Goal: Transaction & Acquisition: Purchase product/service

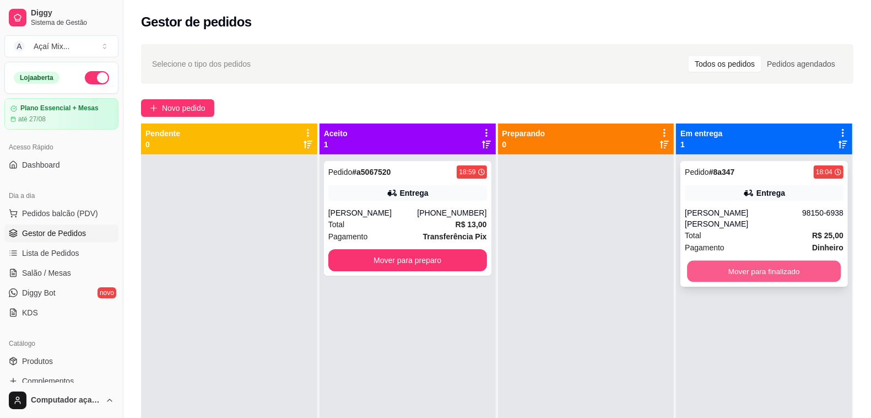
click at [782, 261] on button "Mover para finalizado" at bounding box center [765, 271] width 154 height 21
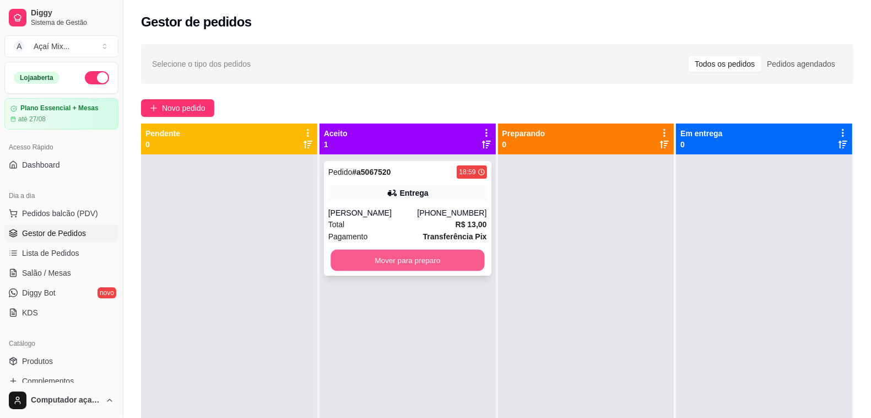
click at [464, 255] on button "Mover para preparo" at bounding box center [408, 260] width 154 height 21
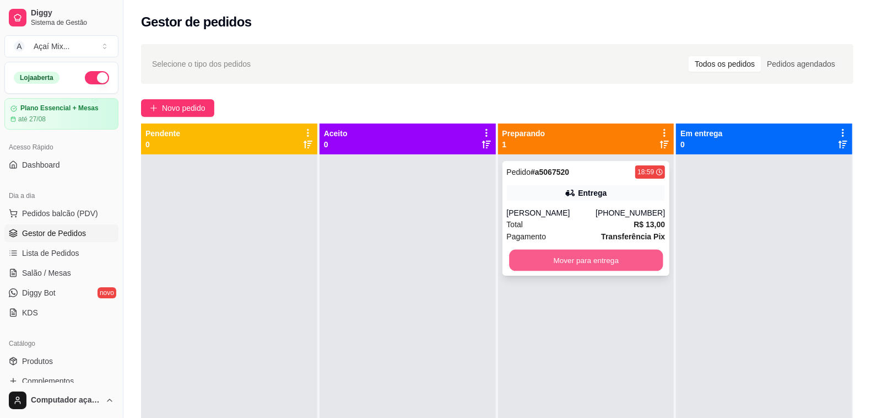
click at [553, 269] on button "Mover para entrega" at bounding box center [586, 260] width 154 height 21
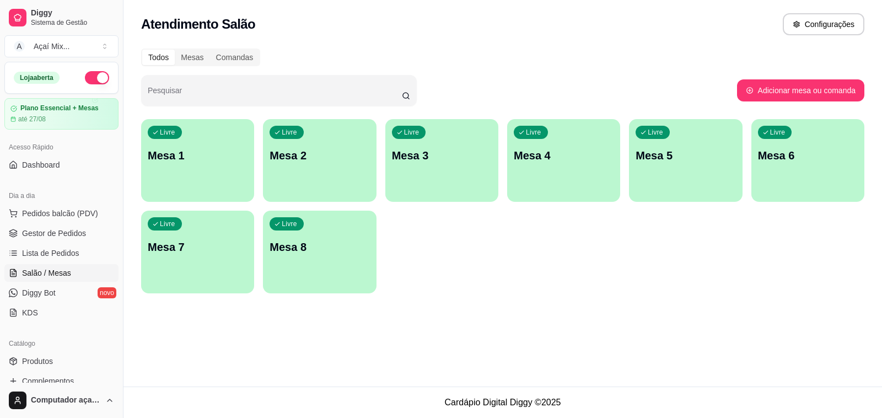
click at [39, 200] on div "Dia a dia" at bounding box center [61, 196] width 114 height 18
click at [47, 208] on span "Pedidos balcão (PDV)" at bounding box center [60, 213] width 76 height 11
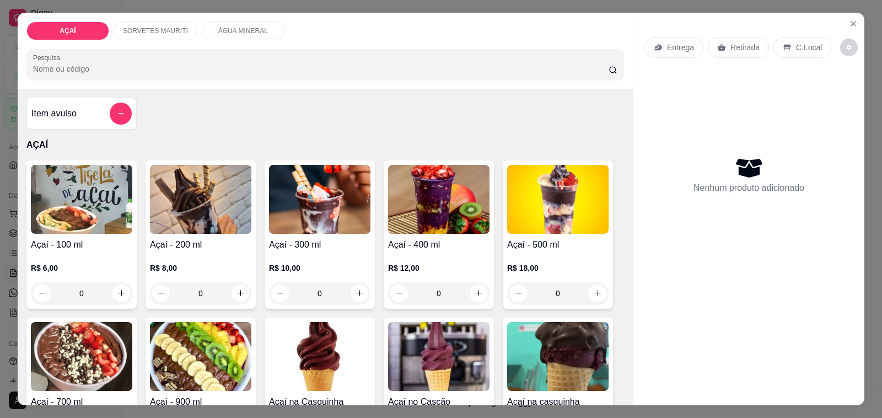
click at [406, 252] on div "R$ 12,00 0" at bounding box center [438, 277] width 101 height 53
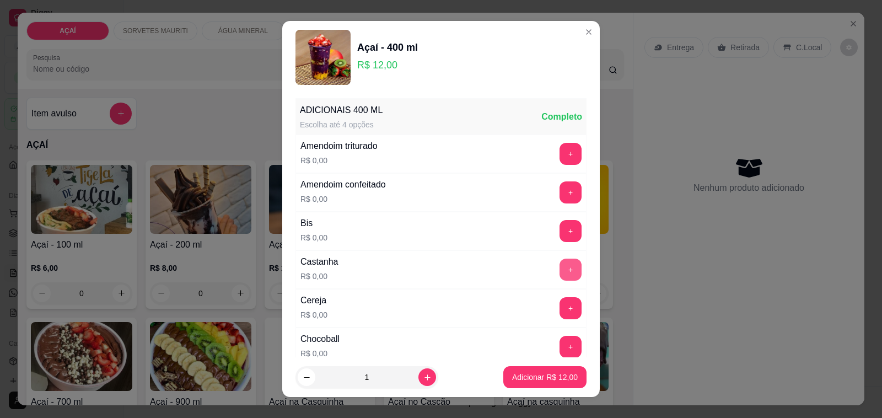
click at [559, 277] on button "+" at bounding box center [570, 270] width 22 height 22
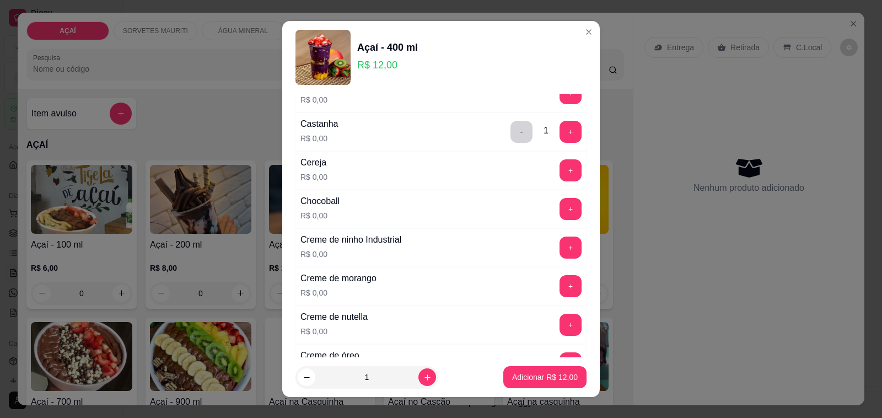
scroll to position [276, 0]
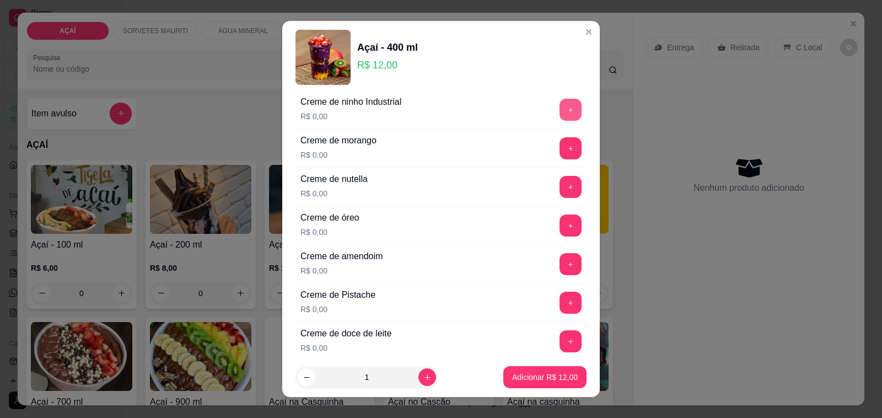
click at [559, 109] on button "+" at bounding box center [570, 110] width 22 height 22
click at [560, 268] on button "+" at bounding box center [570, 264] width 21 height 21
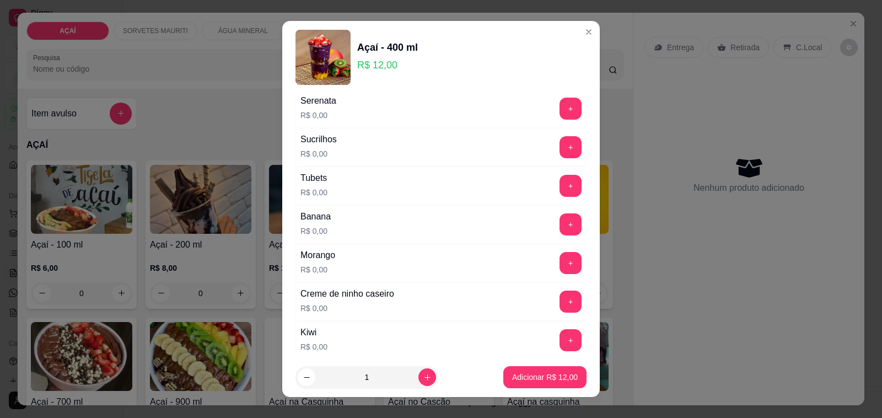
scroll to position [1378, 0]
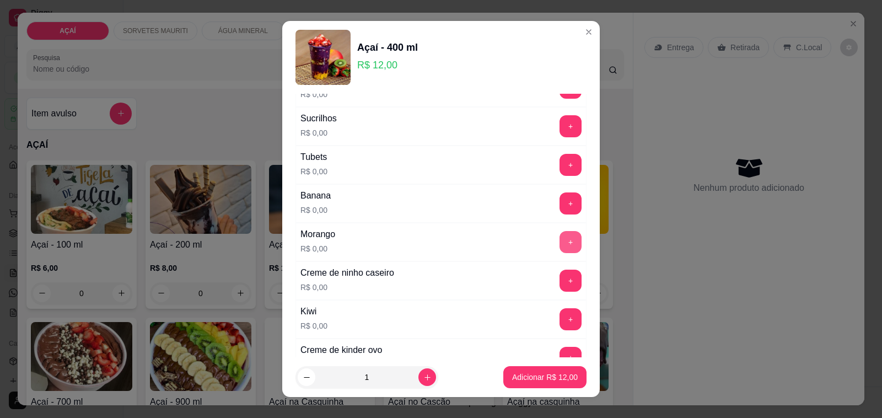
click at [559, 250] on button "+" at bounding box center [570, 242] width 22 height 22
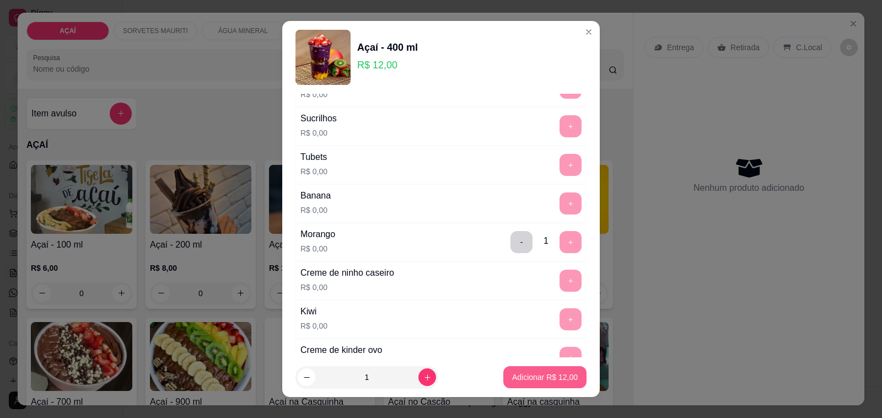
click at [523, 376] on p "Adicionar R$ 12,00" at bounding box center [545, 377] width 66 height 11
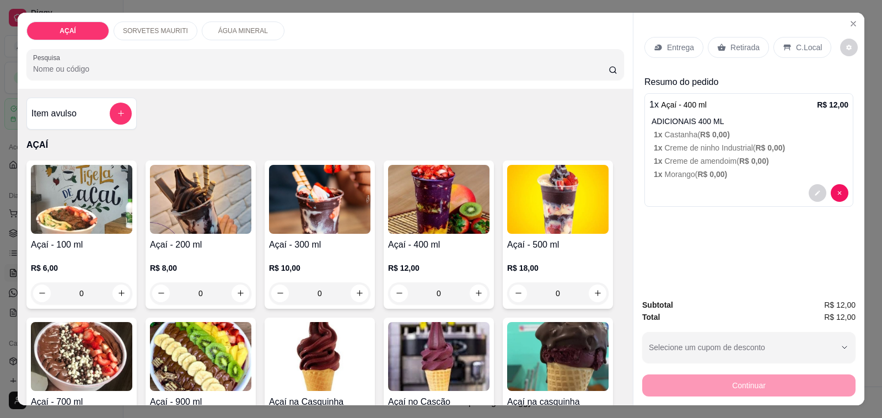
click at [667, 42] on p "Entrega" at bounding box center [680, 47] width 27 height 11
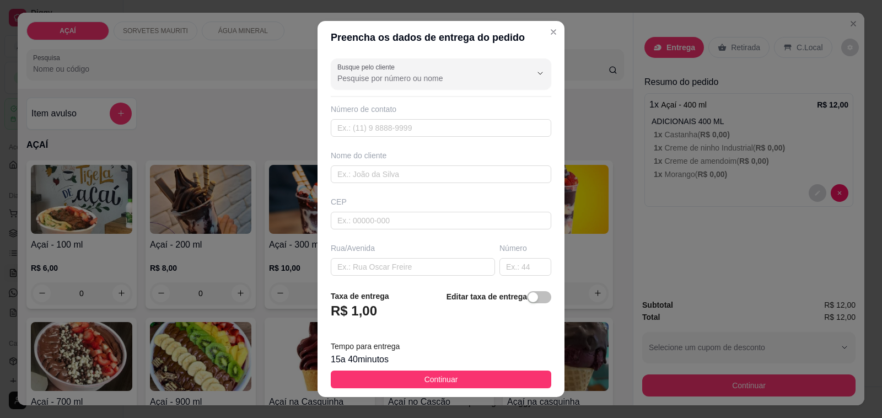
click at [350, 211] on div "CEP" at bounding box center [440, 212] width 227 height 33
drag, startPoint x: 350, startPoint y: 211, endPoint x: 370, endPoint y: 221, distance: 22.7
click at [368, 219] on div "CEP" at bounding box center [440, 212] width 227 height 33
click at [370, 221] on input "text" at bounding box center [441, 221] width 220 height 18
type input "575200000000"
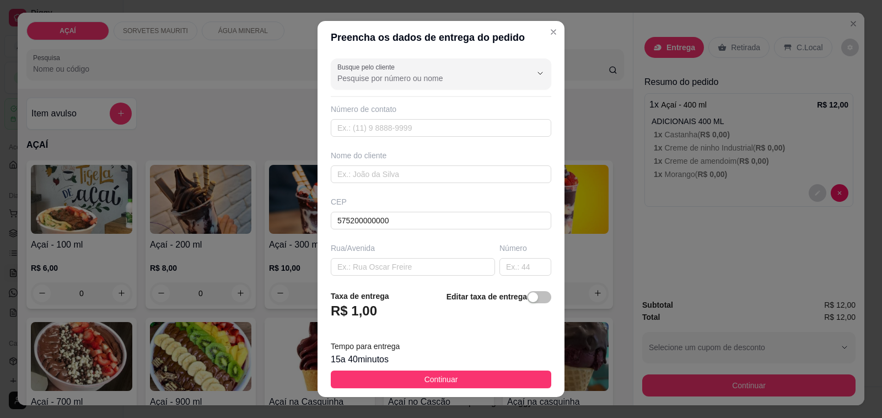
type input "8116-8231"
type input "_jootaape"
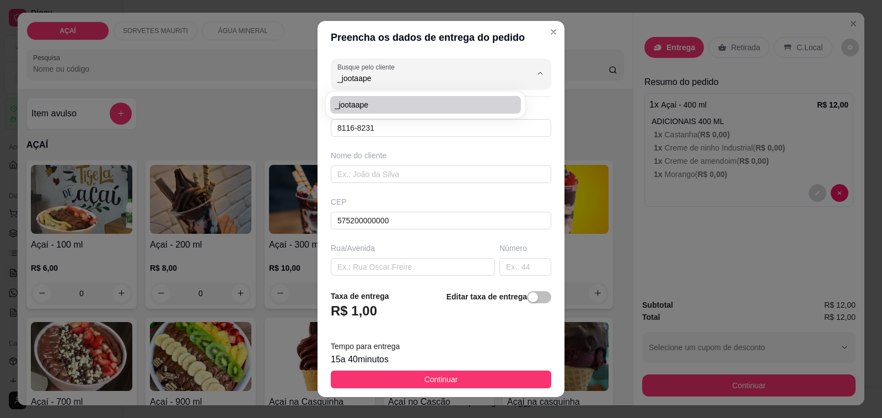
click at [382, 105] on span "_jootaape" at bounding box center [420, 104] width 171 height 11
type input "81168231"
type input "_jootaape"
type input "[GEOGRAPHIC_DATA][PERSON_NAME], subindo na [GEOGRAPHIC_DATA], frente a [DEMOGRA…"
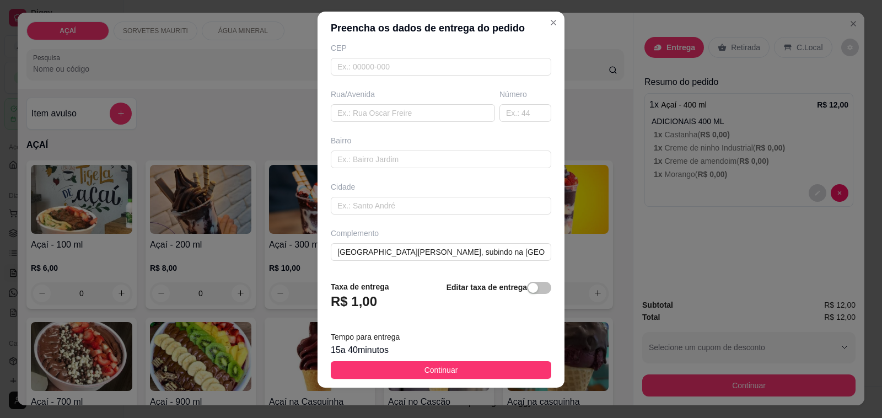
scroll to position [14, 0]
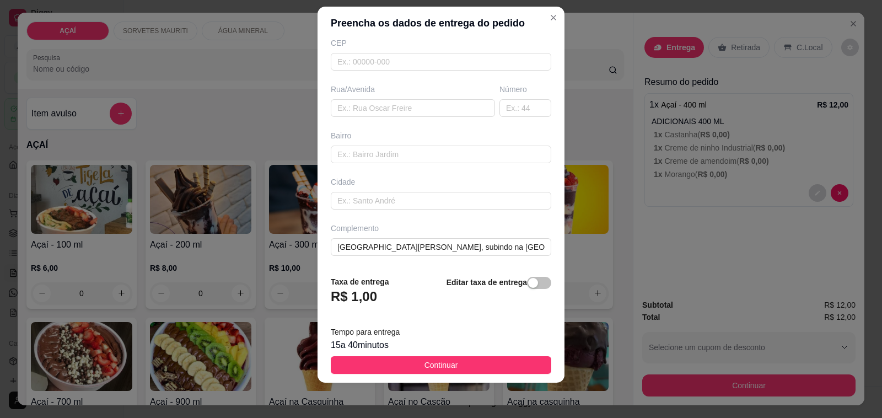
type input "_jootaape"
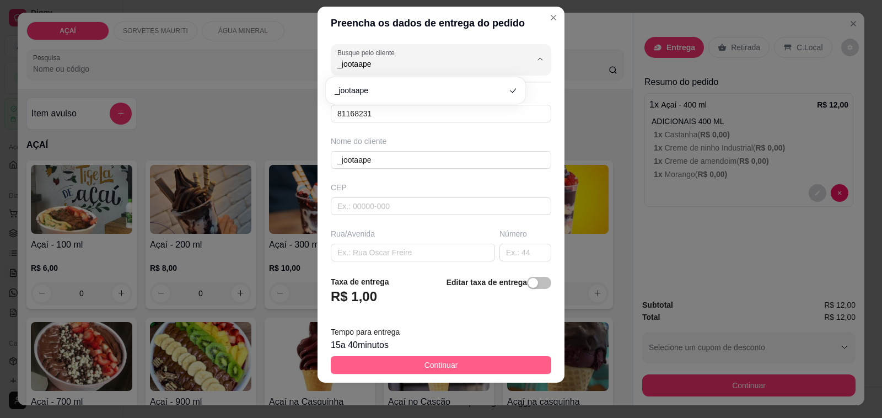
click at [461, 368] on button "Continuar" at bounding box center [441, 365] width 220 height 18
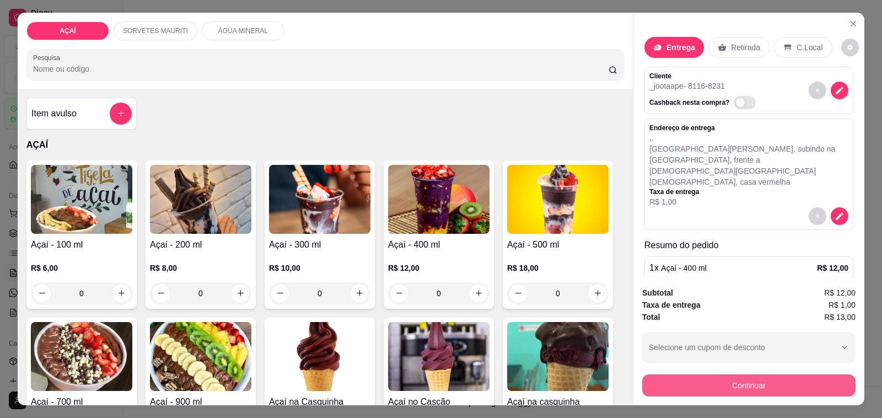
click at [734, 384] on button "Continuar" at bounding box center [748, 385] width 213 height 22
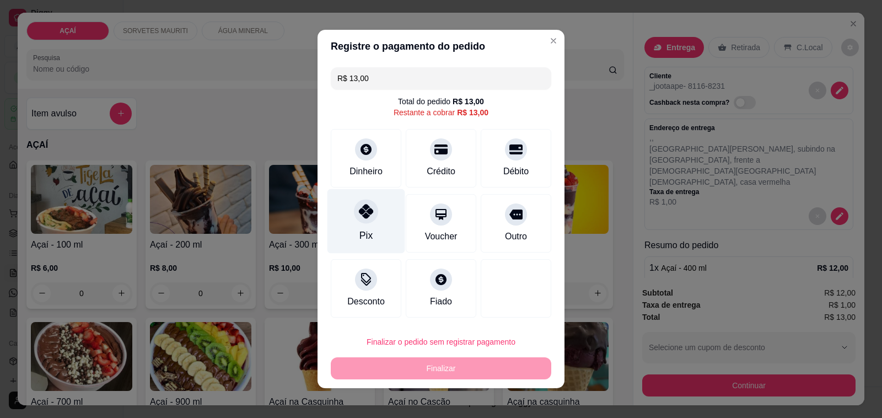
click at [373, 222] on div "Pix" at bounding box center [366, 221] width 78 height 64
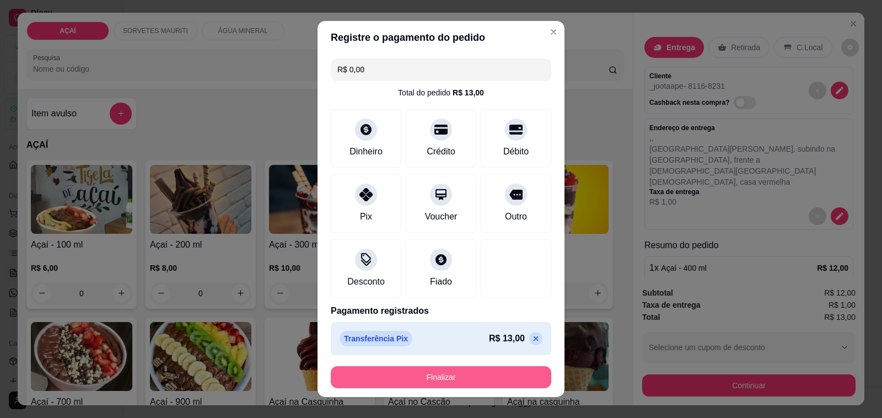
click at [464, 379] on button "Finalizar" at bounding box center [441, 377] width 220 height 22
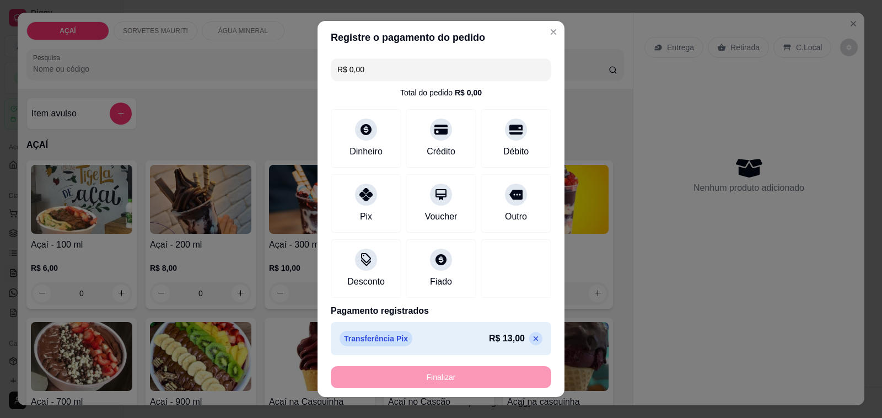
type input "-R$ 13,00"
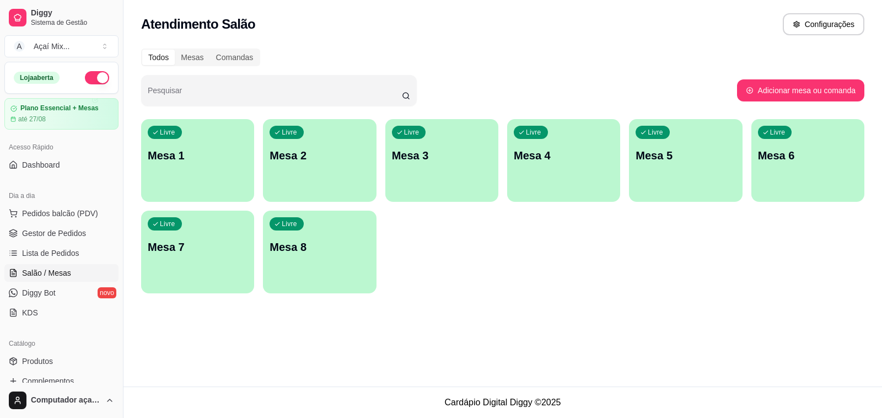
click at [184, 169] on div "Livre Mesa 1" at bounding box center [197, 153] width 113 height 69
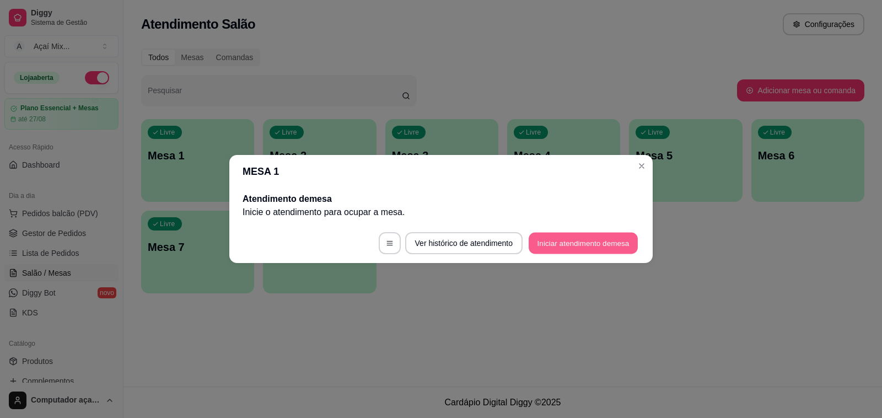
click at [571, 247] on button "Iniciar atendimento de mesa" at bounding box center [583, 243] width 109 height 21
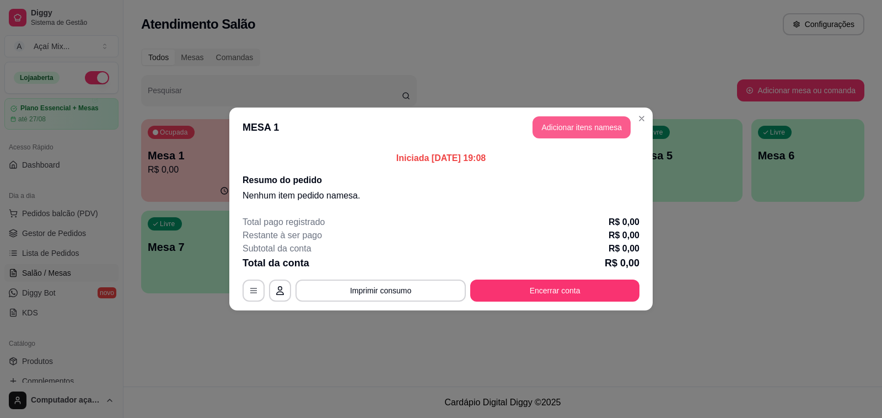
click at [583, 122] on button "Adicionar itens na mesa" at bounding box center [581, 127] width 98 height 22
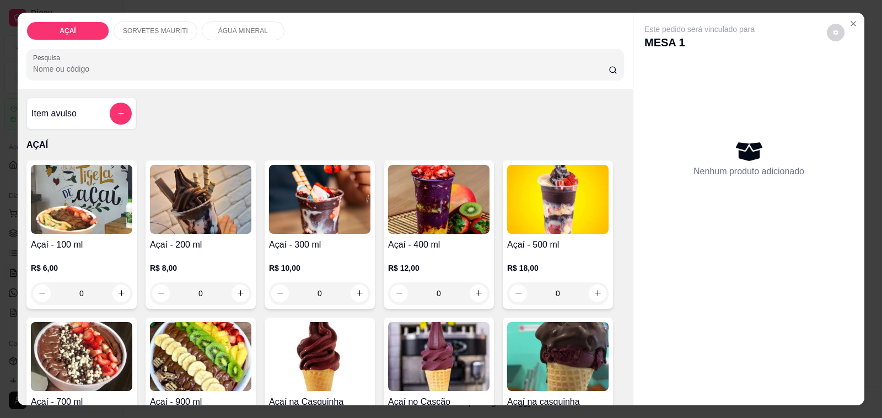
click at [176, 204] on img at bounding box center [200, 199] width 101 height 69
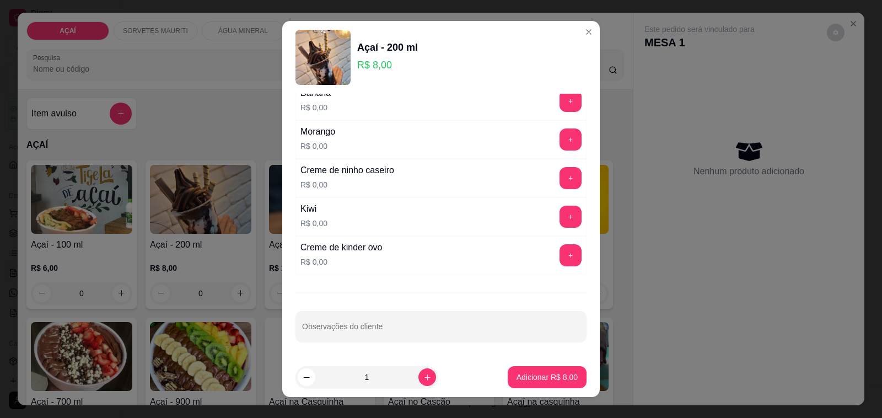
scroll to position [14, 0]
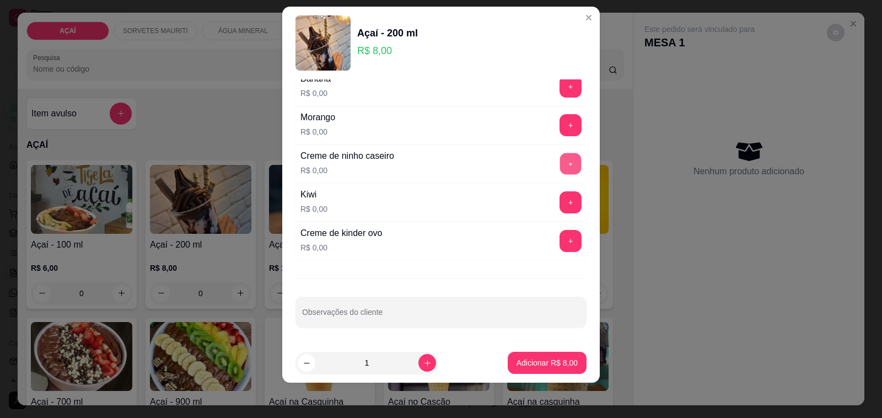
click at [560, 164] on button "+" at bounding box center [570, 163] width 21 height 21
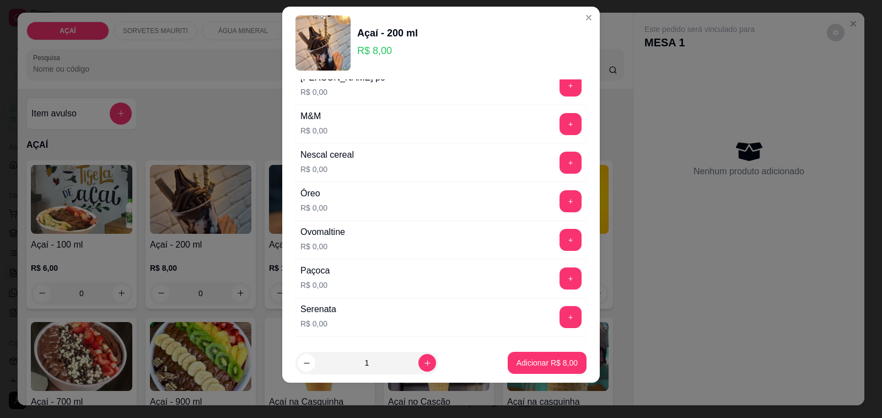
scroll to position [1077, 0]
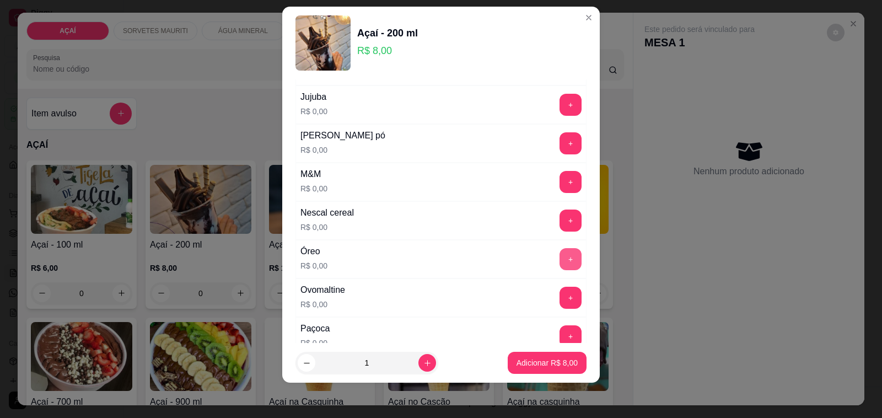
click at [559, 266] on button "+" at bounding box center [570, 259] width 22 height 22
click at [510, 263] on button "-" at bounding box center [521, 259] width 22 height 22
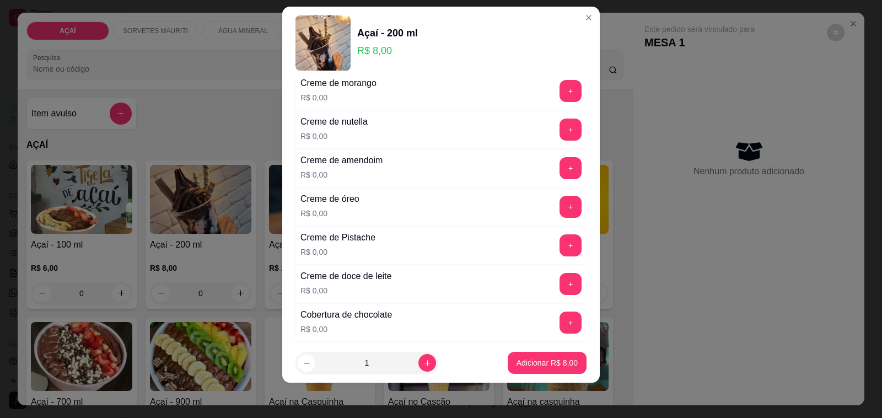
scroll to position [250, 0]
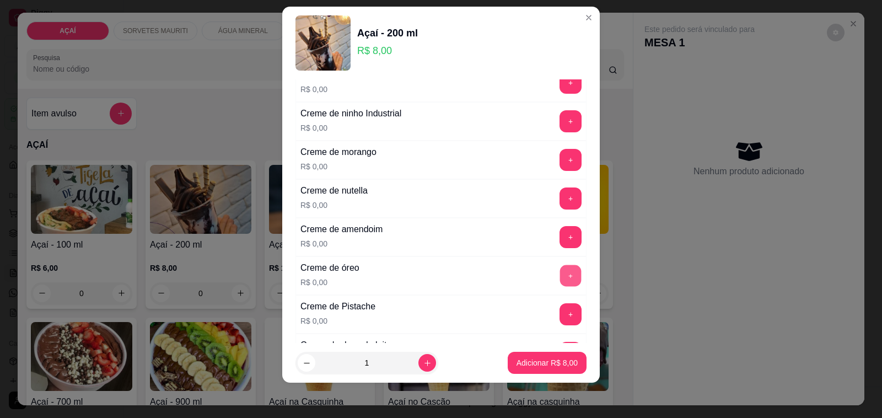
click at [560, 273] on button "+" at bounding box center [570, 275] width 21 height 21
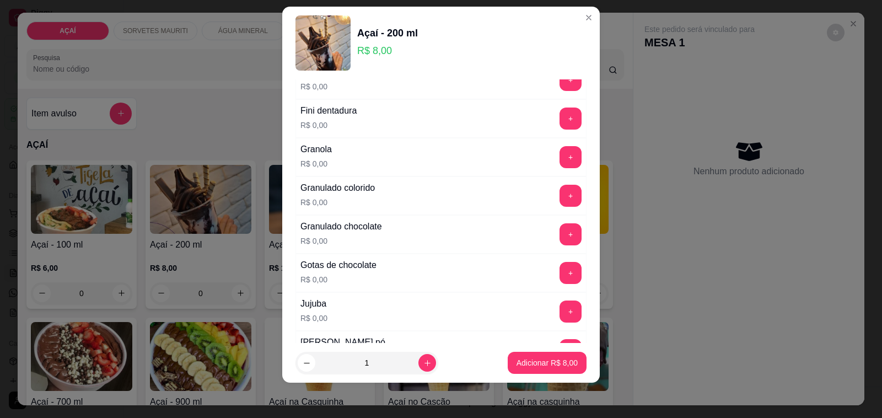
scroll to position [1077, 0]
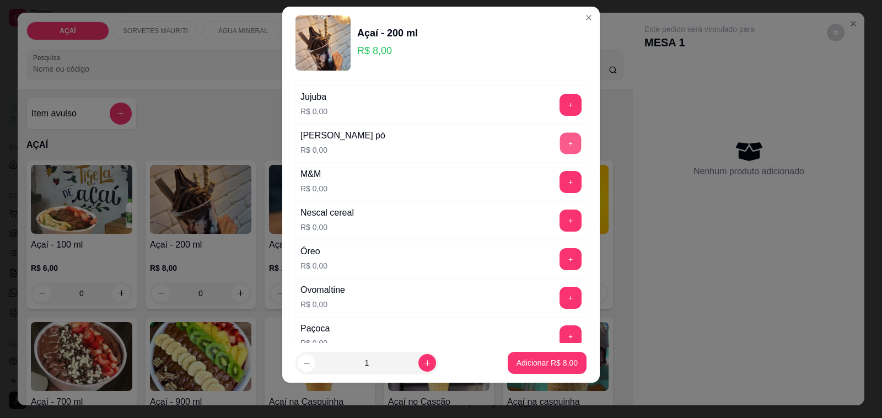
click at [560, 145] on button "+" at bounding box center [570, 143] width 21 height 21
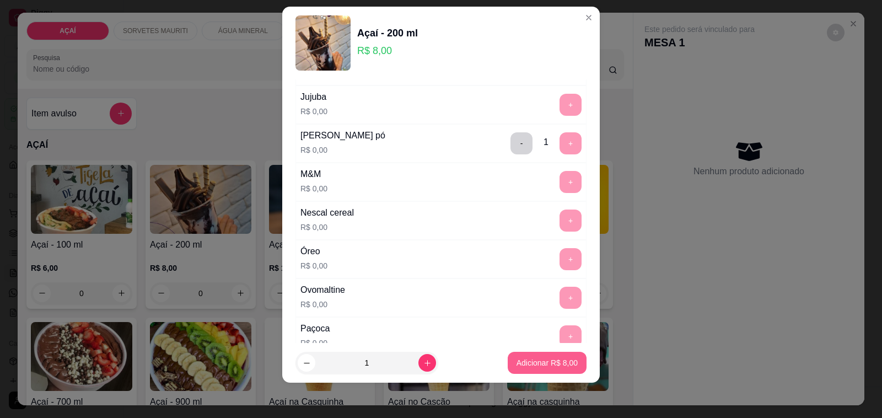
click at [559, 365] on p "Adicionar R$ 8,00" at bounding box center [547, 362] width 61 height 11
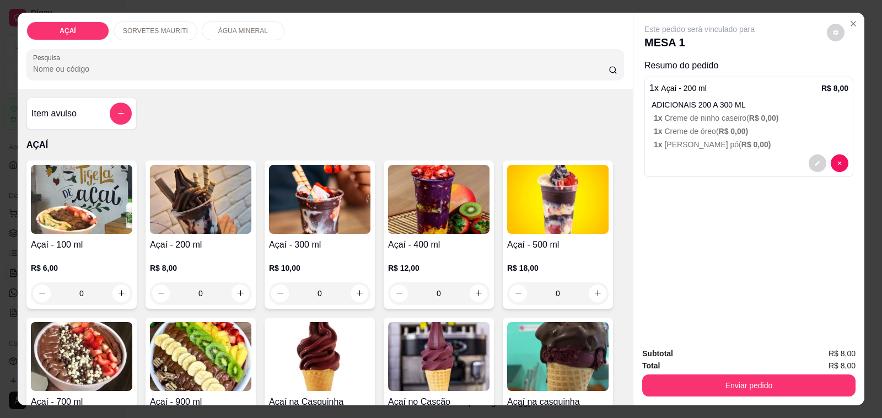
click at [181, 240] on h4 "Açaí - 200 ml" at bounding box center [200, 244] width 101 height 13
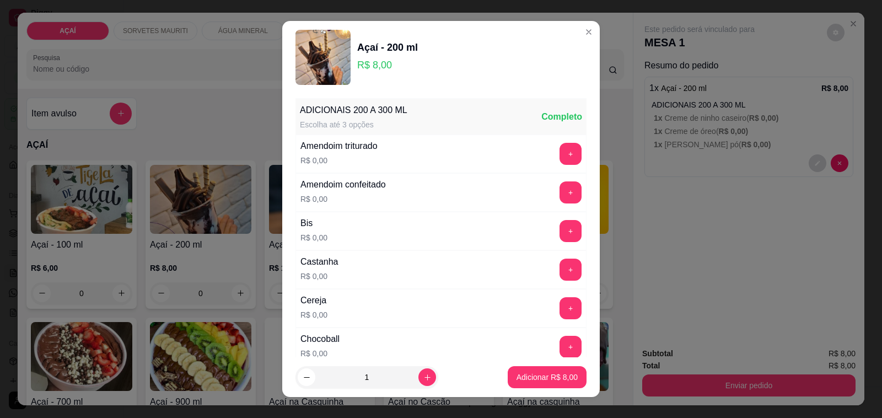
click at [562, 312] on div "ADICIONAIS 200 A 300 ML Escolha até 3 opções Completo Amendoim triturado R$ 0,0…" at bounding box center [441, 225] width 318 height 263
click at [560, 312] on button "+" at bounding box center [570, 308] width 21 height 21
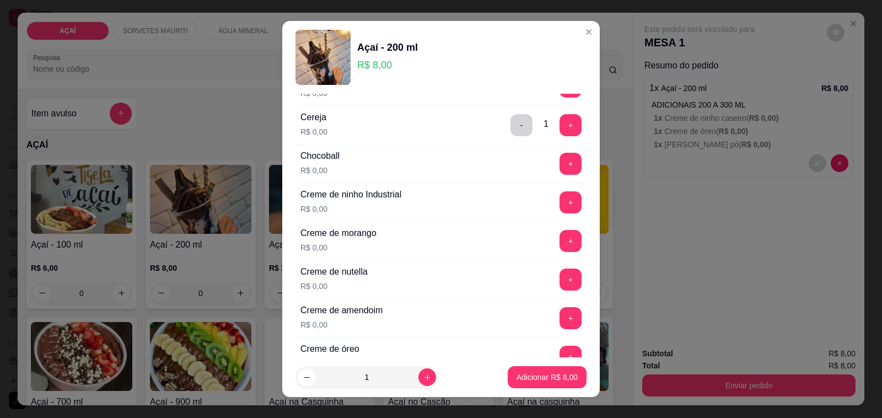
scroll to position [207, 0]
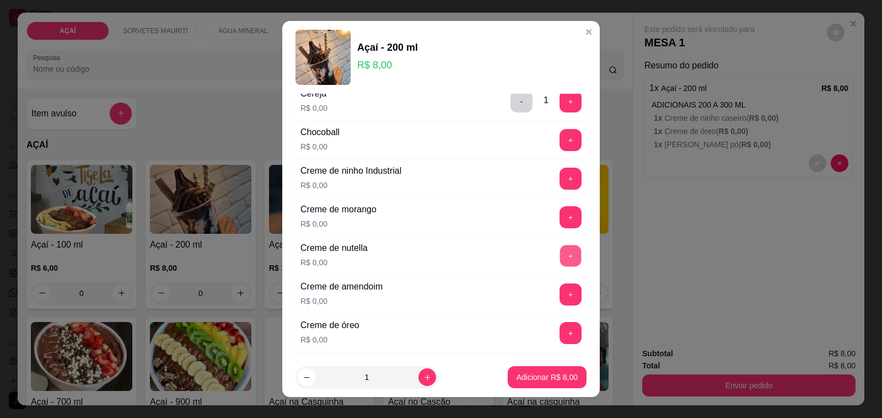
click at [560, 255] on button "+" at bounding box center [570, 255] width 21 height 21
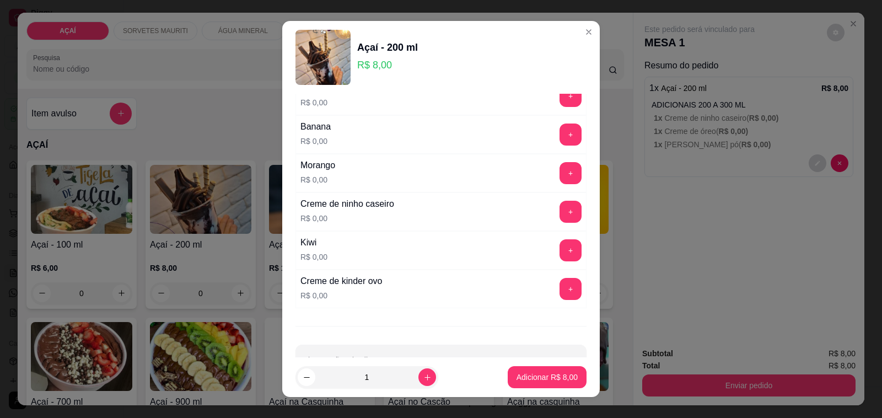
scroll to position [1490, 0]
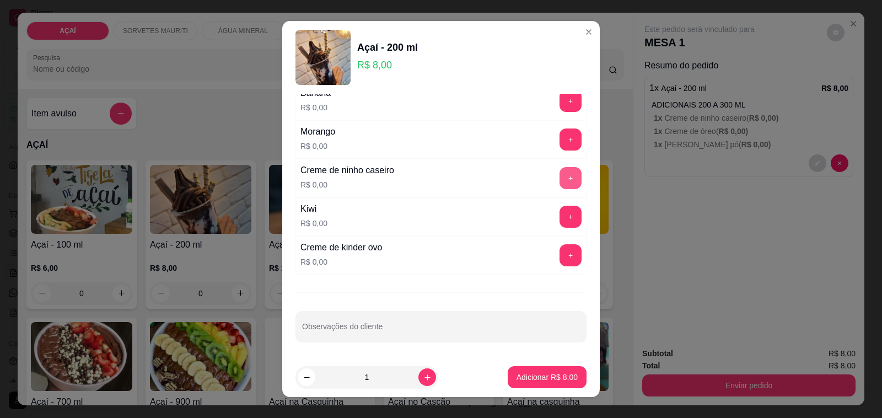
click at [559, 172] on button "+" at bounding box center [570, 178] width 22 height 22
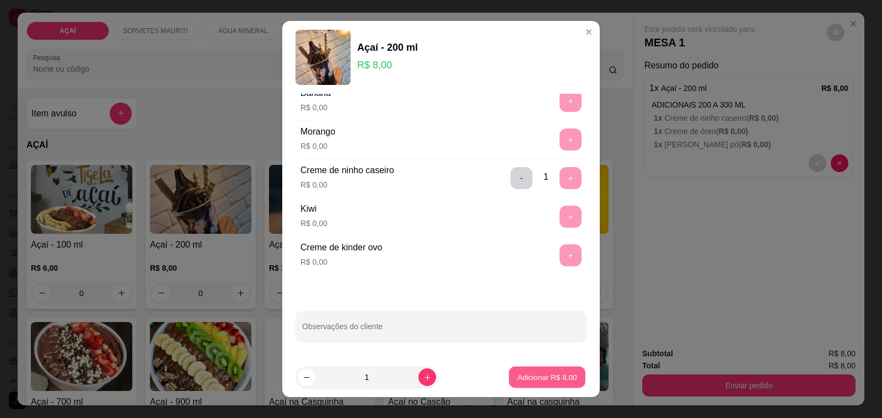
click at [522, 379] on p "Adicionar R$ 8,00" at bounding box center [547, 377] width 60 height 10
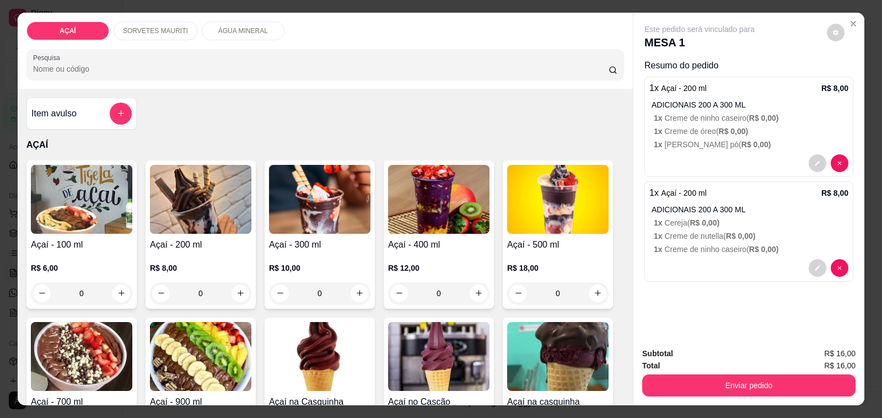
click at [190, 238] on h4 "Açaí - 200 ml" at bounding box center [200, 244] width 101 height 13
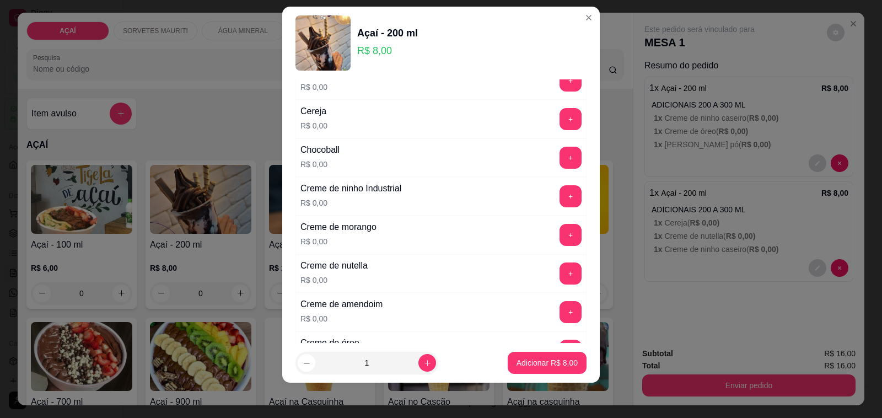
scroll to position [207, 0]
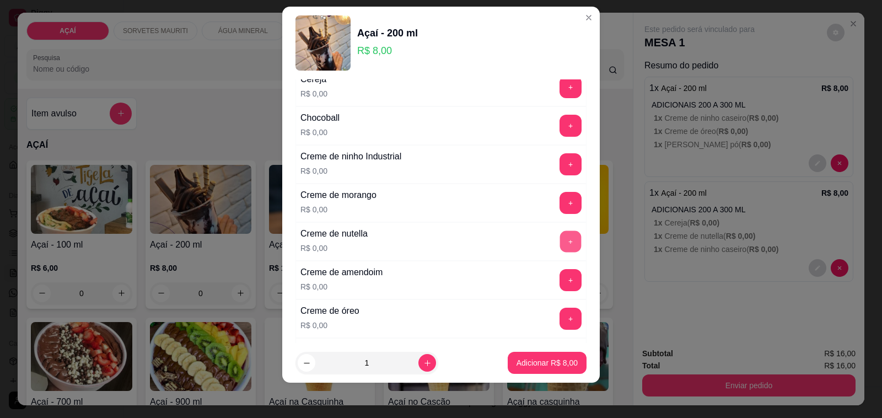
click at [560, 244] on button "+" at bounding box center [570, 241] width 21 height 21
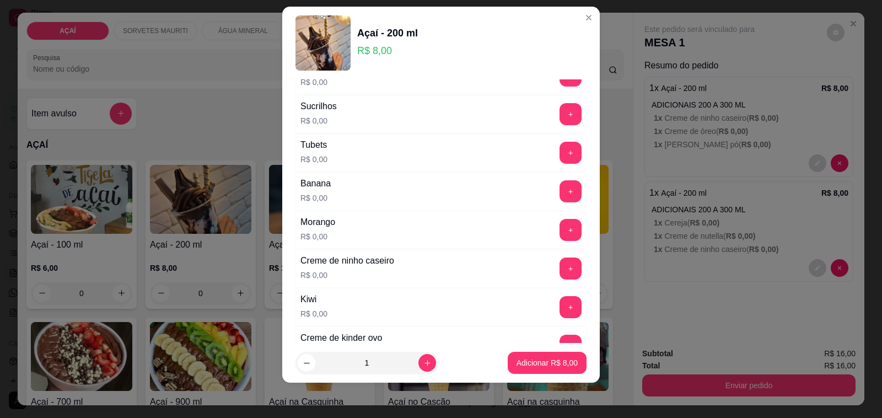
scroll to position [1378, 0]
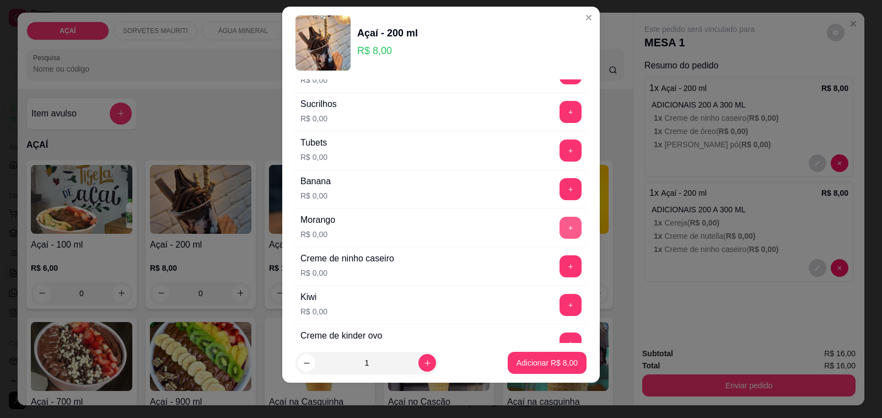
click at [559, 237] on button "+" at bounding box center [570, 228] width 22 height 22
click at [560, 277] on button "+" at bounding box center [570, 266] width 21 height 21
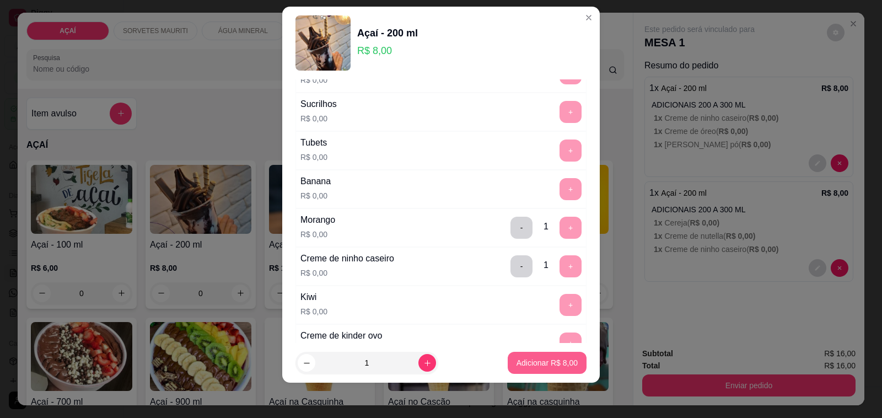
click at [530, 356] on button "Adicionar R$ 8,00" at bounding box center [547, 363] width 79 height 22
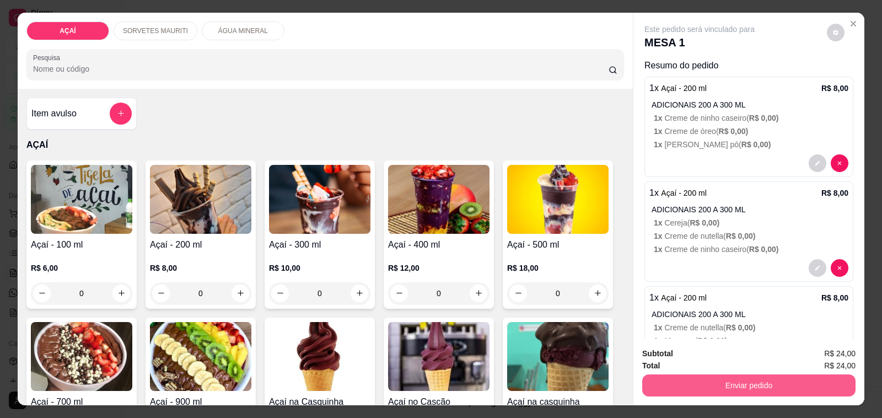
click at [674, 374] on button "Enviar pedido" at bounding box center [748, 385] width 213 height 22
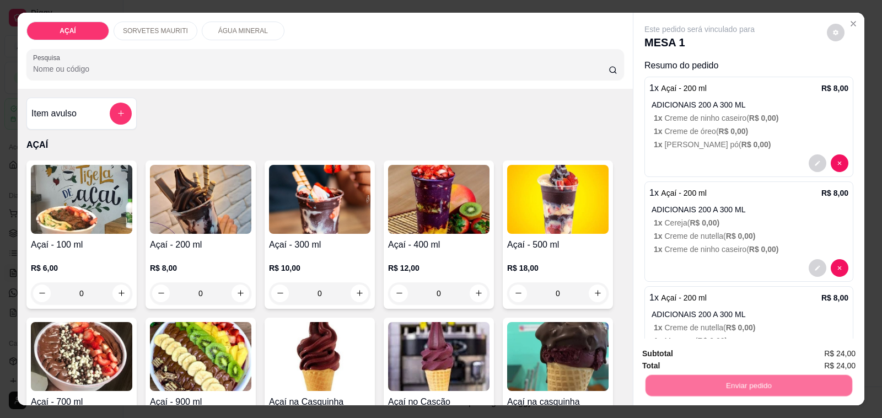
click at [687, 345] on button "Não registrar e enviar pedido" at bounding box center [711, 353] width 115 height 21
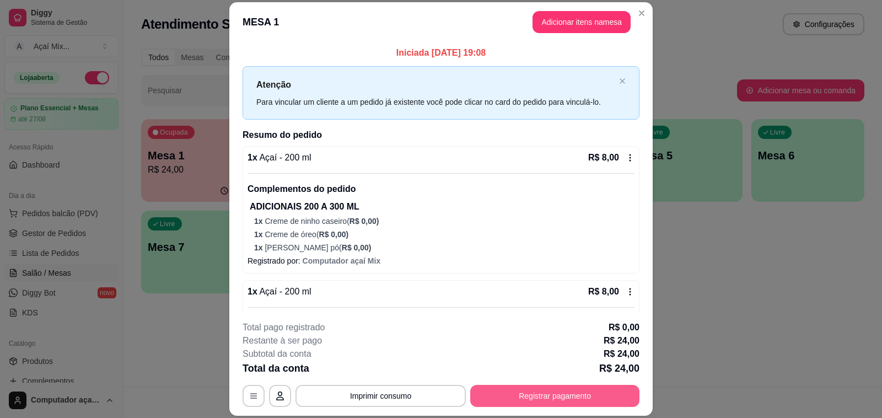
click at [528, 394] on button "Registrar pagamento" at bounding box center [554, 396] width 169 height 22
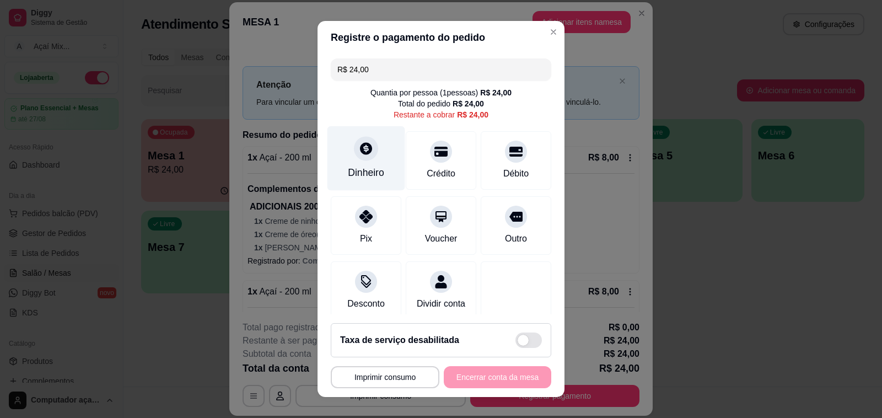
drag, startPoint x: 343, startPoint y: 162, endPoint x: 350, endPoint y: 164, distance: 7.0
click at [350, 164] on div "Dinheiro" at bounding box center [366, 158] width 78 height 64
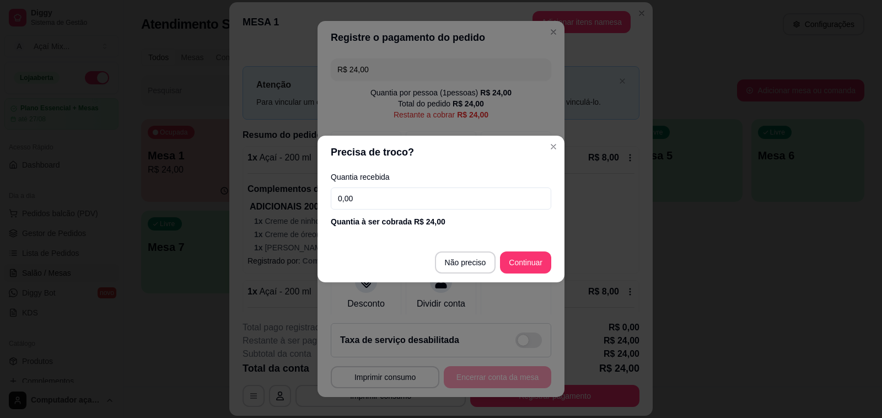
click at [407, 192] on input "0,00" at bounding box center [441, 198] width 220 height 22
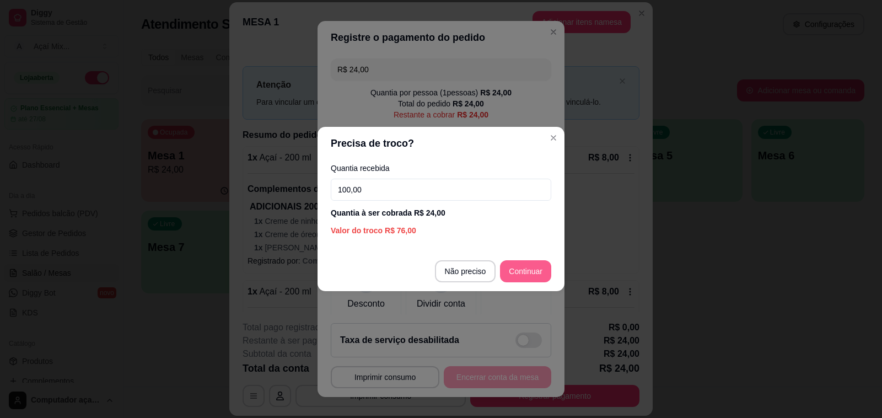
type input "100,00"
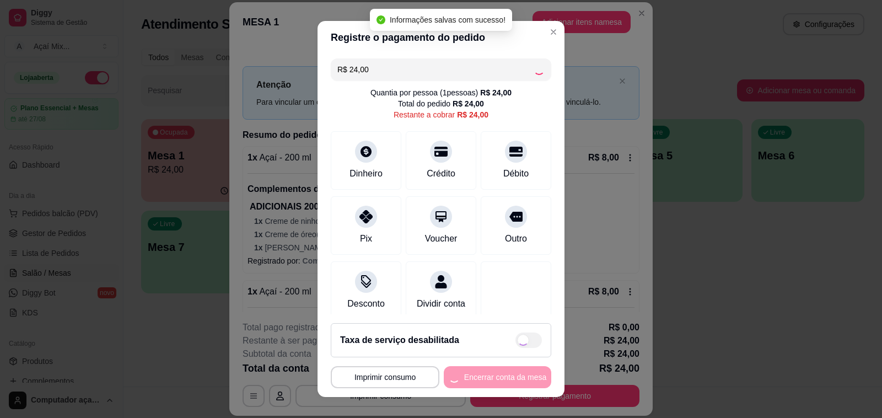
type input "R$ 0,00"
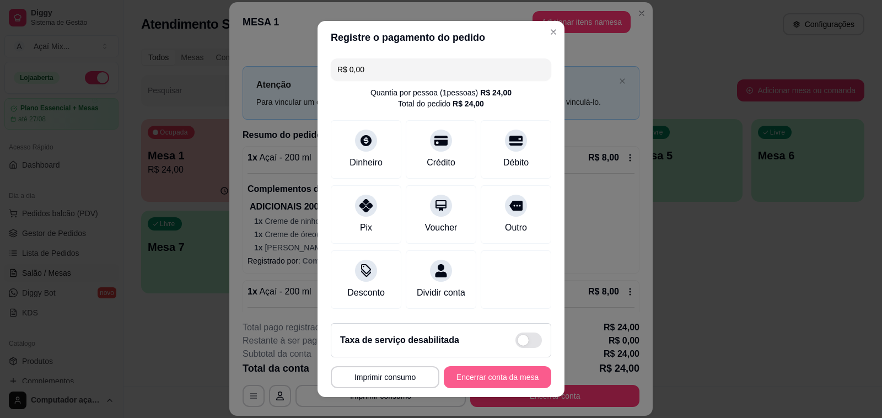
click at [481, 372] on button "Encerrar conta da mesa" at bounding box center [497, 377] width 107 height 22
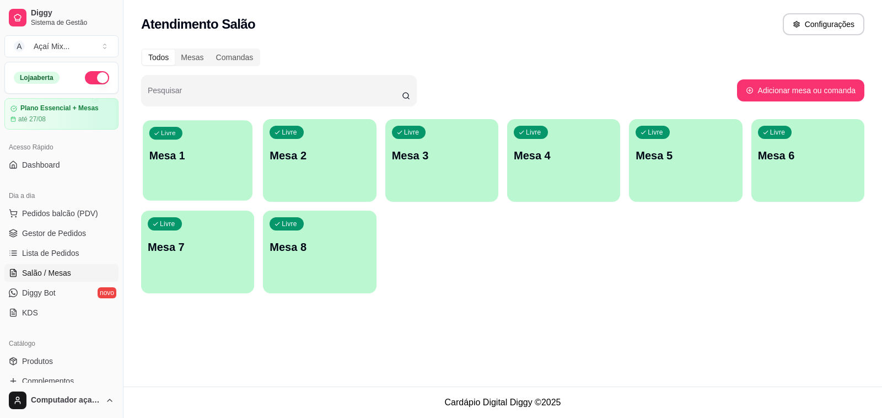
click at [199, 172] on div "Livre Mesa 1" at bounding box center [198, 153] width 110 height 67
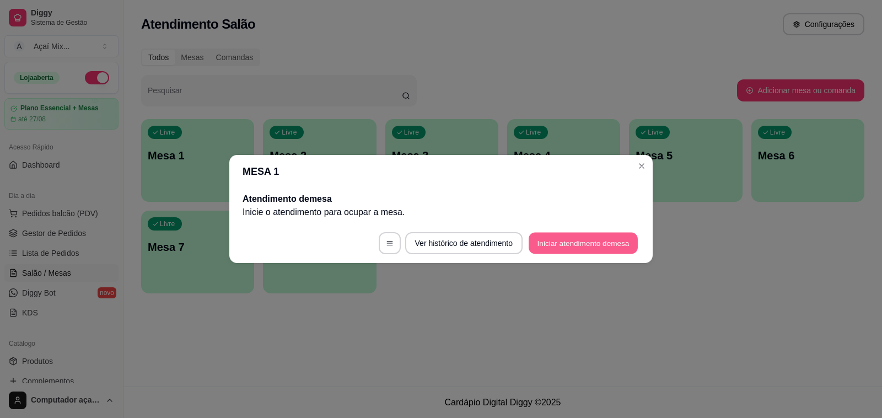
click at [565, 250] on button "Iniciar atendimento de mesa" at bounding box center [583, 243] width 109 height 21
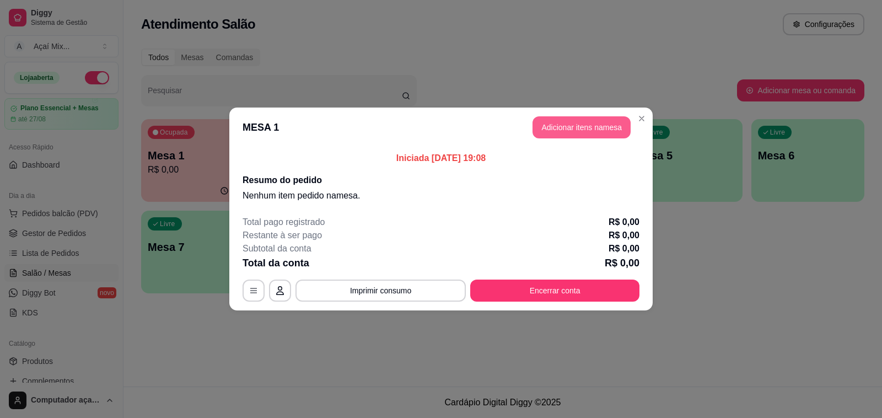
click at [564, 116] on button "Adicionar itens na mesa" at bounding box center [581, 127] width 98 height 22
click at [552, 124] on button "Adicionar itens na mesa" at bounding box center [581, 127] width 95 height 21
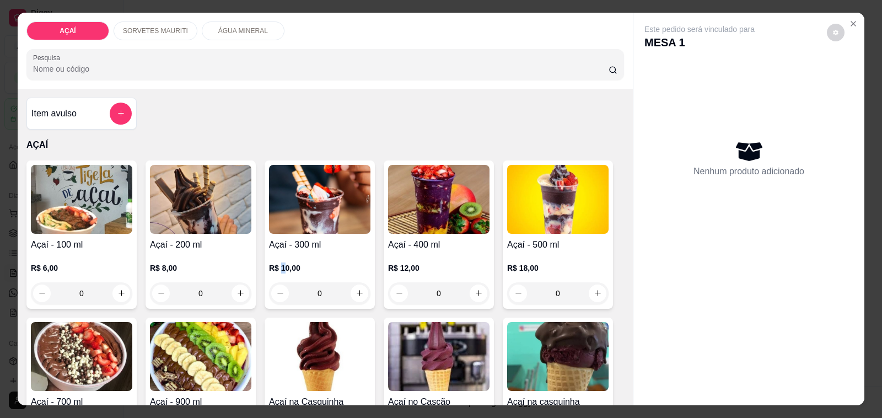
click at [278, 254] on div "R$ 10,00 0" at bounding box center [319, 277] width 101 height 53
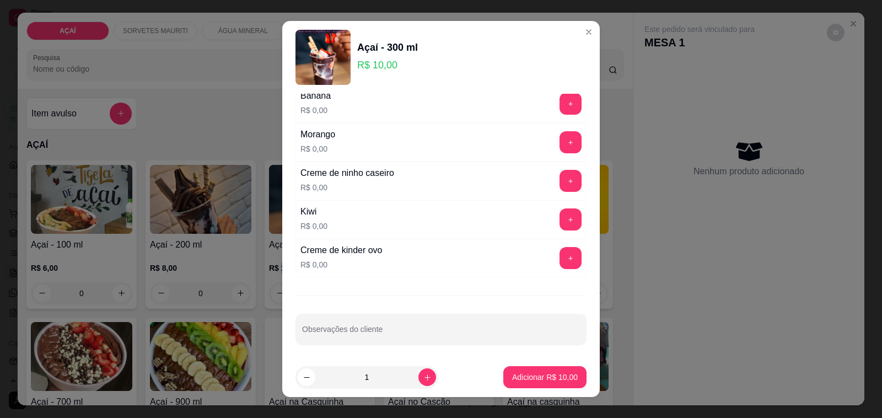
scroll to position [1490, 0]
click at [559, 143] on button "+" at bounding box center [570, 139] width 22 height 22
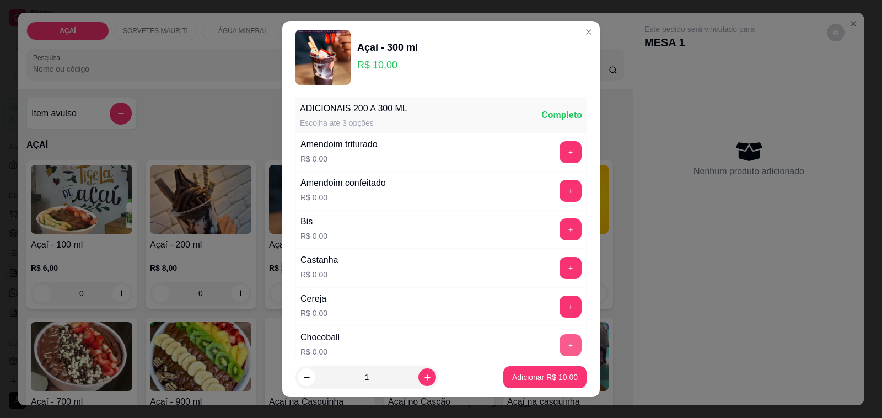
scroll to position [0, 0]
click at [560, 262] on button "+" at bounding box center [570, 269] width 21 height 21
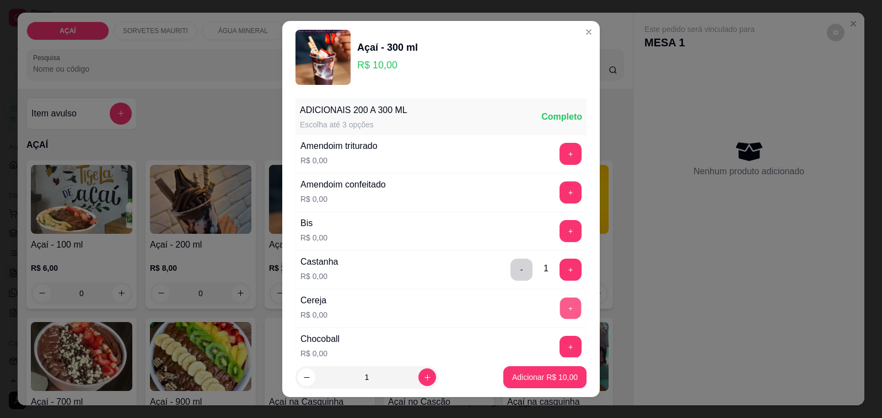
click at [560, 313] on button "+" at bounding box center [570, 308] width 21 height 21
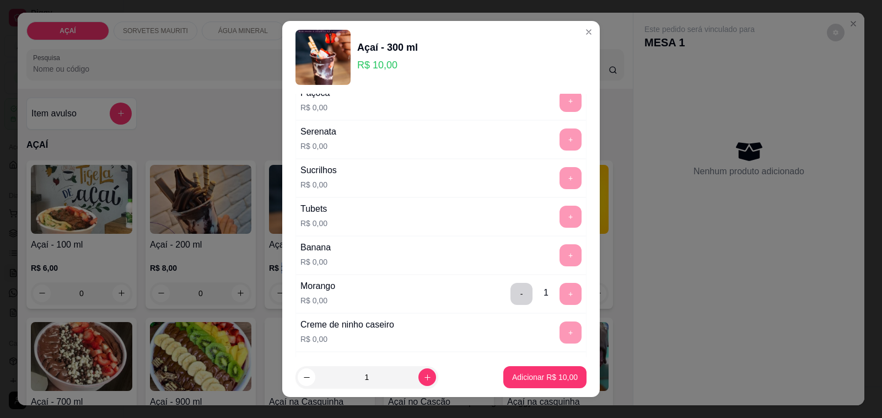
scroll to position [1490, 0]
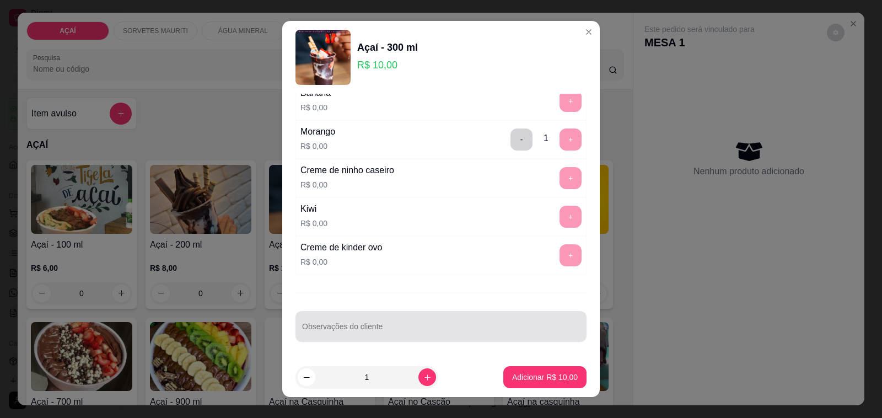
click at [431, 322] on div at bounding box center [441, 326] width 278 height 22
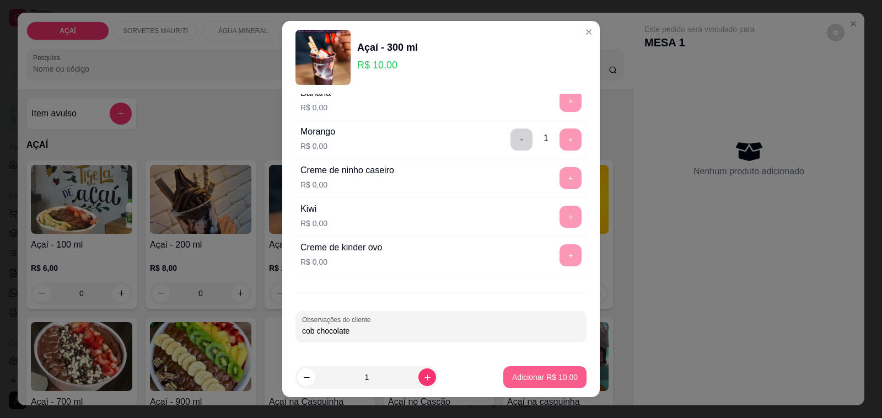
type input "cob chocolate"
click at [503, 369] on button "Adicionar R$ 10,00" at bounding box center [544, 377] width 83 height 22
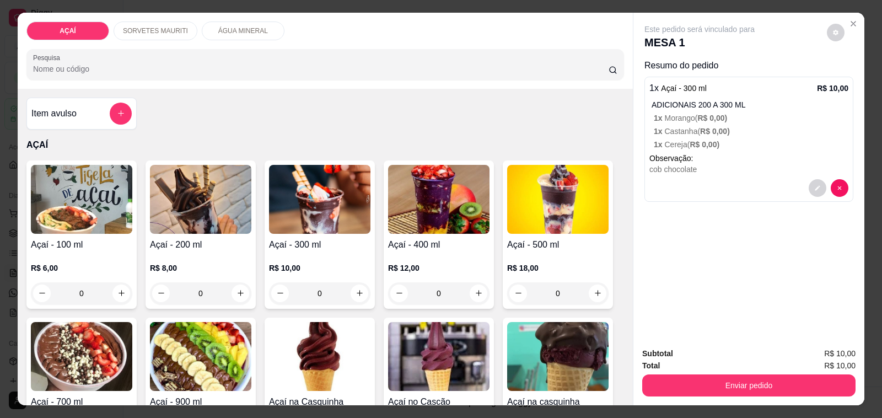
click at [331, 262] on p "R$ 10,00" at bounding box center [319, 267] width 101 height 11
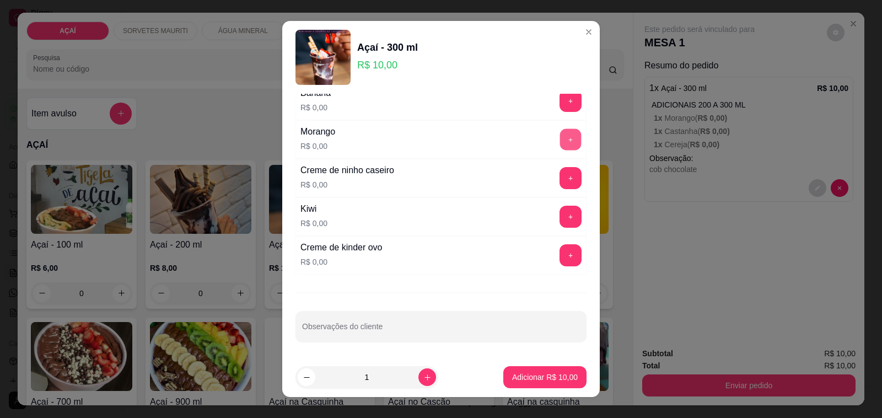
click at [560, 141] on button "+" at bounding box center [570, 139] width 21 height 21
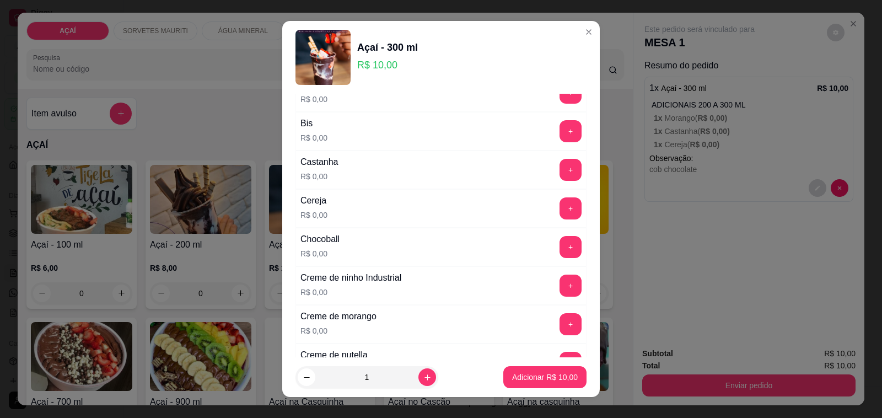
scroll to position [0, 0]
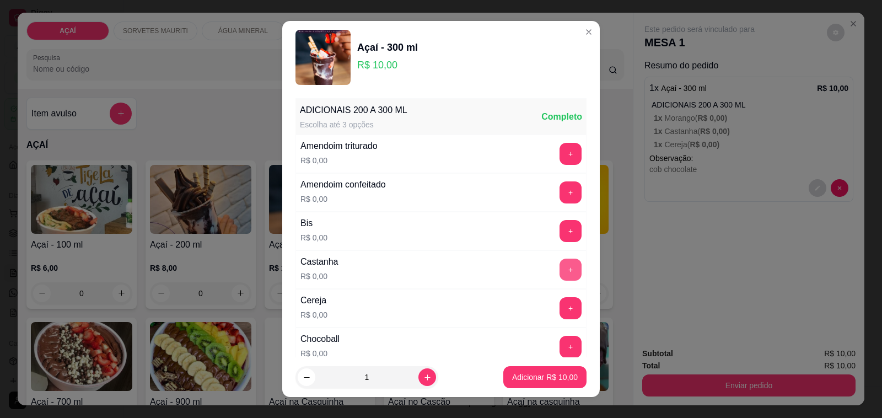
click at [559, 271] on button "+" at bounding box center [570, 270] width 22 height 22
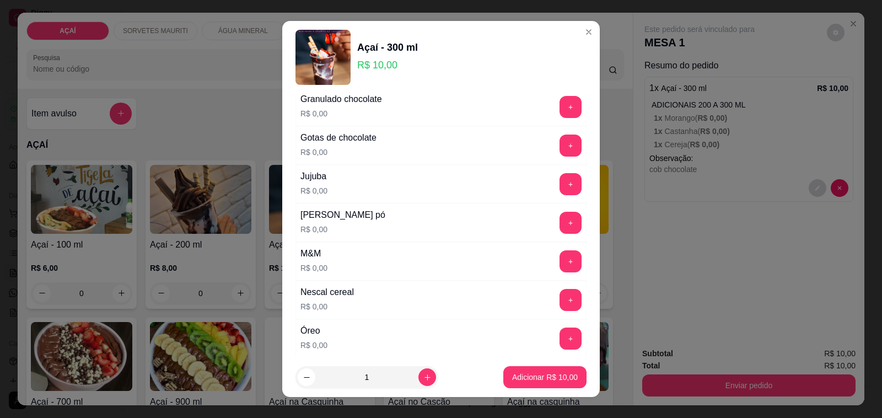
scroll to position [1102, 0]
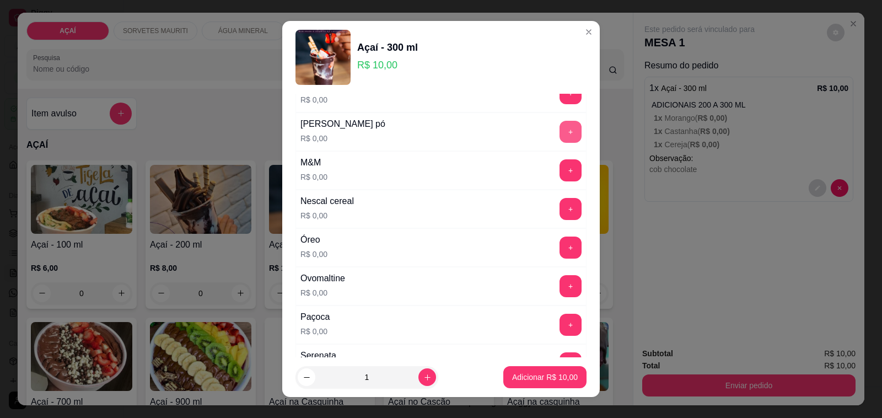
click at [559, 136] on button "+" at bounding box center [570, 132] width 22 height 22
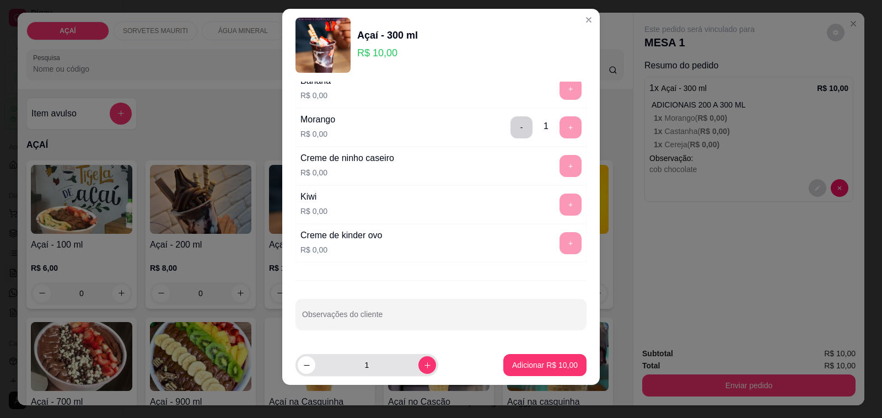
scroll to position [14, 0]
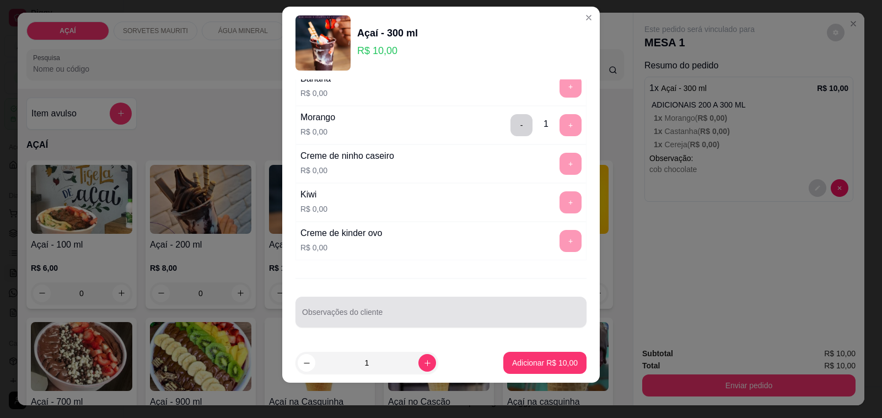
click at [389, 306] on div at bounding box center [441, 312] width 278 height 22
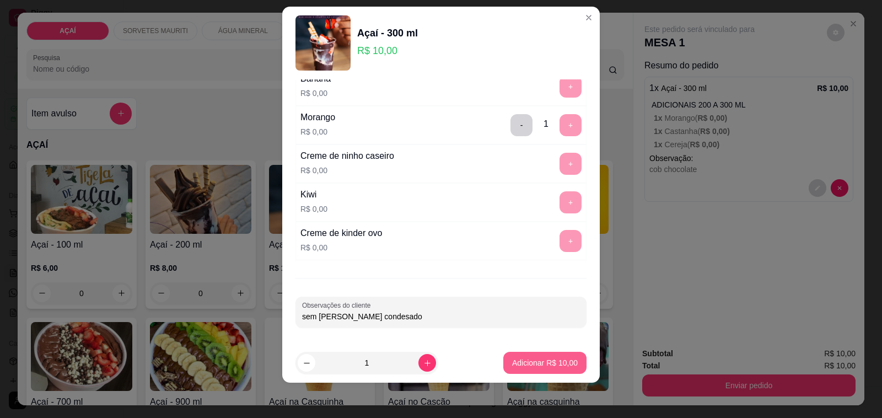
type input "sem [PERSON_NAME] condesado"
click at [508, 368] on button "Adicionar R$ 10,00" at bounding box center [544, 363] width 83 height 22
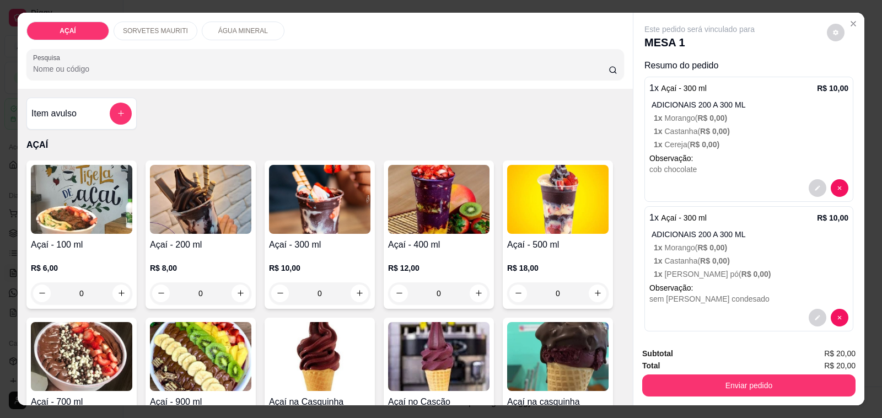
click at [313, 239] on h4 "Açaí - 300 ml" at bounding box center [319, 244] width 101 height 13
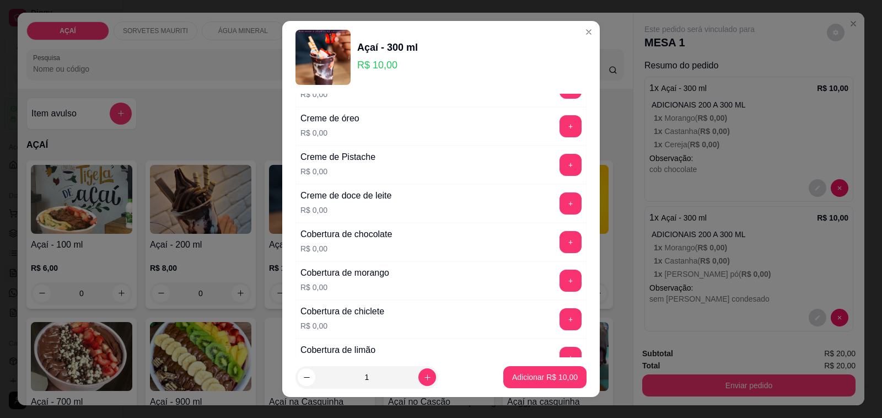
scroll to position [276, 0]
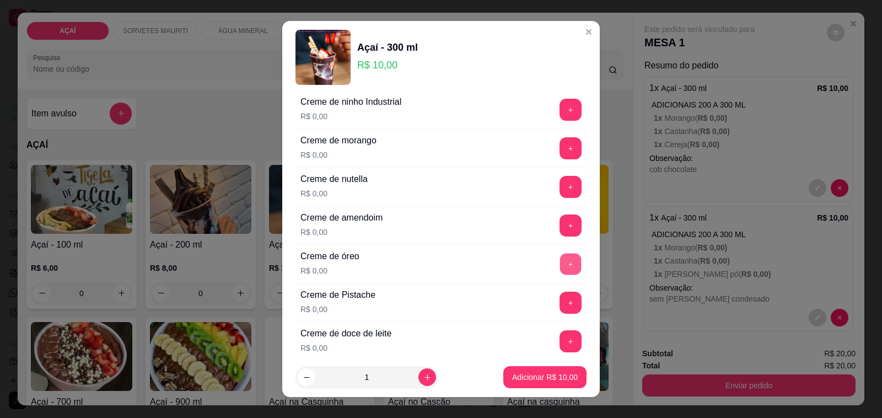
click at [560, 265] on button "+" at bounding box center [570, 264] width 21 height 21
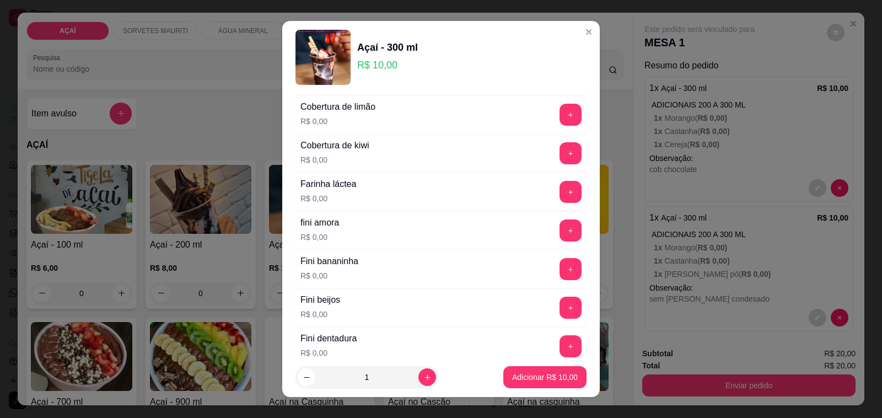
scroll to position [689, 0]
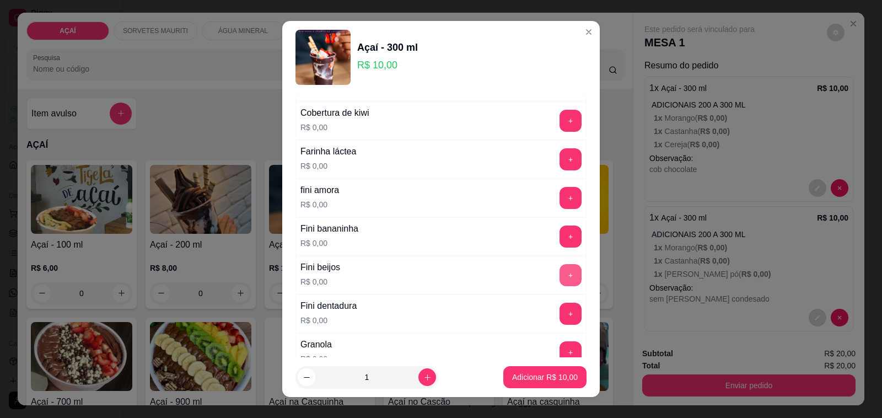
click at [559, 277] on button "+" at bounding box center [570, 275] width 22 height 22
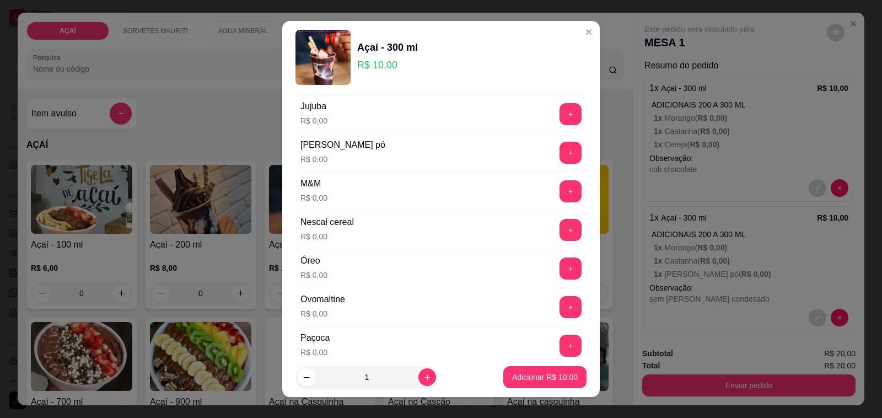
scroll to position [1102, 0]
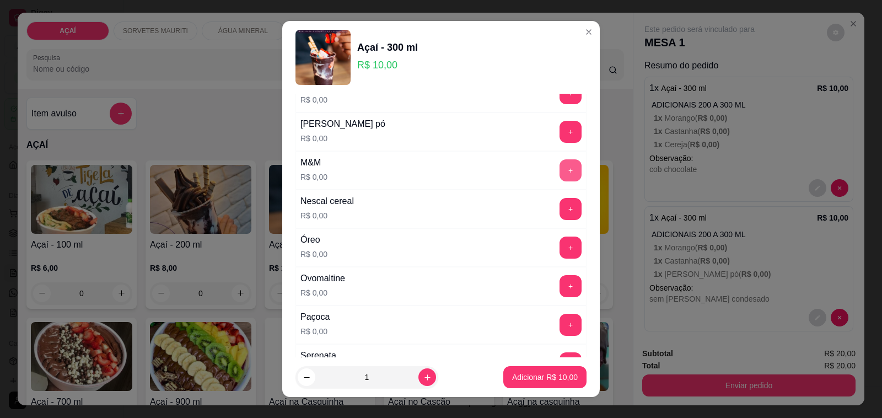
click at [559, 181] on button "+" at bounding box center [570, 170] width 22 height 22
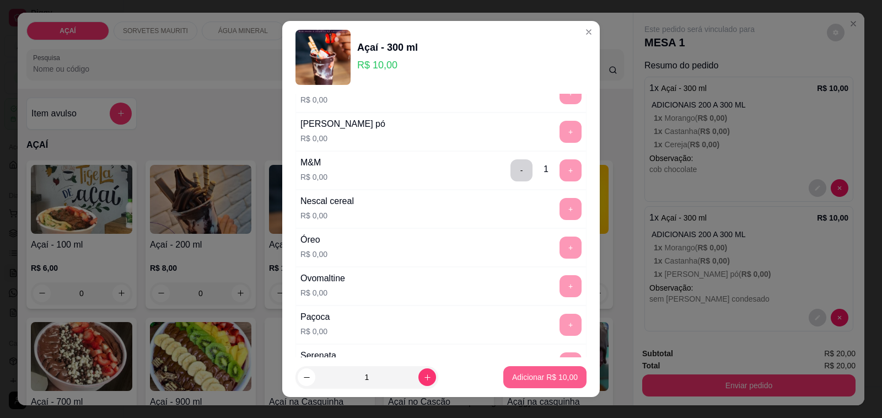
click at [524, 372] on p "Adicionar R$ 10,00" at bounding box center [545, 377] width 66 height 11
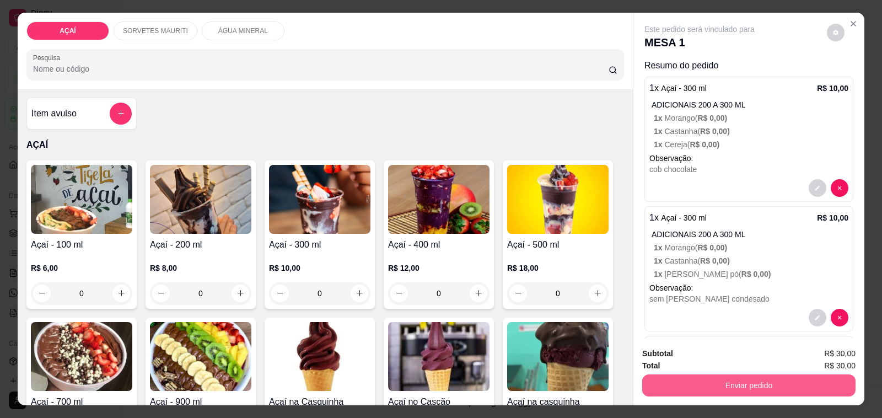
click at [820, 379] on button "Enviar pedido" at bounding box center [748, 385] width 213 height 22
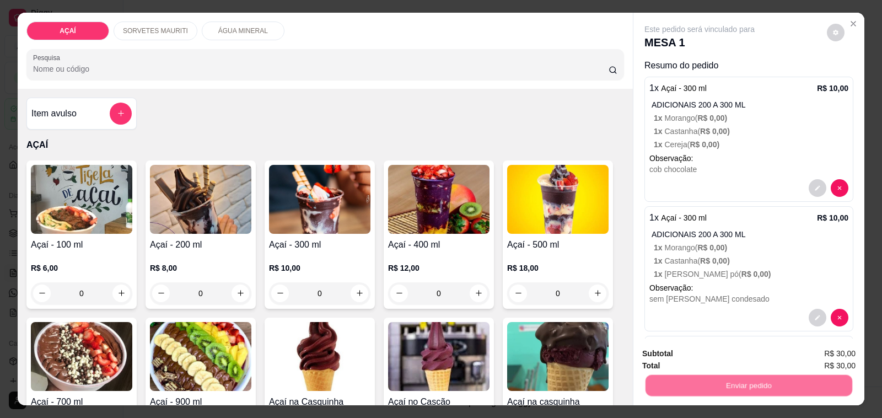
click at [737, 356] on button "Não registrar e enviar pedido" at bounding box center [711, 353] width 111 height 20
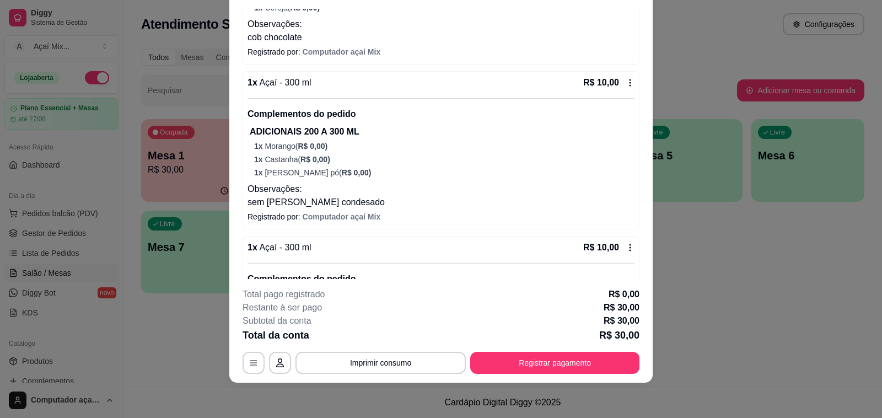
scroll to position [0, 0]
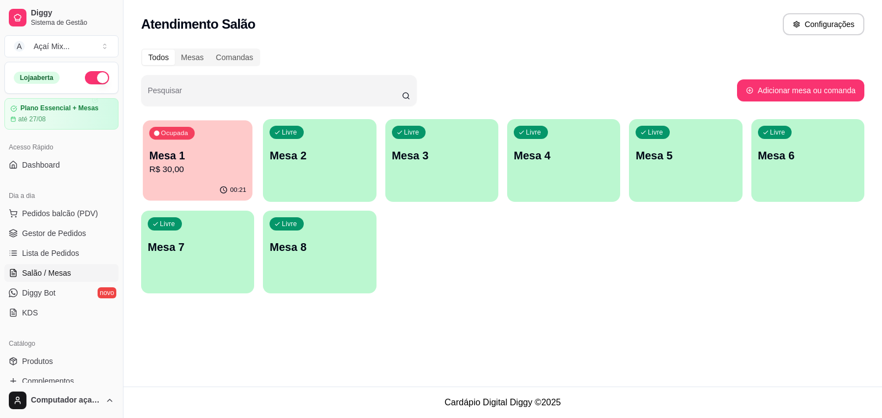
click at [246, 175] on p "R$ 30,00" at bounding box center [197, 169] width 97 height 13
click at [338, 169] on div "Livre Mesa 2" at bounding box center [319, 153] width 113 height 69
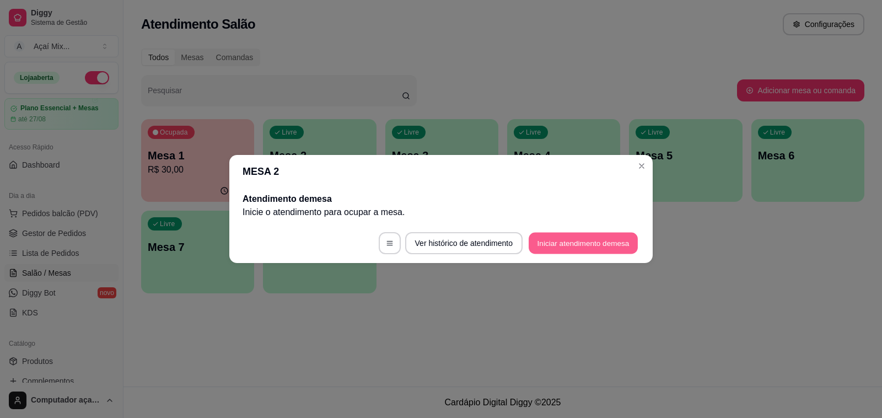
click at [579, 235] on button "Iniciar atendimento de mesa" at bounding box center [583, 243] width 109 height 21
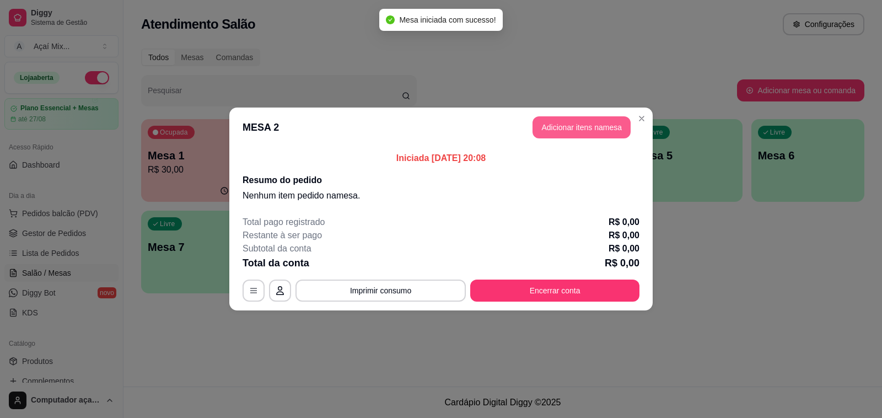
click at [549, 126] on button "Adicionar itens na mesa" at bounding box center [581, 127] width 98 height 22
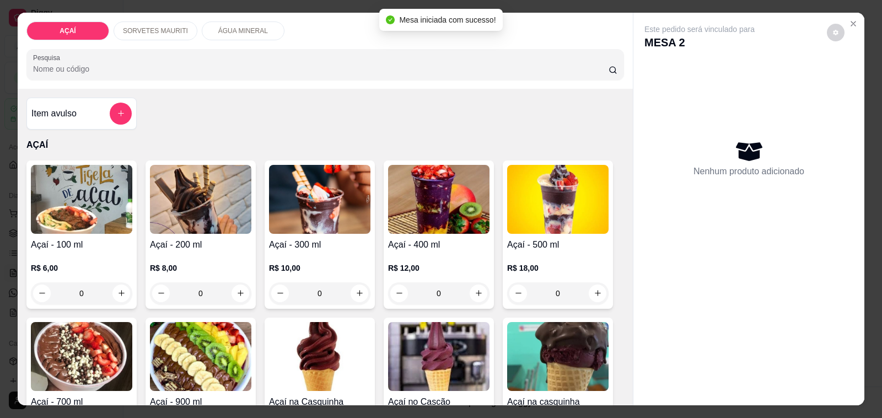
click at [422, 224] on img at bounding box center [438, 199] width 101 height 69
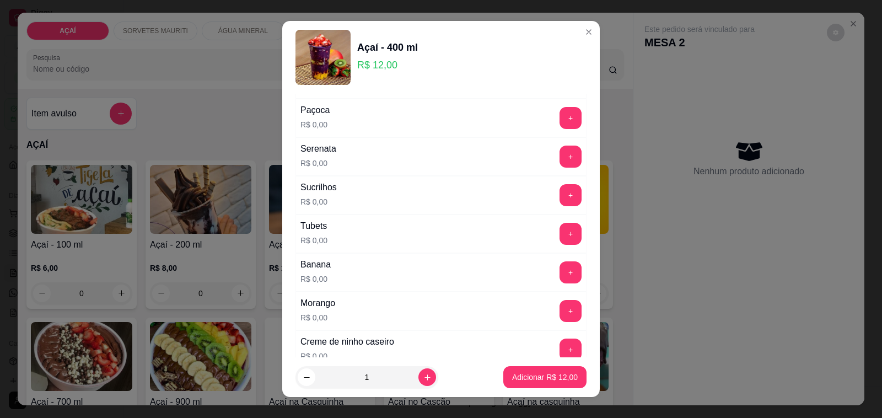
scroll to position [1490, 0]
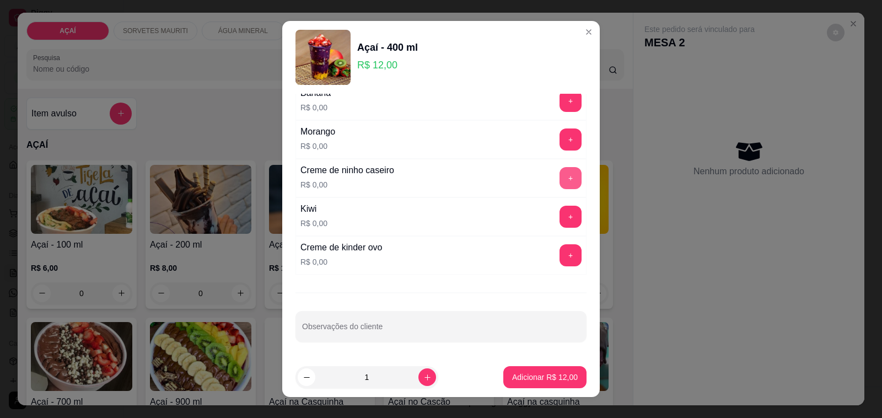
click at [559, 175] on button "+" at bounding box center [570, 178] width 22 height 22
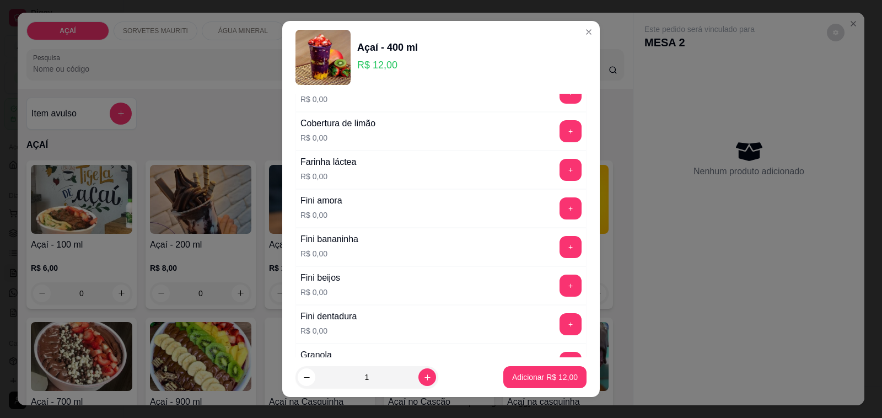
scroll to position [663, 0]
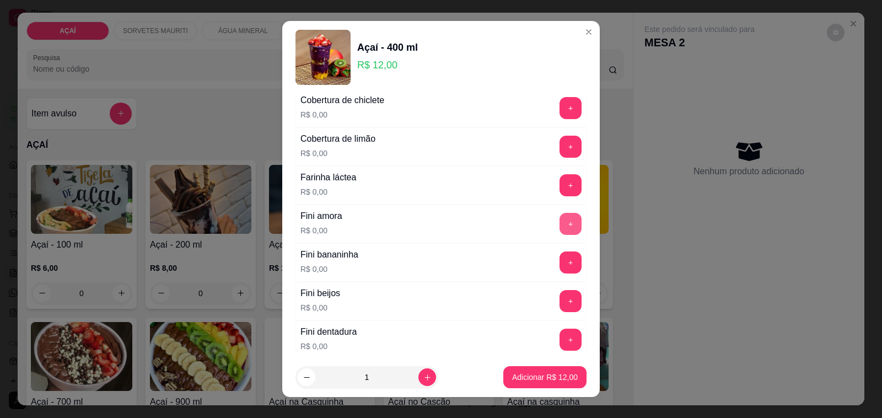
click at [559, 230] on button "+" at bounding box center [570, 224] width 22 height 22
click at [539, 278] on div "Fini bananinha R$ 0,00 +" at bounding box center [440, 262] width 291 height 39
click at [559, 273] on button "+" at bounding box center [570, 262] width 22 height 22
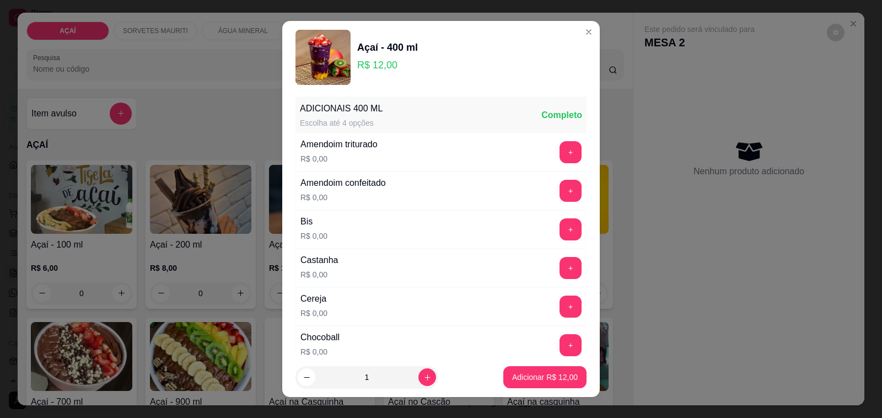
scroll to position [0, 0]
click at [559, 274] on button "+" at bounding box center [570, 270] width 22 height 22
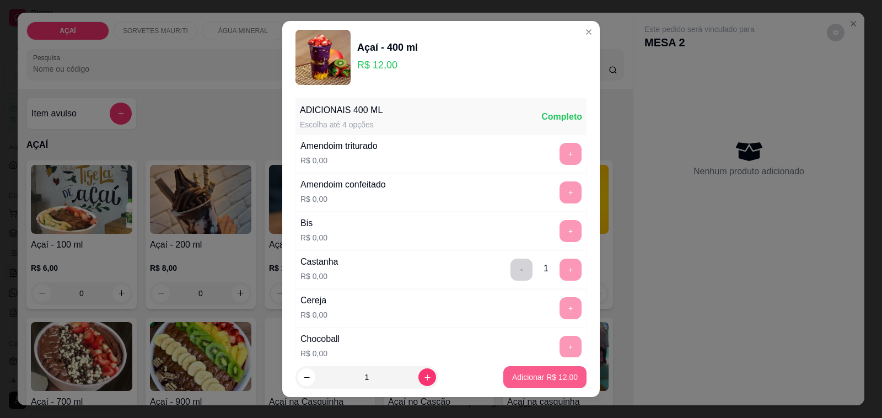
click at [534, 381] on p "Adicionar R$ 12,00" at bounding box center [545, 377] width 66 height 11
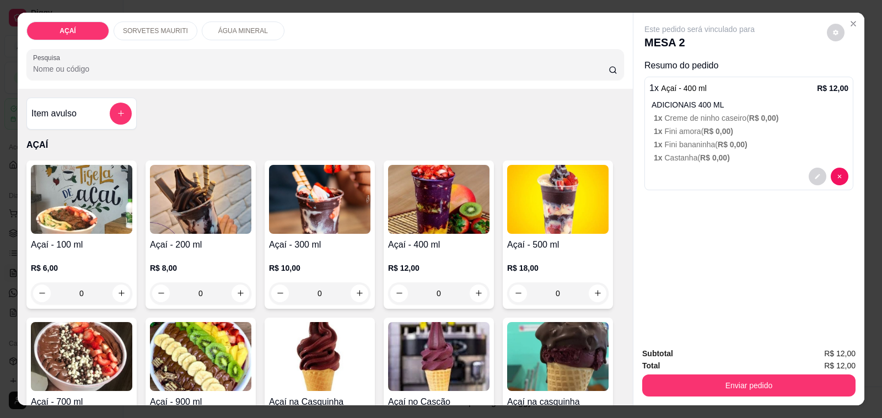
click at [461, 206] on img at bounding box center [438, 199] width 101 height 69
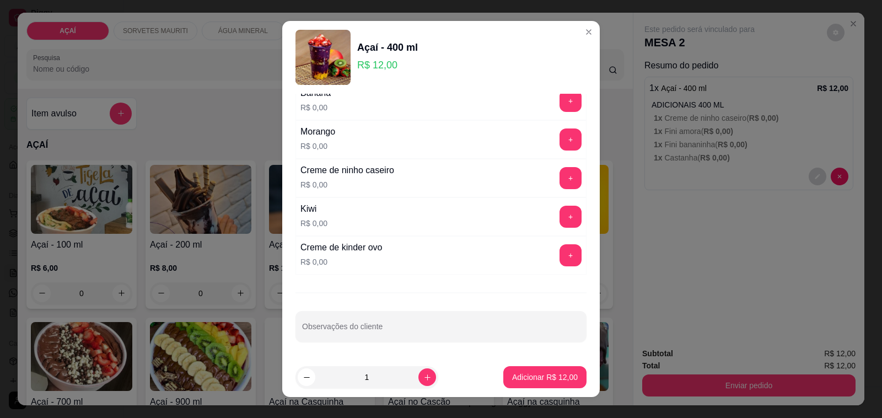
scroll to position [1490, 0]
click at [560, 176] on button "+" at bounding box center [570, 178] width 21 height 21
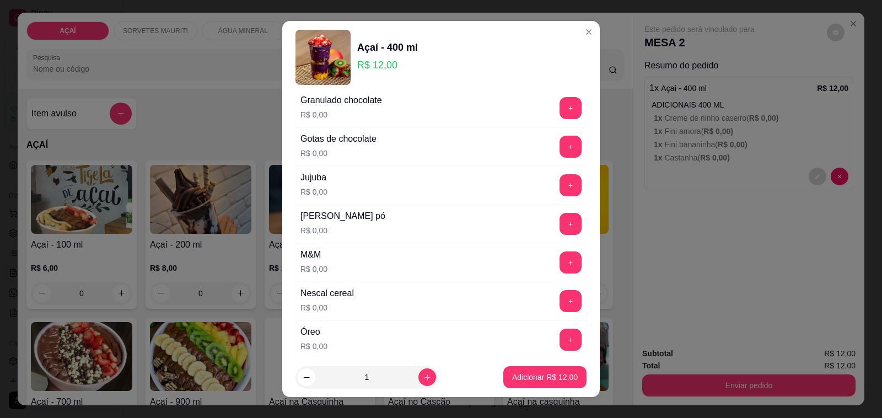
scroll to position [1008, 0]
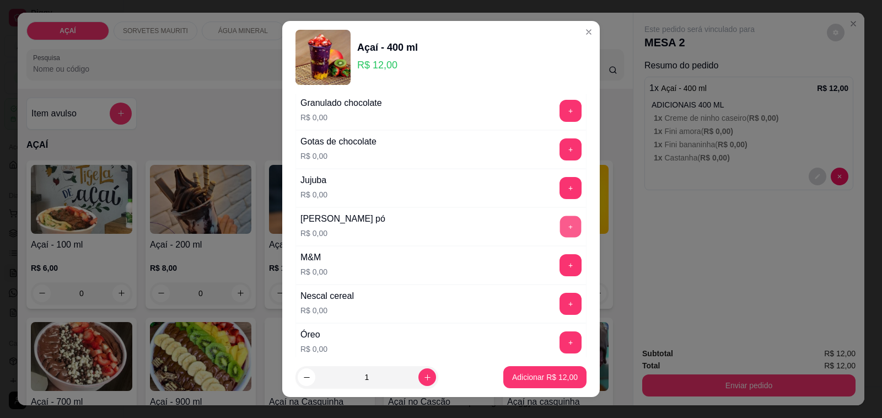
click at [560, 224] on button "+" at bounding box center [570, 226] width 21 height 21
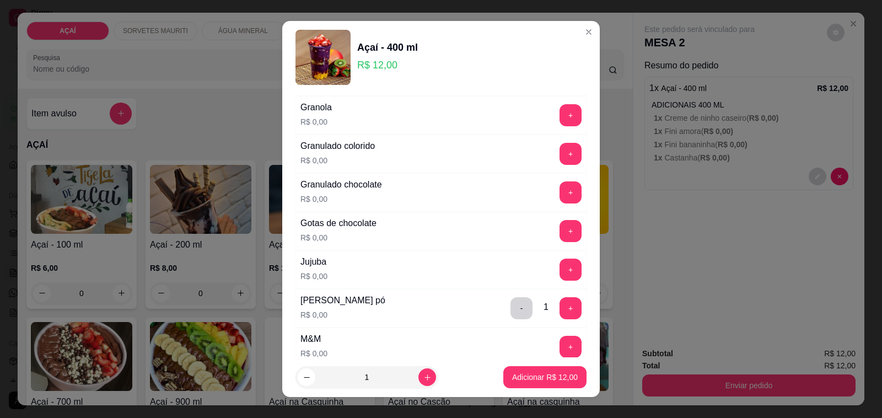
scroll to position [939, 0]
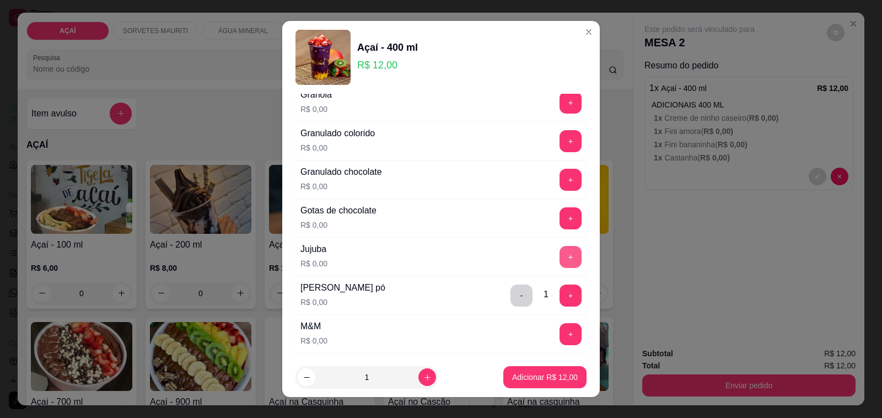
click at [559, 265] on button "+" at bounding box center [570, 257] width 22 height 22
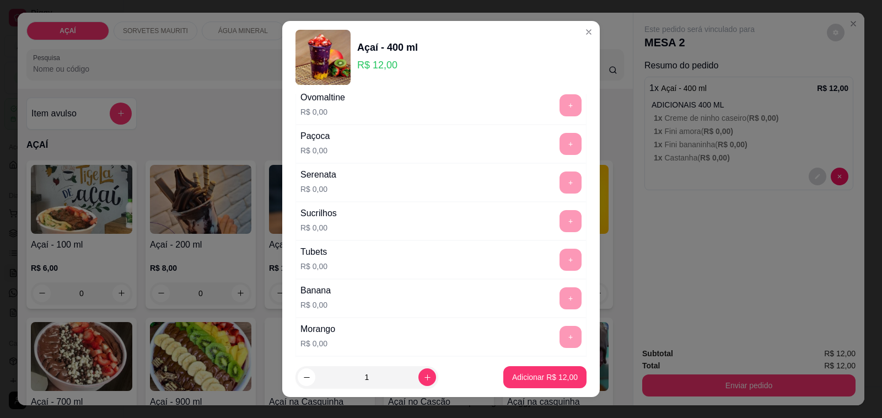
scroll to position [1490, 0]
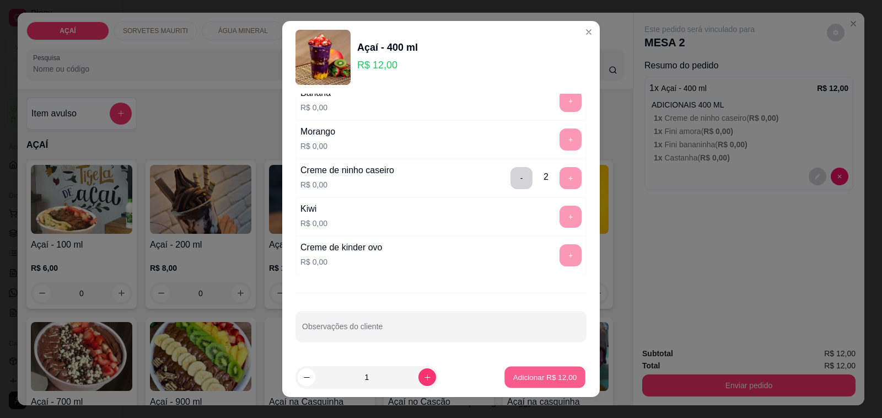
click at [536, 375] on p "Adicionar R$ 12,00" at bounding box center [545, 377] width 64 height 10
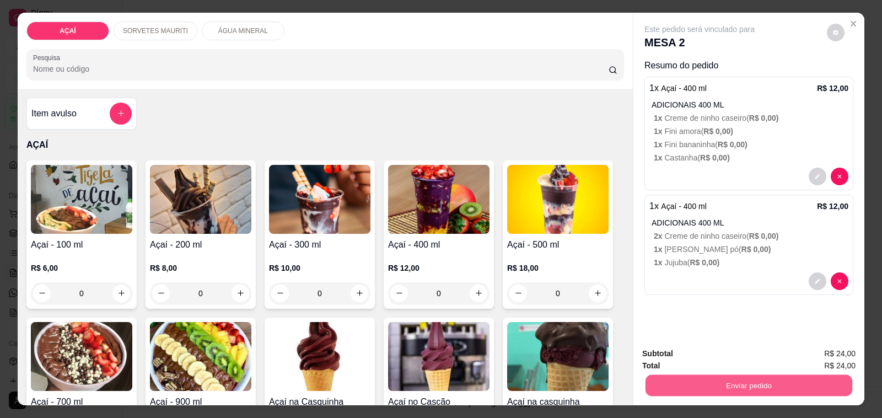
click at [719, 389] on button "Enviar pedido" at bounding box center [748, 385] width 207 height 21
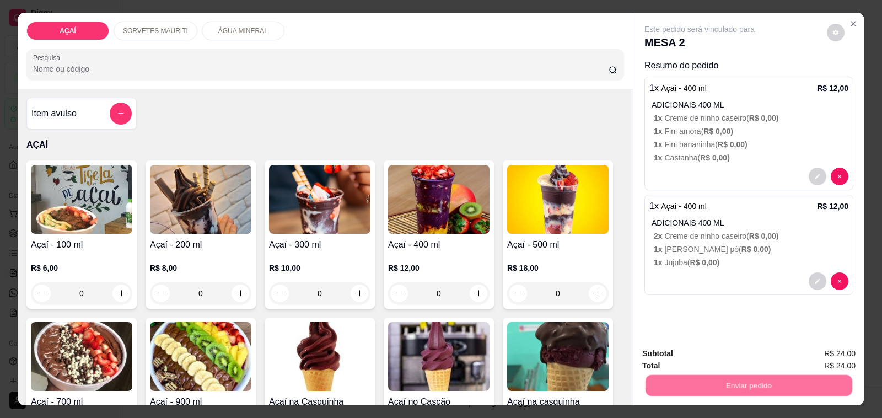
click at [704, 357] on button "Não registrar e enviar pedido" at bounding box center [711, 353] width 111 height 20
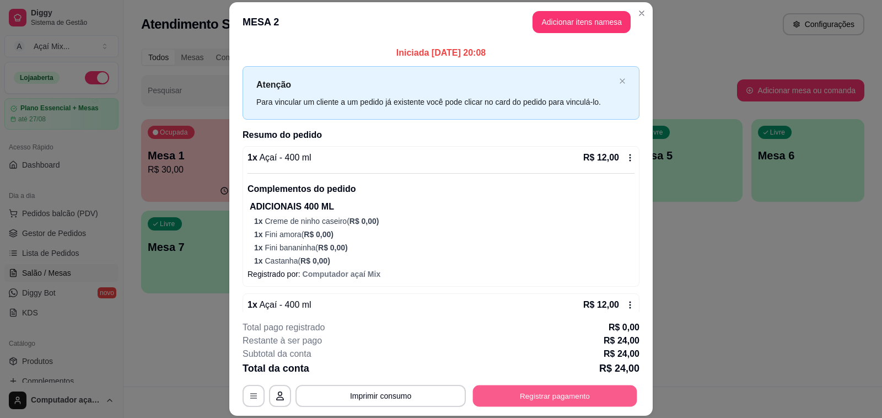
click at [571, 395] on button "Registrar pagamento" at bounding box center [555, 395] width 164 height 21
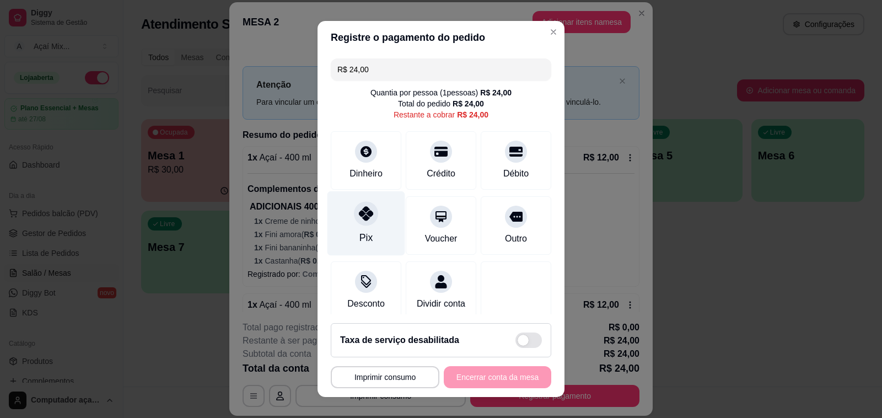
click at [370, 237] on div "Pix" at bounding box center [366, 223] width 78 height 64
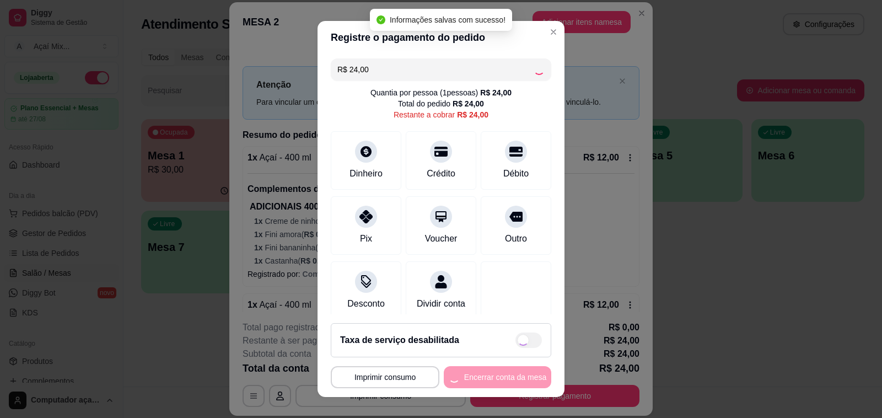
type input "R$ 0,00"
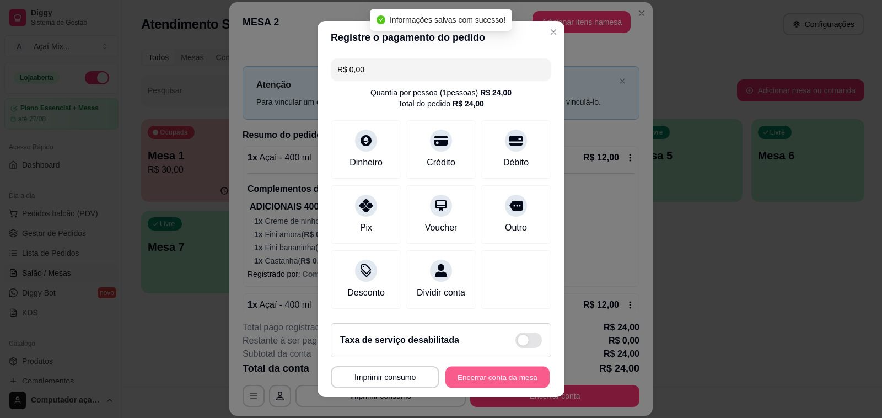
click at [481, 368] on button "Encerrar conta da mesa" at bounding box center [497, 377] width 104 height 21
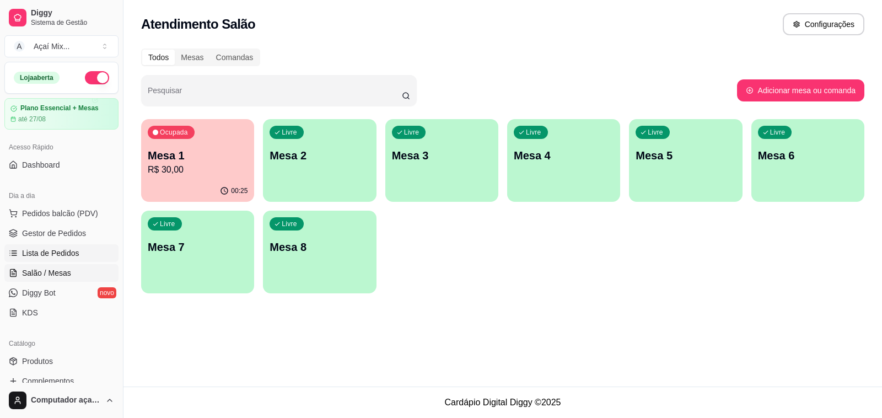
click at [64, 249] on span "Lista de Pedidos" at bounding box center [50, 253] width 57 height 11
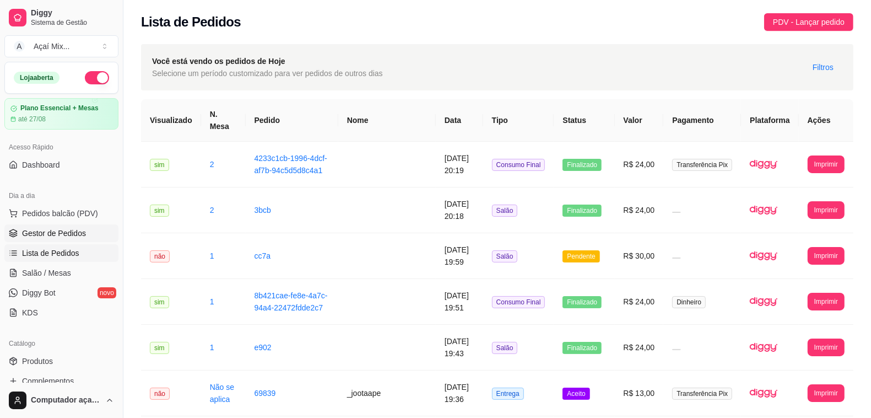
click at [72, 235] on span "Gestor de Pedidos" at bounding box center [54, 233] width 64 height 11
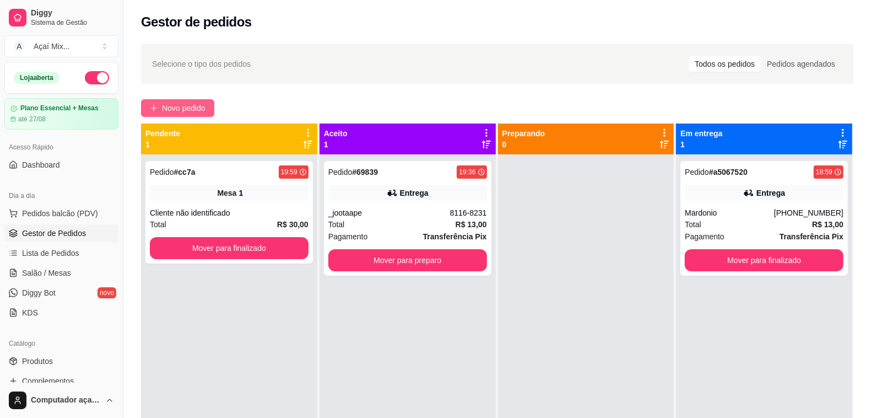
click at [168, 109] on span "Novo pedido" at bounding box center [184, 108] width 44 height 12
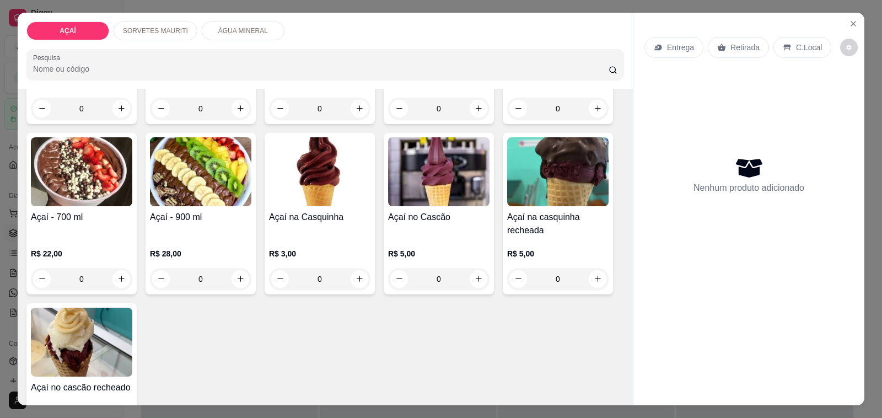
scroll to position [207, 0]
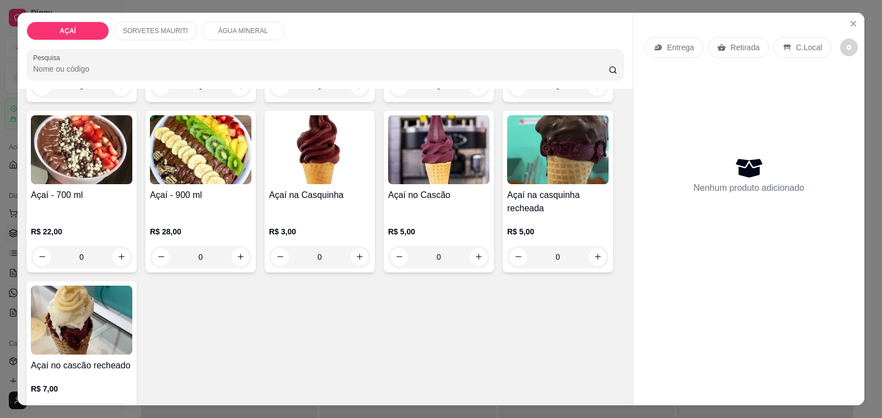
click at [88, 236] on div "R$ 22,00 0" at bounding box center [81, 247] width 101 height 42
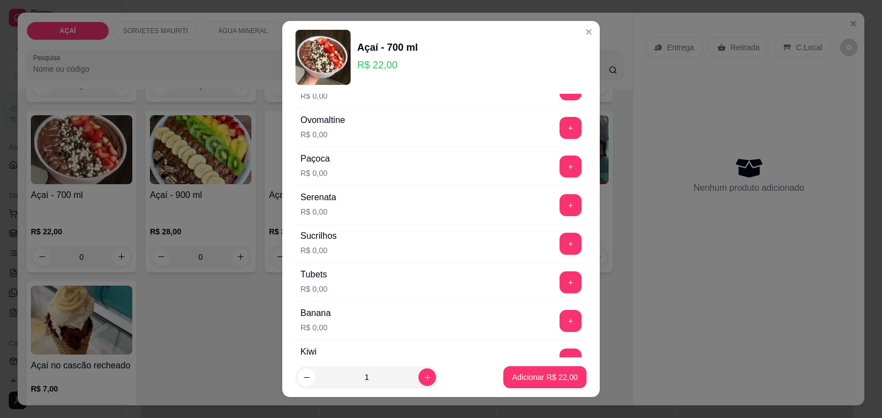
scroll to position [1214, 0]
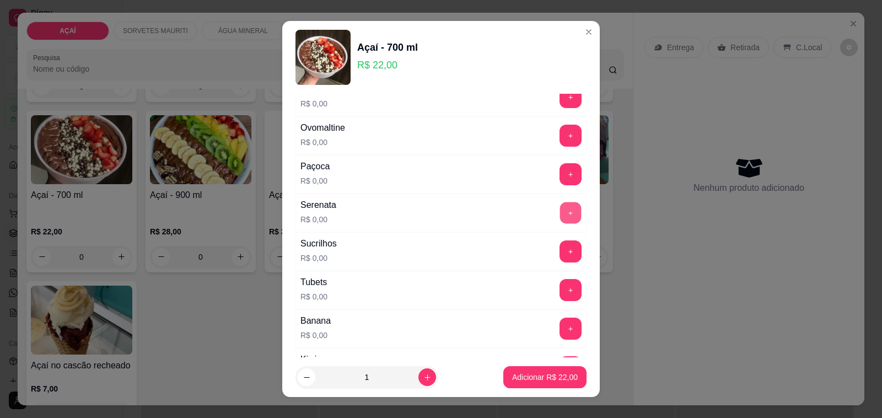
click at [560, 216] on button "+" at bounding box center [570, 212] width 21 height 21
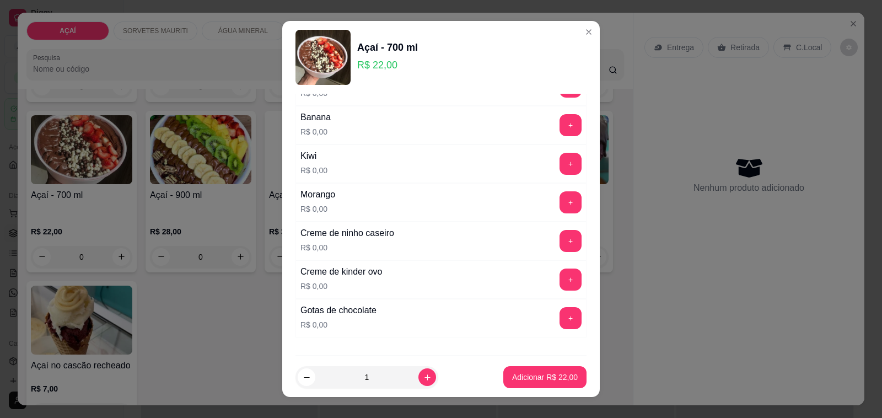
scroll to position [1421, 0]
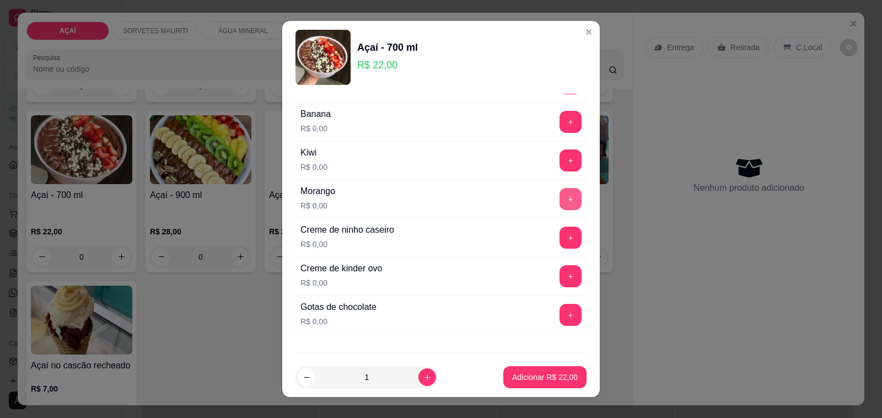
click at [559, 210] on button "+" at bounding box center [570, 199] width 22 height 22
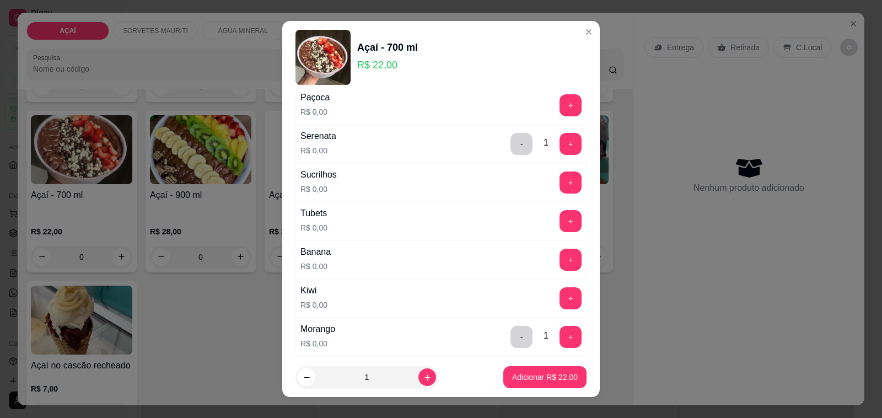
scroll to position [1214, 0]
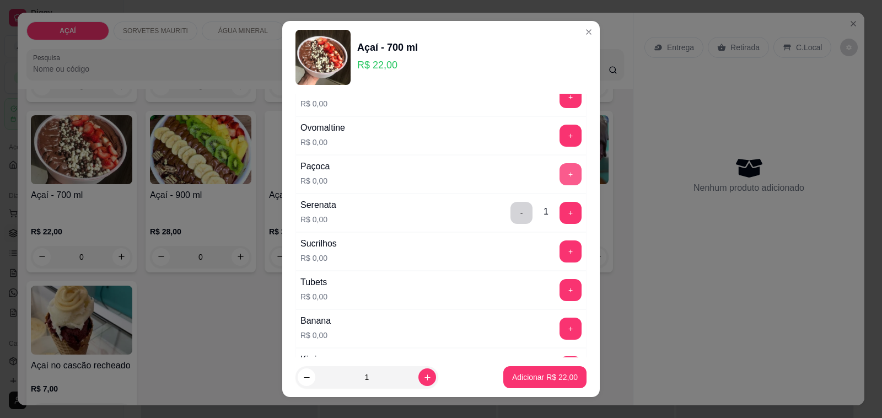
click at [559, 185] on button "+" at bounding box center [570, 174] width 22 height 22
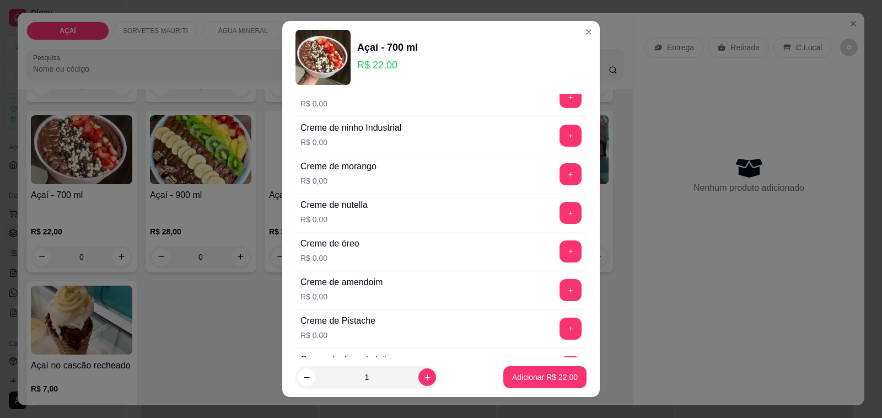
scroll to position [181, 0]
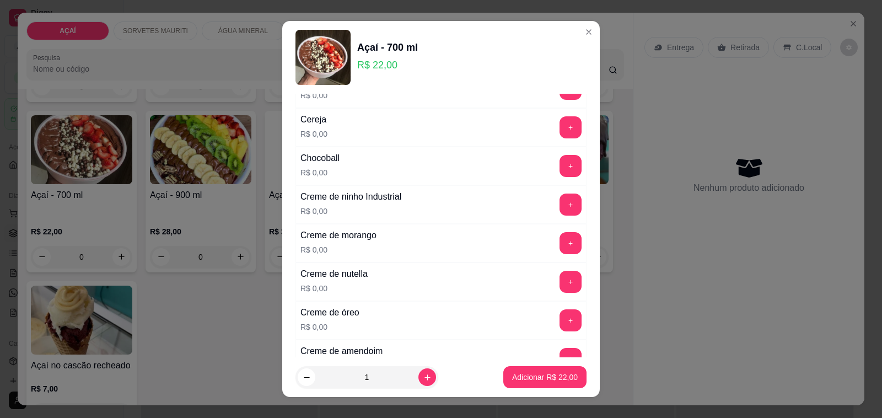
click at [549, 300] on div "Creme de nutella R$ 0,00 +" at bounding box center [440, 281] width 291 height 39
click at [559, 288] on button "+" at bounding box center [570, 282] width 22 height 22
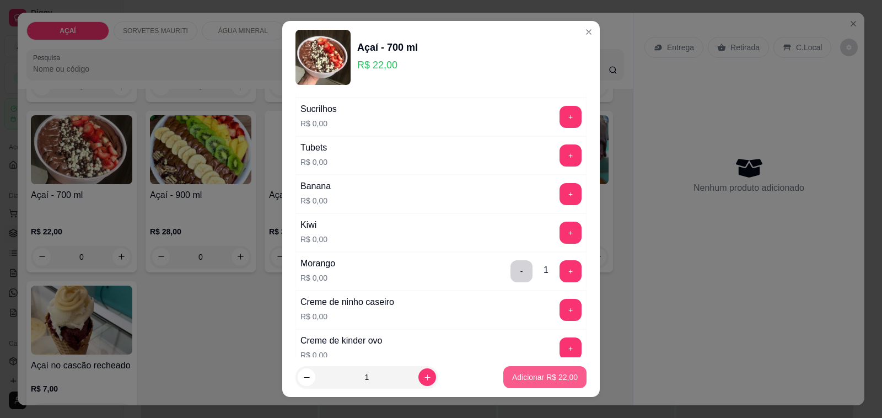
scroll to position [1352, 0]
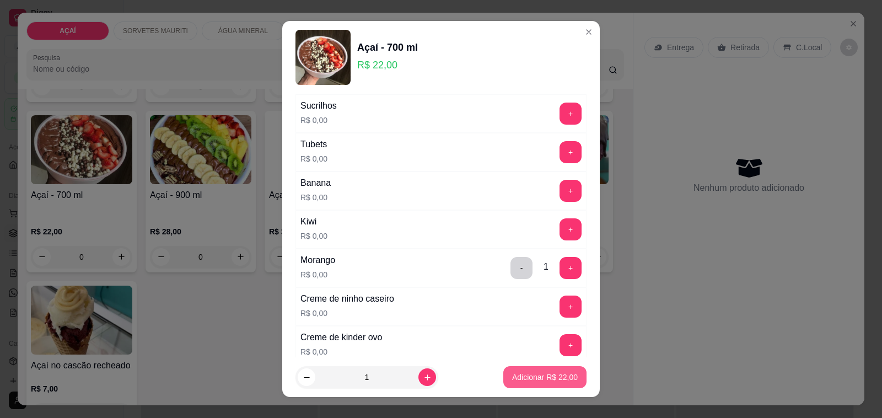
click at [534, 376] on p "Adicionar R$ 22,00" at bounding box center [545, 377] width 66 height 11
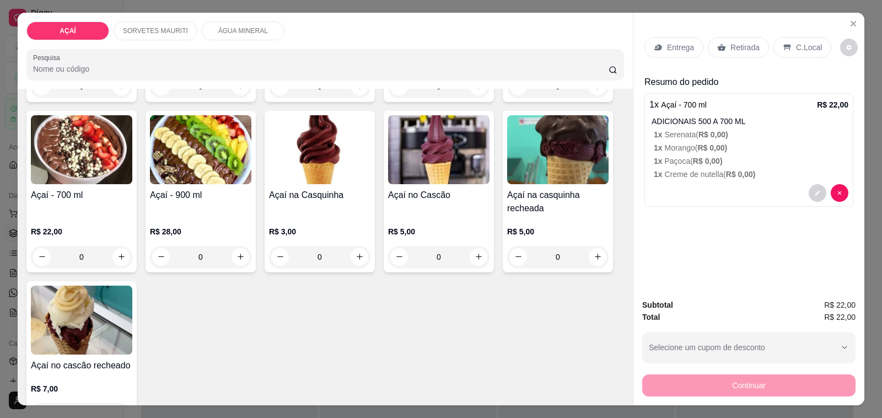
click at [686, 42] on p "Entrega" at bounding box center [680, 47] width 27 height 11
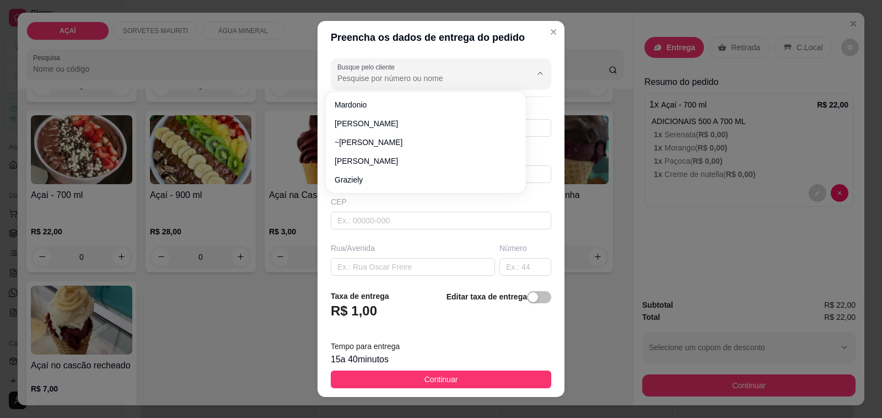
click at [360, 80] on input "Busque pelo cliente" at bounding box center [425, 78] width 176 height 11
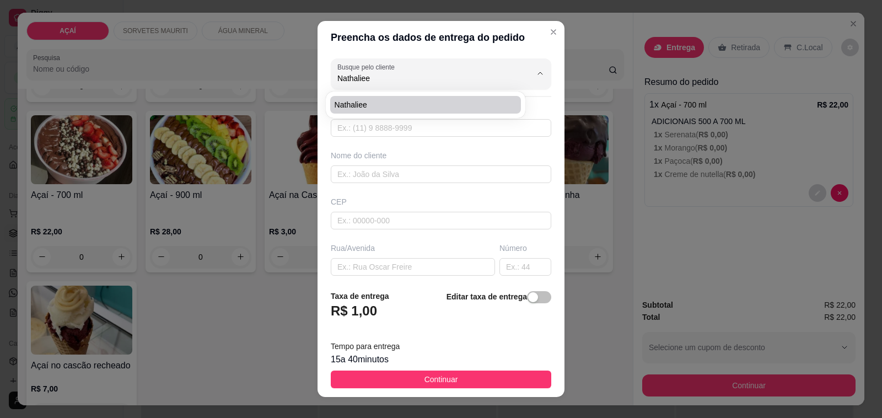
click at [407, 99] on span "nathaliee" at bounding box center [420, 104] width 171 height 11
type input "nathaliee"
type input "8281125918"
type input "nathaliee"
type input "57520000"
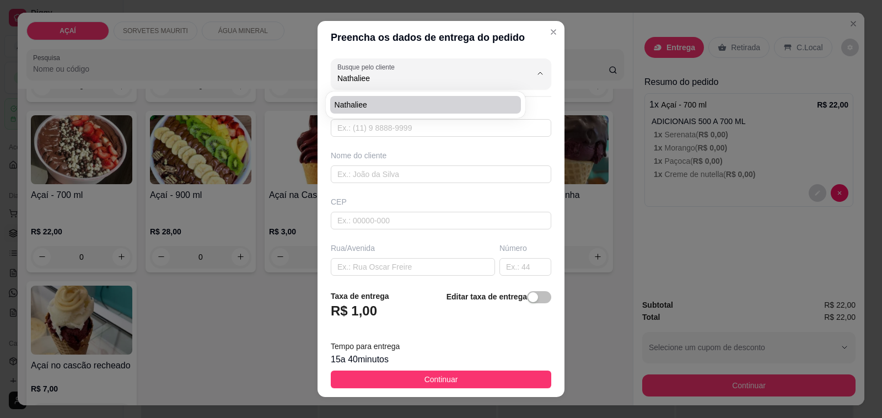
type input "Pra entregar aqui na semed"
type input "centro"
type input "Maravilha"
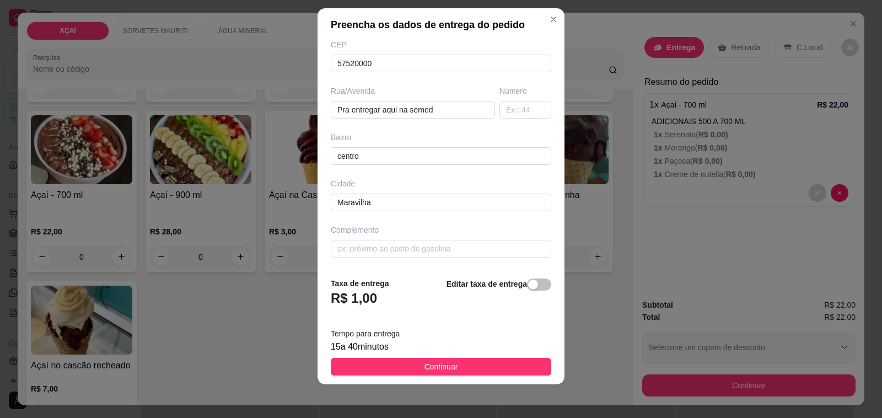
scroll to position [14, 0]
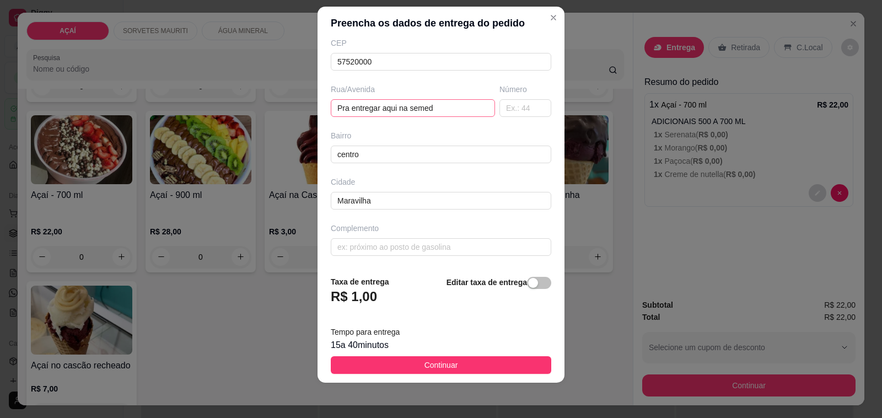
type input "nathaliee"
click at [426, 109] on input "Pra entregar aqui na semed" at bounding box center [413, 108] width 164 height 18
type input "P"
click at [463, 241] on input "text" at bounding box center [441, 247] width 220 height 18
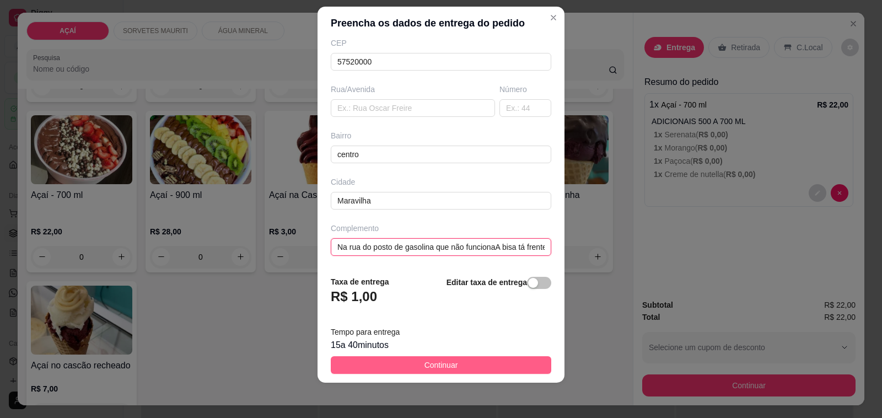
type input "Na rua do posto de gasolina que não funcionaA bisa tá frente"
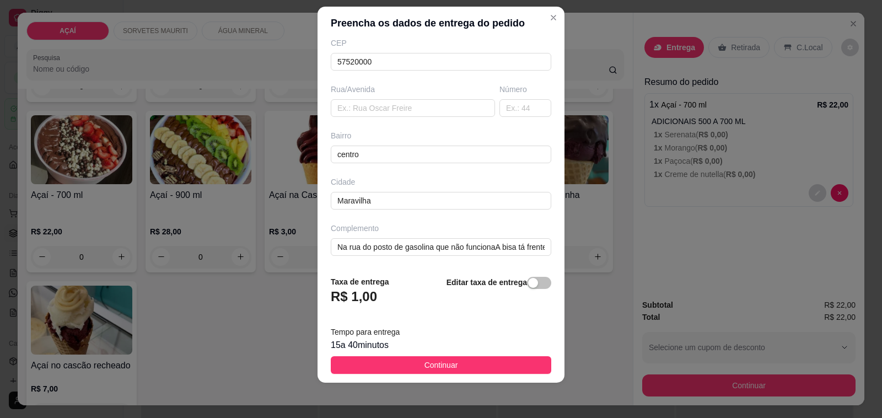
drag, startPoint x: 499, startPoint y: 361, endPoint x: 703, endPoint y: 384, distance: 205.2
click at [500, 362] on button "Continuar" at bounding box center [441, 365] width 220 height 18
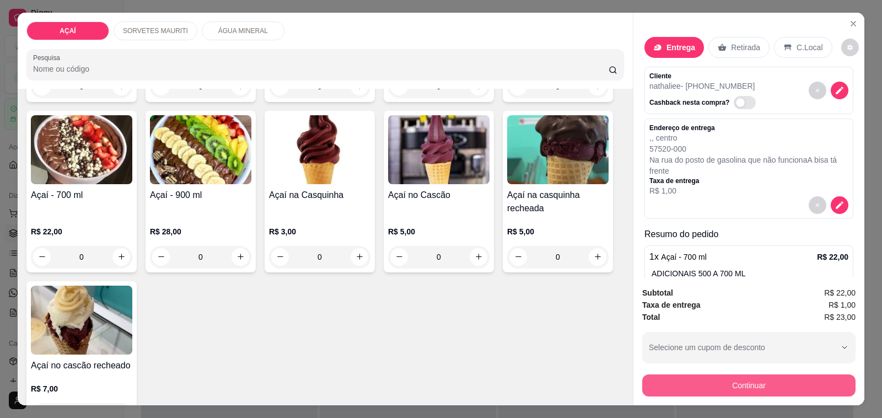
click at [745, 389] on button "Continuar" at bounding box center [748, 385] width 213 height 22
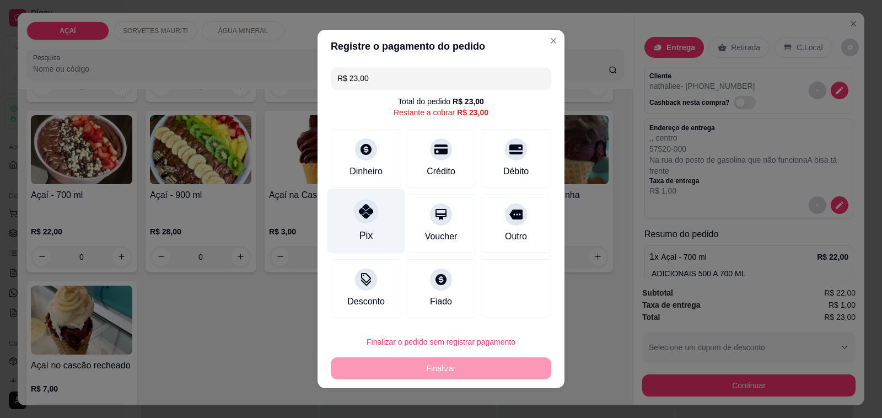
click at [365, 234] on div "Pix" at bounding box center [366, 221] width 78 height 64
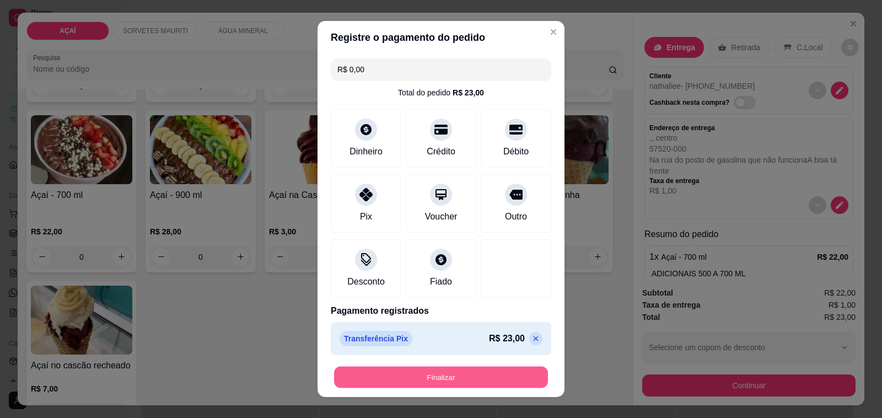
click at [414, 371] on button "Finalizar" at bounding box center [441, 377] width 214 height 21
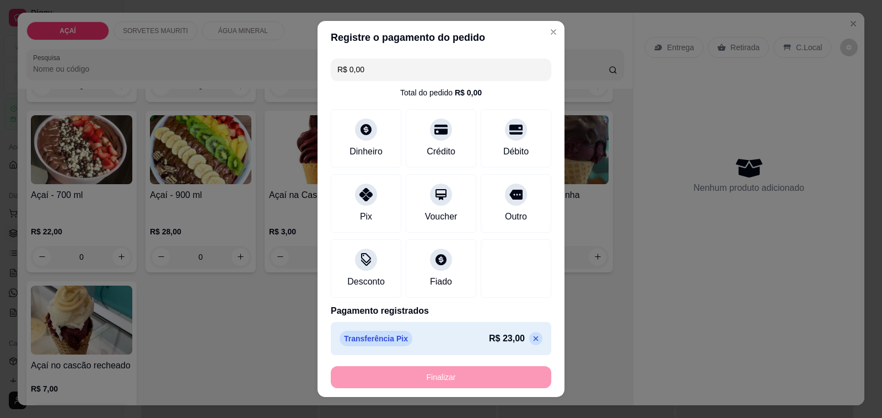
type input "-R$ 23,00"
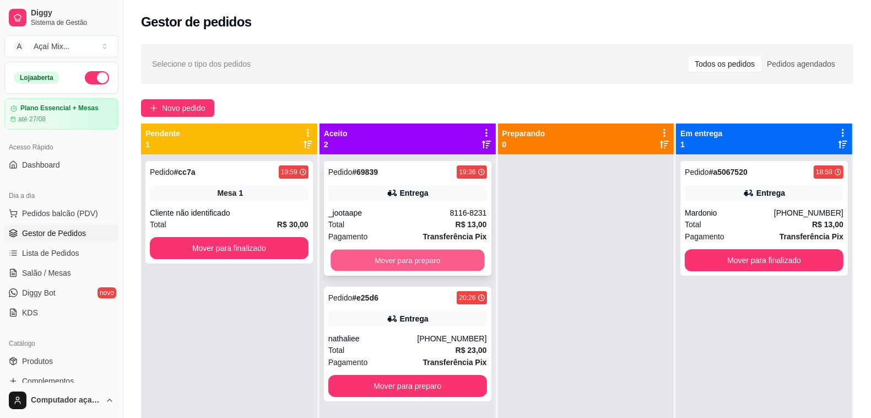
click at [458, 268] on button "Mover para preparo" at bounding box center [408, 260] width 154 height 21
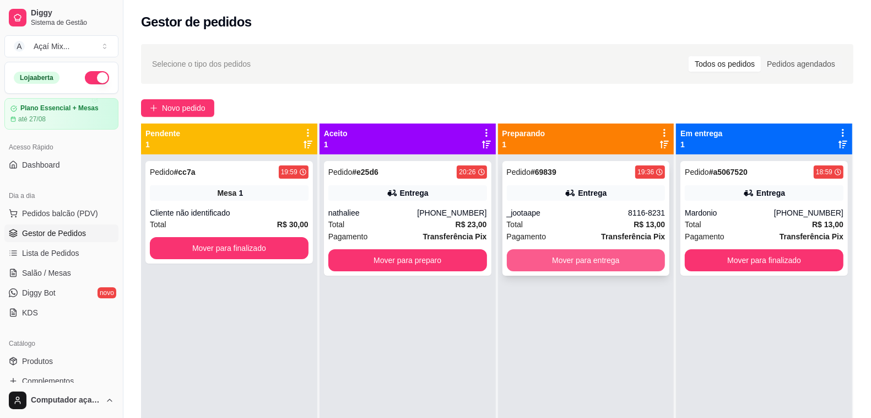
click at [602, 266] on button "Mover para entrega" at bounding box center [586, 260] width 159 height 22
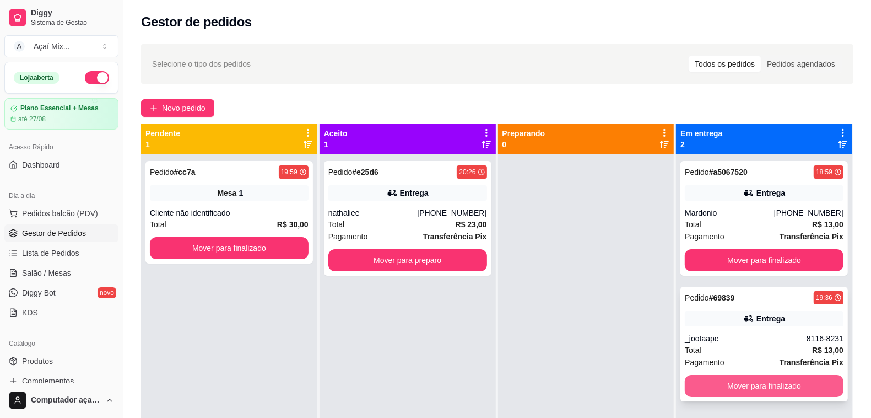
click at [772, 392] on button "Mover para finalizado" at bounding box center [764, 386] width 159 height 22
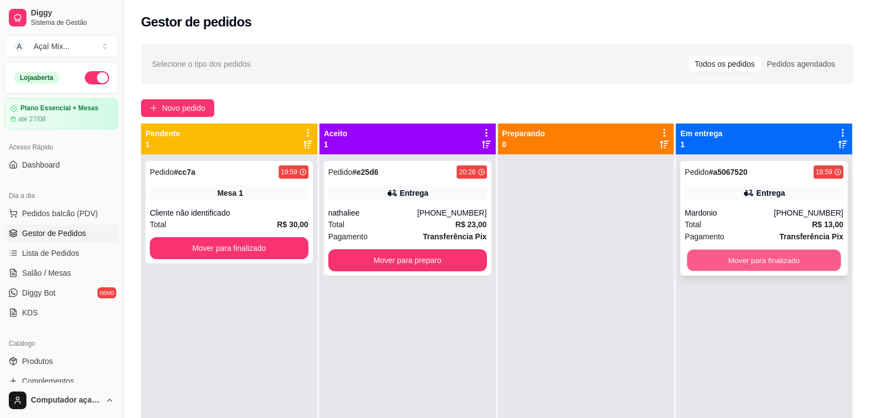
click at [739, 270] on button "Mover para finalizado" at bounding box center [765, 260] width 154 height 21
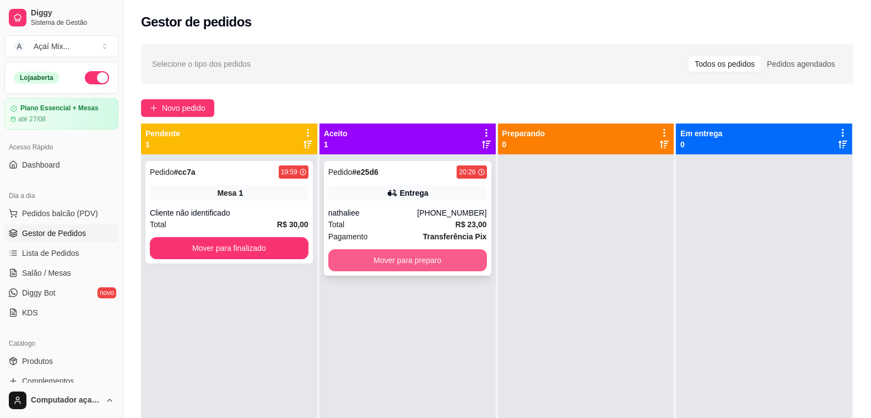
click at [466, 270] on button "Mover para preparo" at bounding box center [408, 260] width 159 height 22
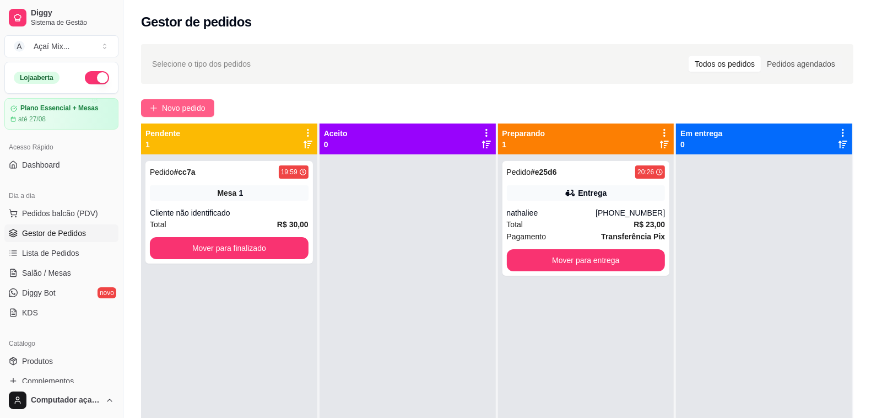
click at [206, 101] on button "Novo pedido" at bounding box center [177, 108] width 73 height 18
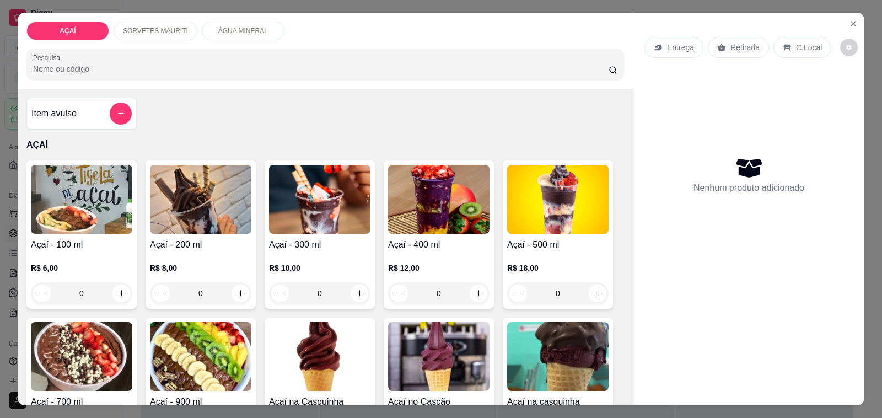
click at [164, 241] on h4 "Açaí - 200 ml" at bounding box center [200, 244] width 101 height 13
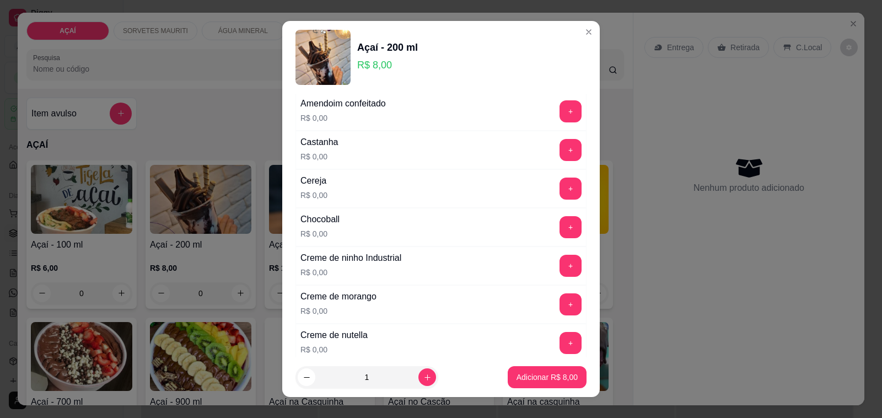
scroll to position [138, 0]
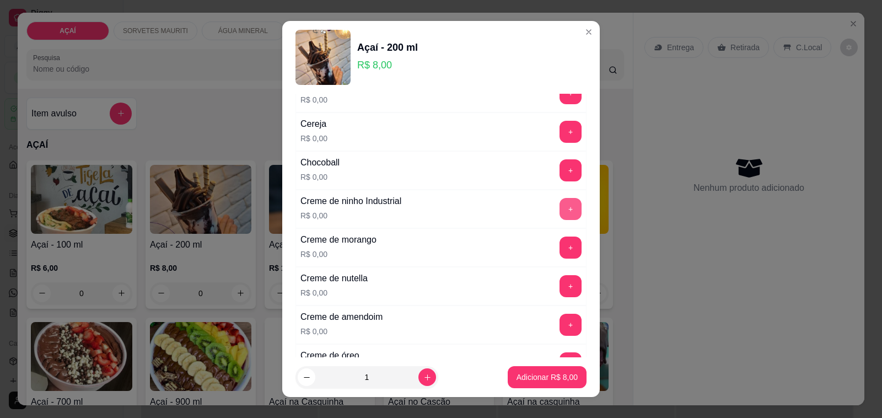
click at [559, 205] on button "+" at bounding box center [570, 209] width 22 height 22
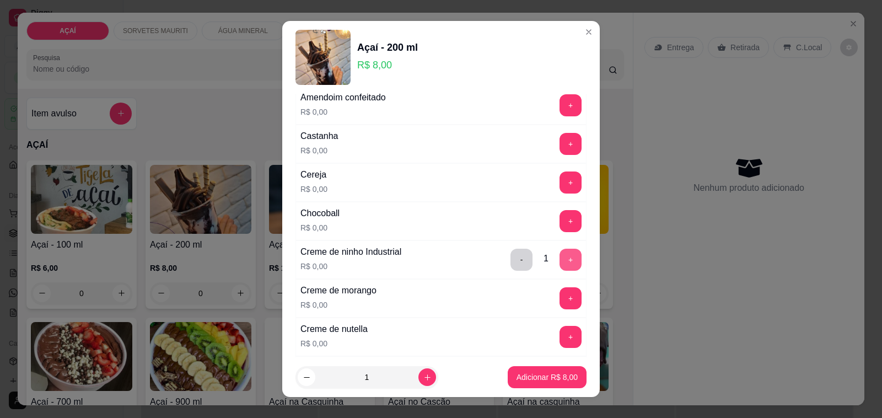
scroll to position [69, 0]
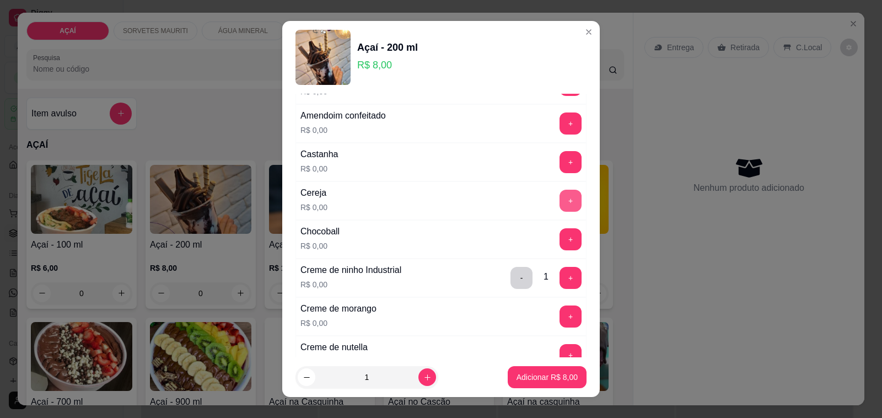
click at [559, 204] on button "+" at bounding box center [570, 201] width 22 height 22
click at [560, 164] on button "+" at bounding box center [570, 162] width 21 height 21
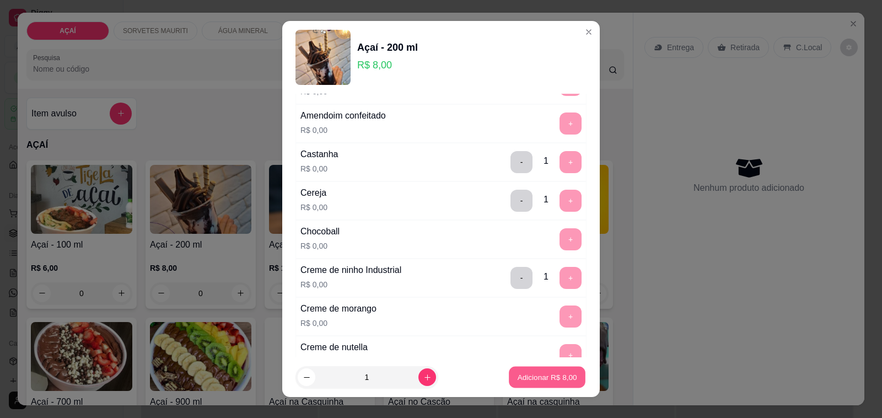
click at [542, 372] on p "Adicionar R$ 8,00" at bounding box center [547, 377] width 60 height 10
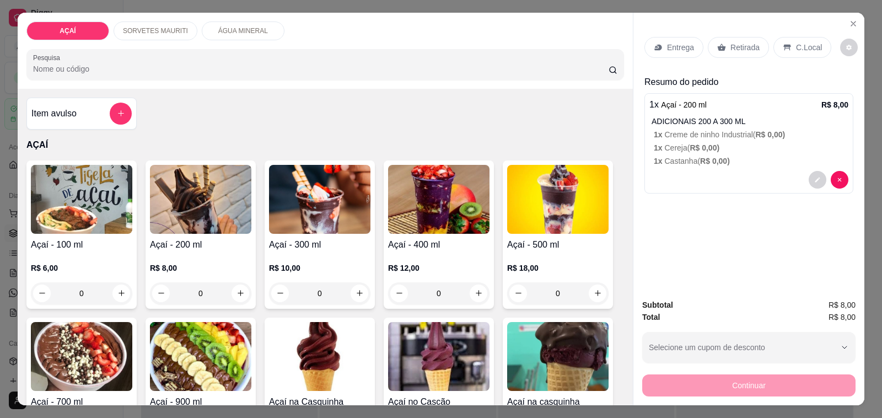
click at [667, 42] on p "Entrega" at bounding box center [680, 47] width 27 height 11
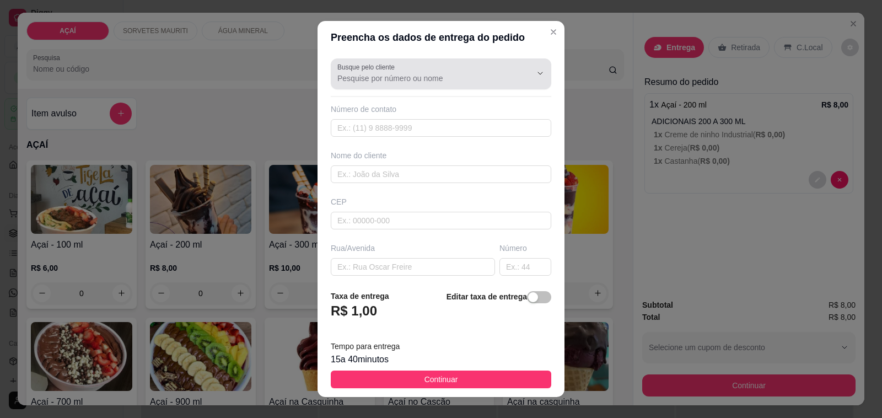
click at [400, 80] on input "Busque pelo cliente" at bounding box center [425, 78] width 176 height 11
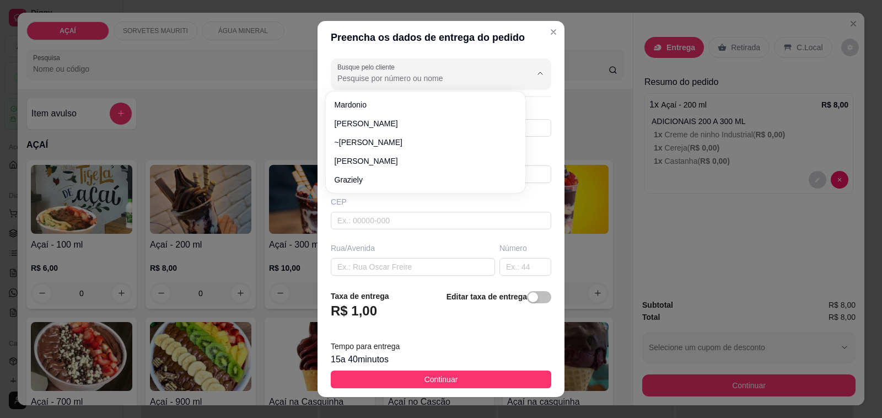
type input "[PERSON_NAME]"
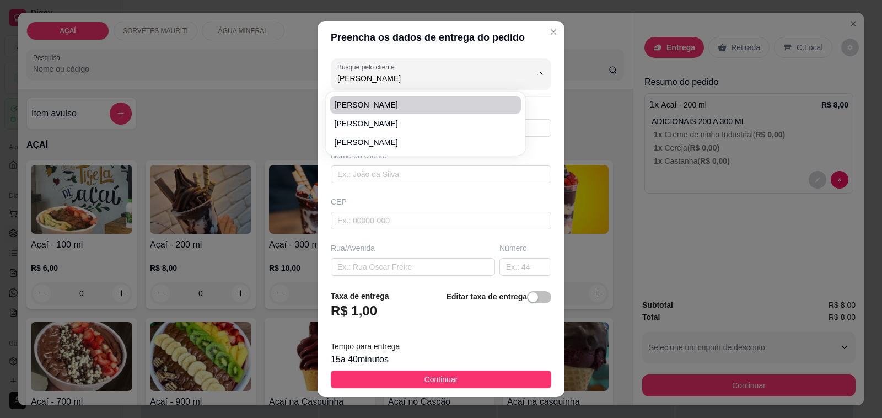
click at [401, 107] on span "[PERSON_NAME]" at bounding box center [420, 104] width 171 height 11
type input "81302579"
type input "[PERSON_NAME]"
type input "575200000000"
type input "Maravilha"
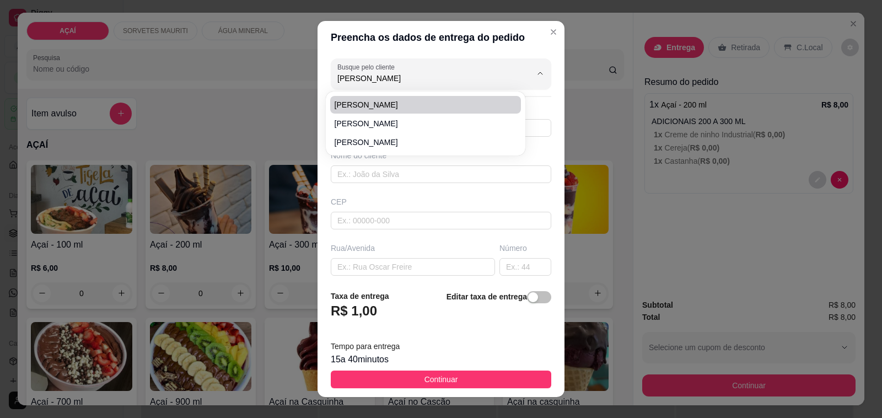
type input "É aqui na churrascaria [PERSON_NAME]"
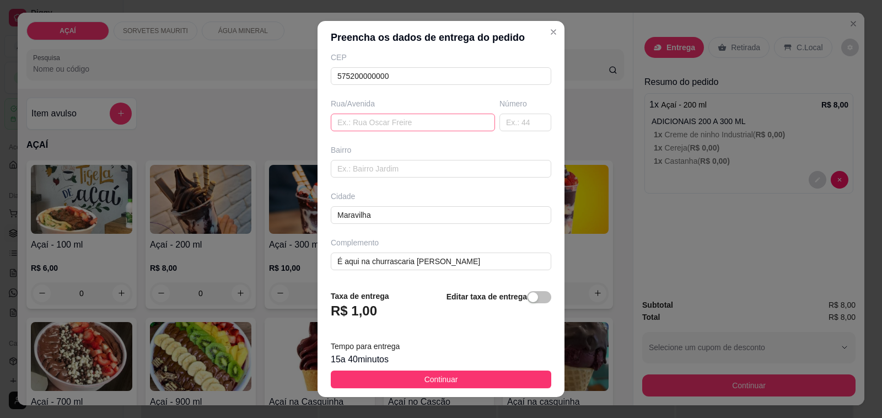
scroll to position [14, 0]
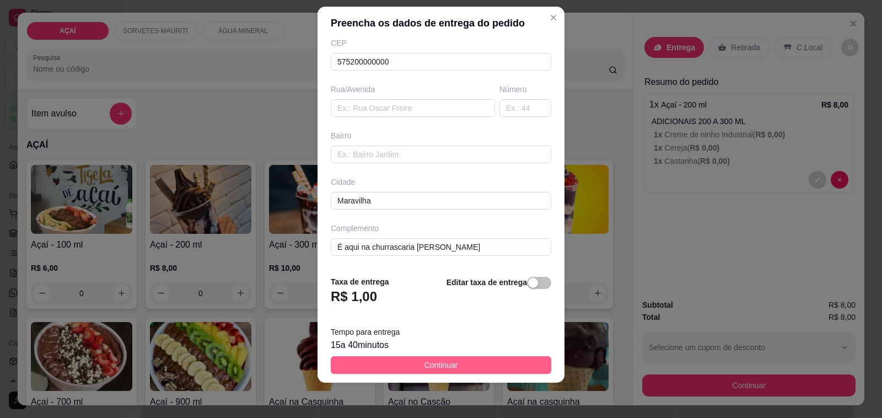
type input "[PERSON_NAME]"
click at [448, 361] on button "Continuar" at bounding box center [441, 365] width 220 height 18
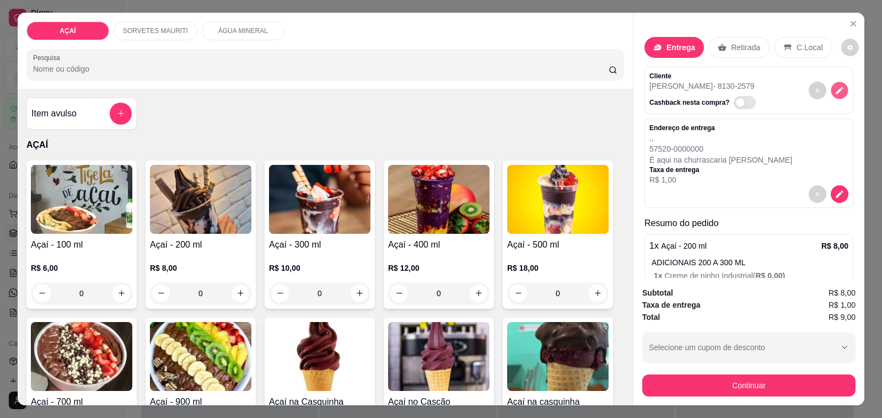
click at [835, 89] on icon "decrease-product-quantity" at bounding box center [839, 89] width 9 height 9
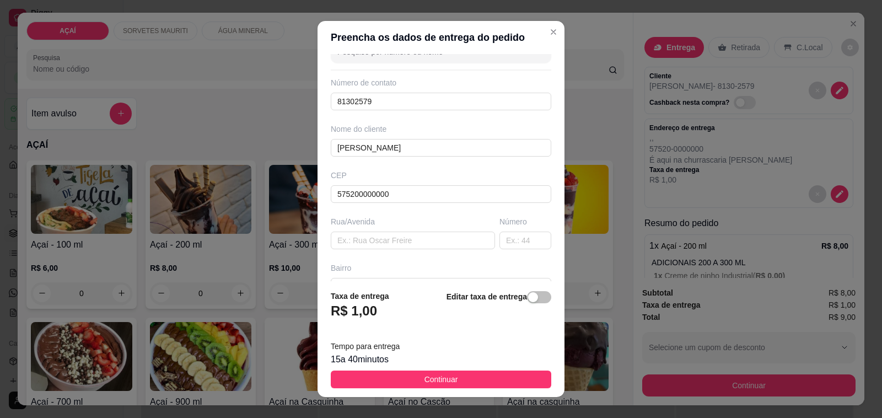
scroll to position [33, 0]
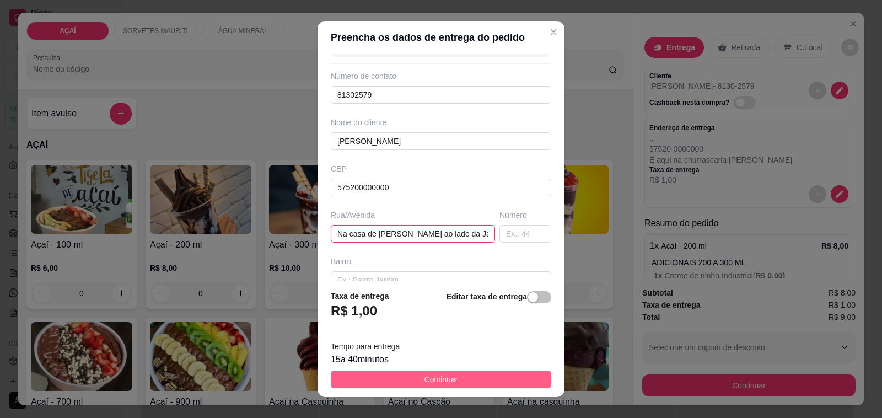
type input "Na casa de [PERSON_NAME] ao lado da Jamile"
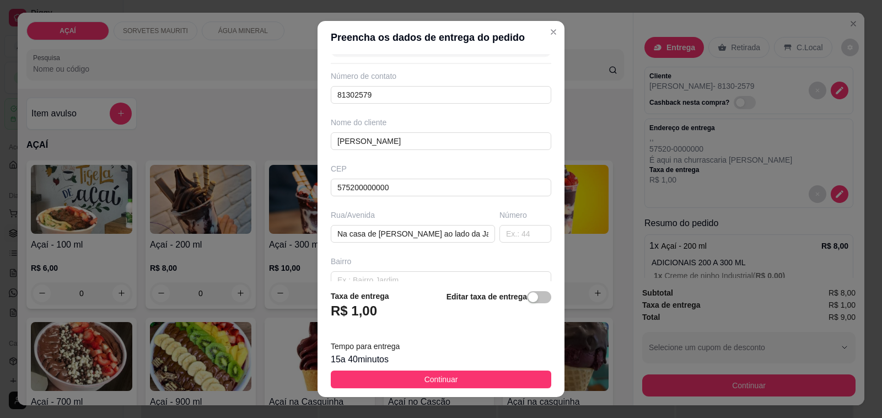
drag, startPoint x: 423, startPoint y: 381, endPoint x: 480, endPoint y: 375, distance: 57.0
click at [428, 381] on span "Continuar" at bounding box center [441, 379] width 34 height 12
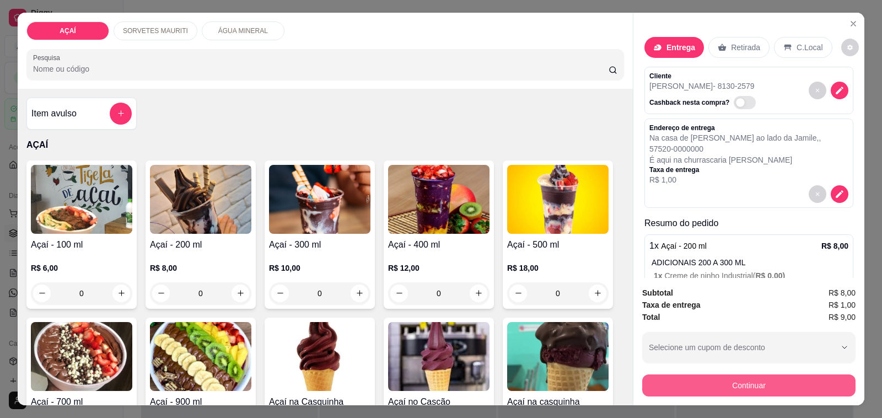
click at [665, 381] on button "Continuar" at bounding box center [748, 385] width 213 height 22
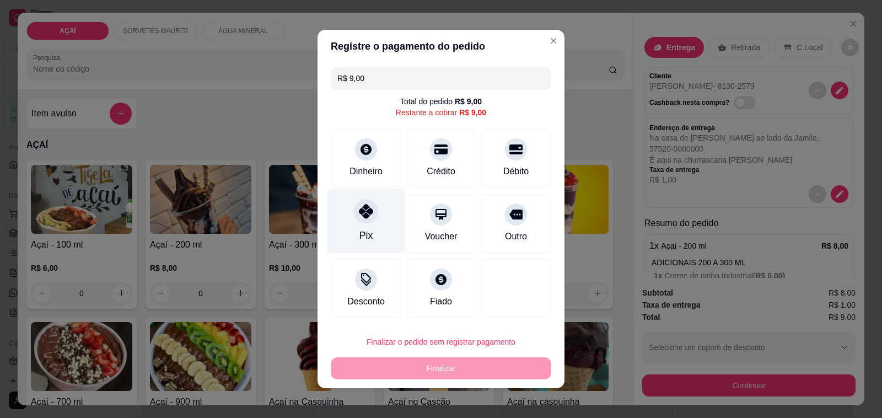
click at [365, 205] on icon at bounding box center [366, 211] width 14 height 14
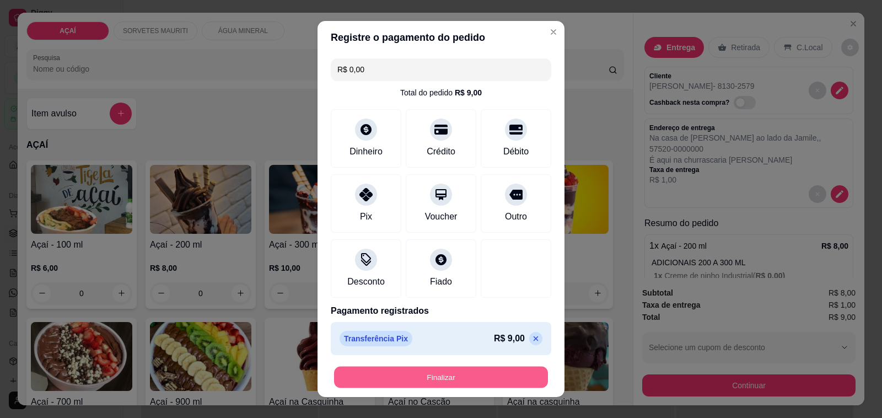
click at [444, 376] on button "Finalizar" at bounding box center [441, 377] width 214 height 21
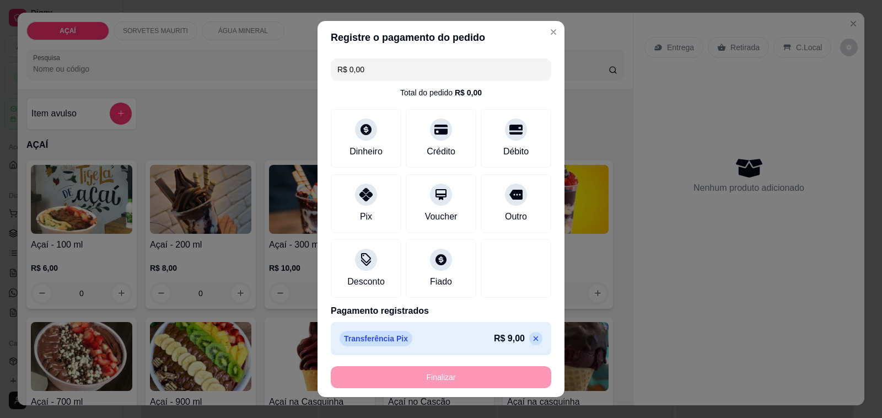
type input "-R$ 9,00"
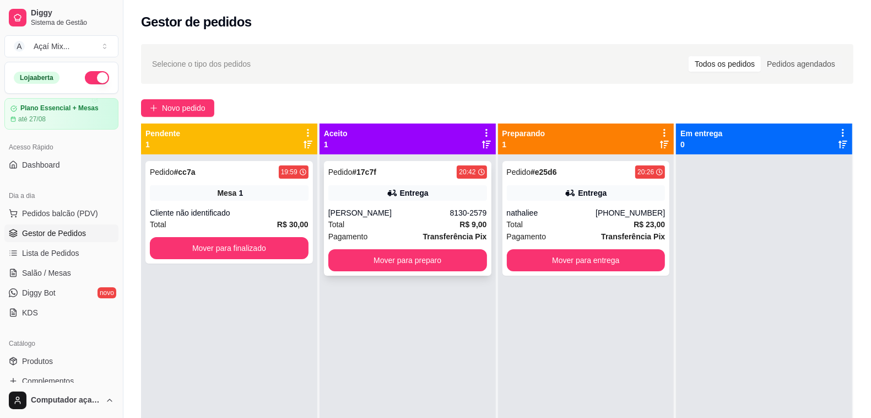
click at [428, 235] on strong "Transferência Pix" at bounding box center [455, 236] width 64 height 9
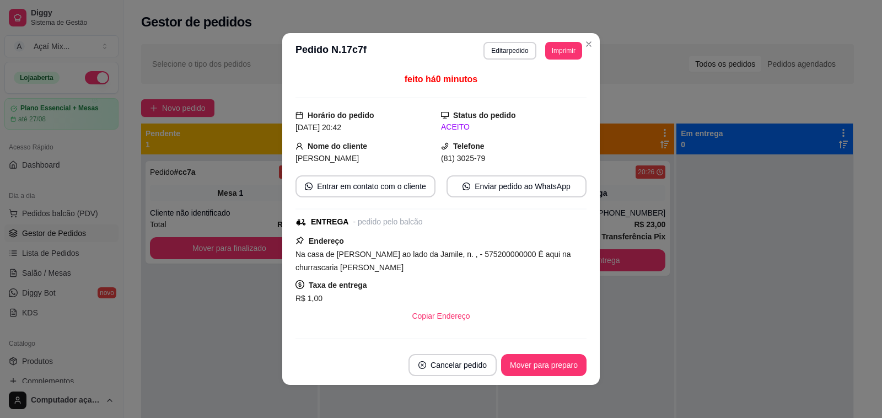
click at [558, 39] on header "**********" at bounding box center [441, 50] width 318 height 35
click at [561, 46] on button "Imprimir" at bounding box center [564, 50] width 36 height 17
click at [563, 86] on button "Impressora" at bounding box center [537, 89] width 77 height 17
click at [523, 359] on button "Mover para preparo" at bounding box center [543, 364] width 83 height 21
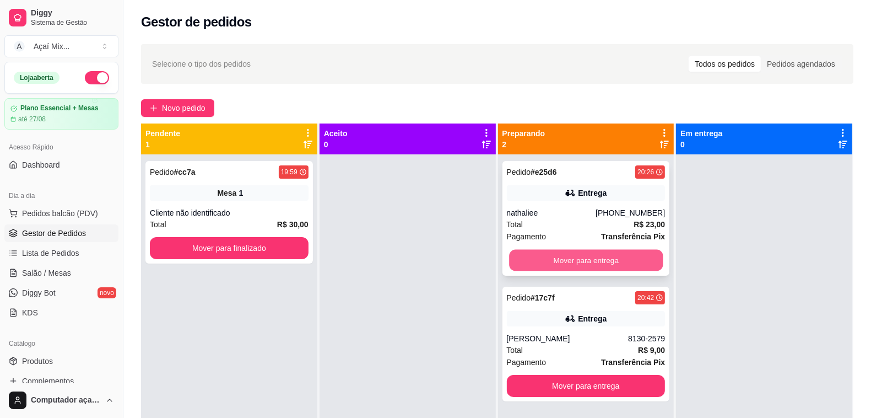
click at [654, 262] on button "Mover para entrega" at bounding box center [586, 260] width 154 height 21
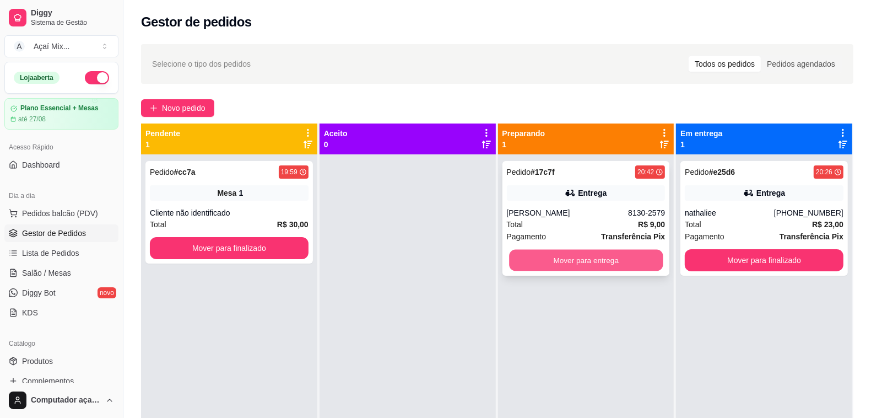
click at [645, 260] on button "Mover para entrega" at bounding box center [586, 260] width 154 height 21
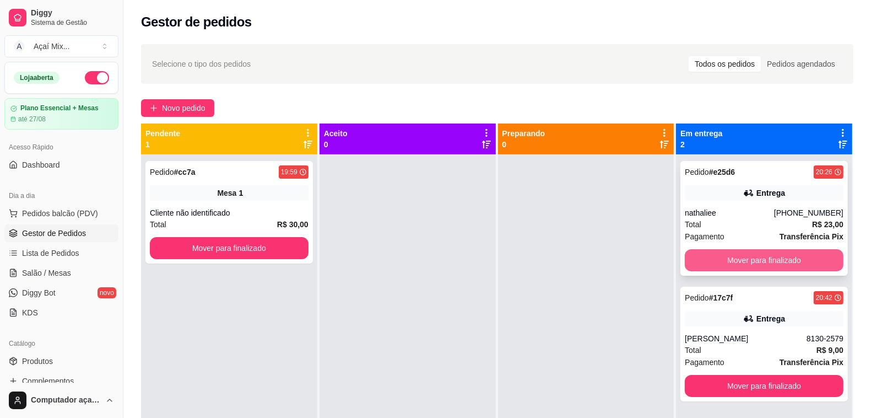
click at [708, 259] on button "Mover para finalizado" at bounding box center [764, 260] width 159 height 22
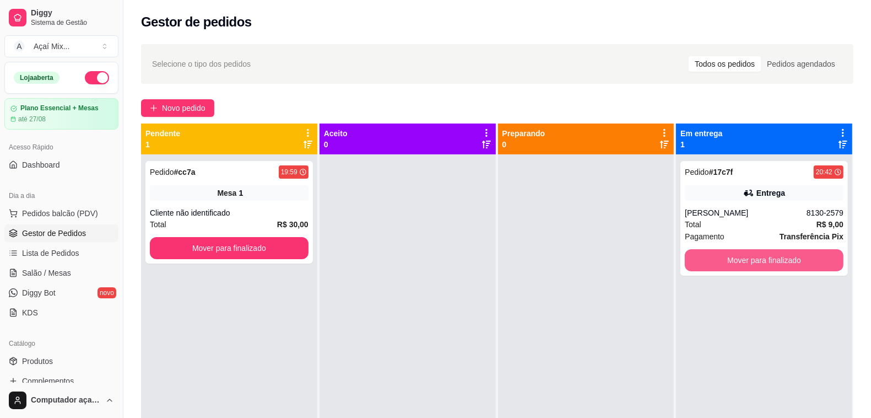
click at [708, 258] on button "Mover para finalizado" at bounding box center [764, 260] width 159 height 22
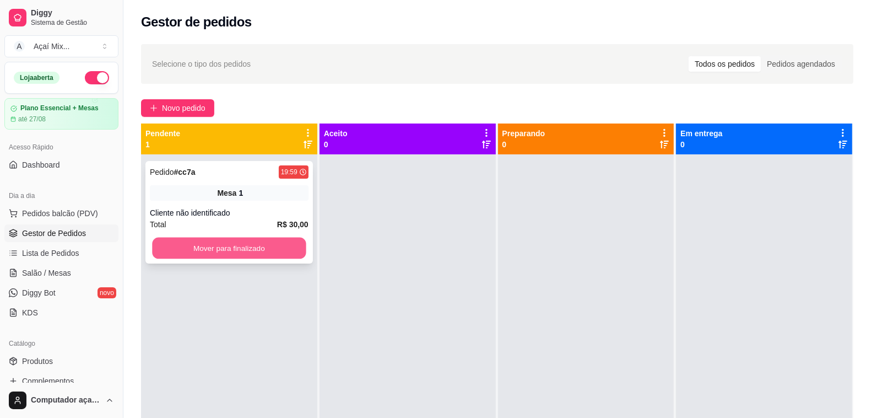
click at [197, 252] on button "Mover para finalizado" at bounding box center [229, 248] width 154 height 21
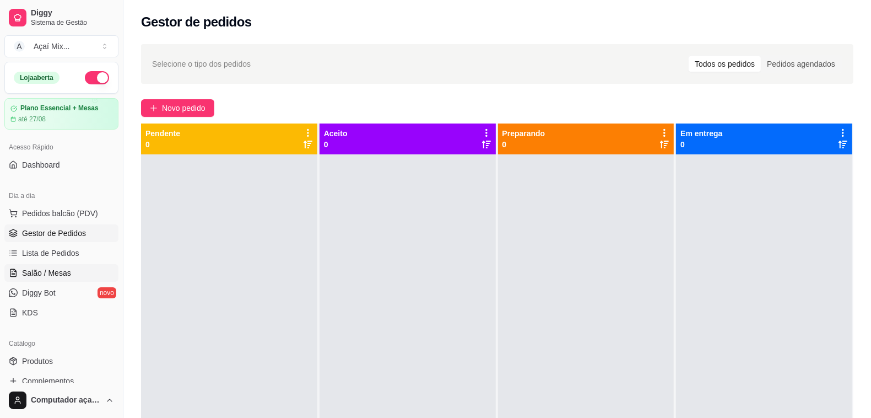
click at [94, 273] on link "Salão / Mesas" at bounding box center [61, 273] width 114 height 18
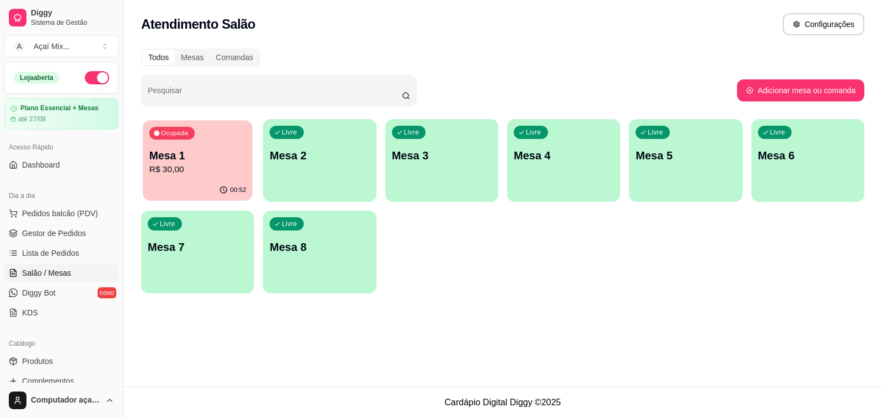
click at [213, 183] on div "00:52" at bounding box center [198, 190] width 110 height 21
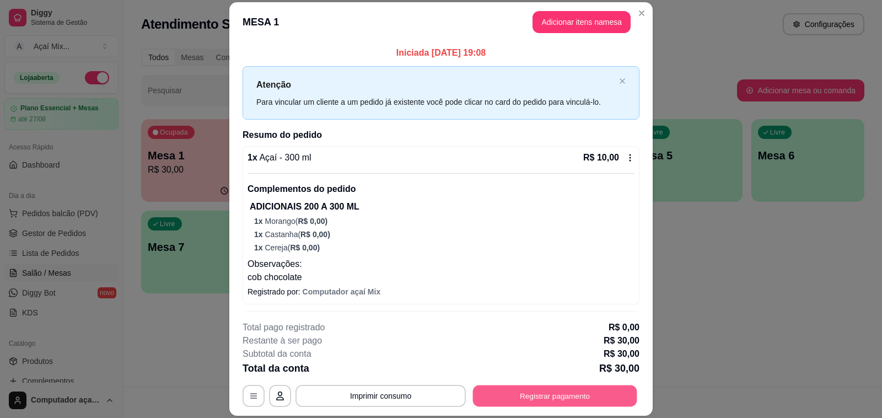
click at [503, 386] on button "Registrar pagamento" at bounding box center [555, 395] width 164 height 21
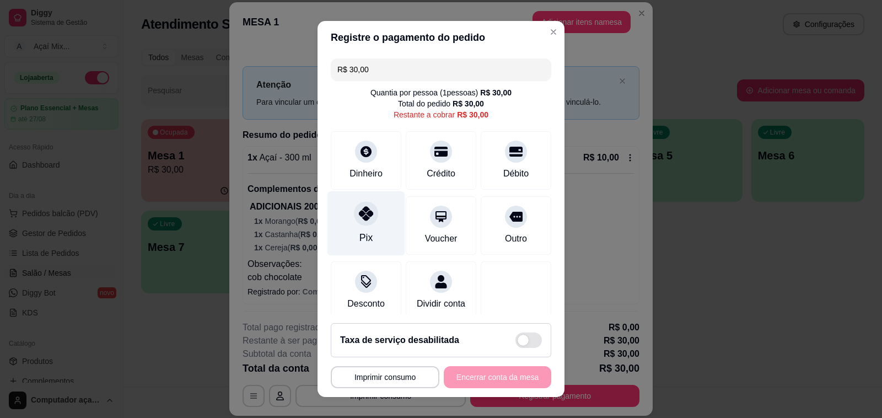
click at [367, 211] on div at bounding box center [366, 213] width 24 height 24
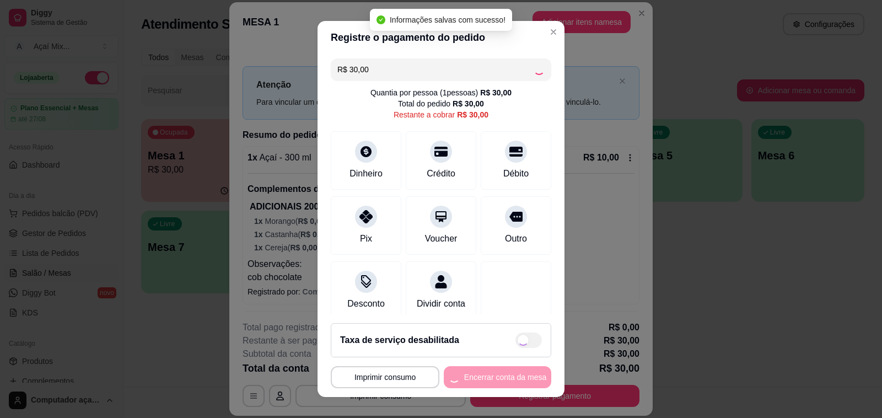
type input "R$ 0,00"
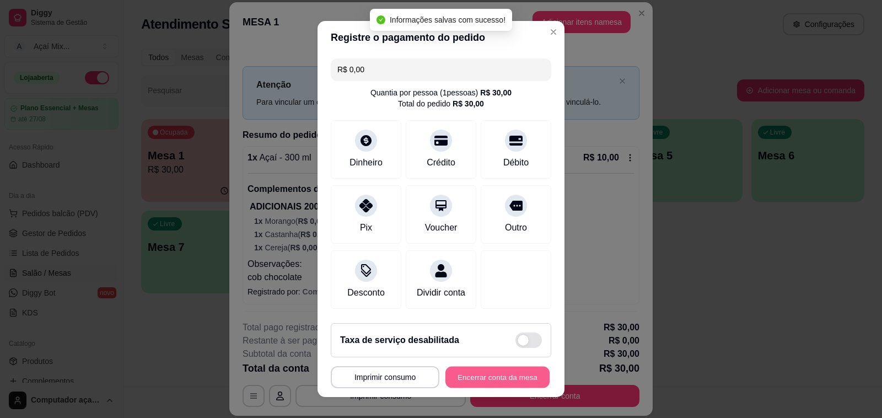
click at [467, 371] on button "Encerrar conta da mesa" at bounding box center [497, 377] width 104 height 21
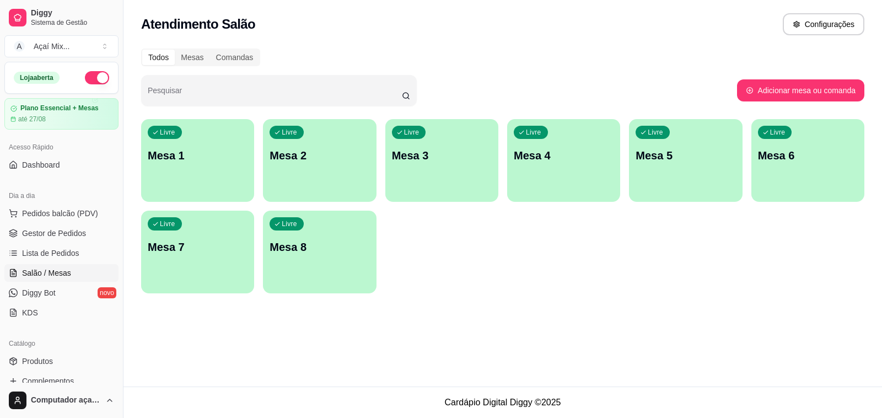
click at [202, 192] on div "button" at bounding box center [197, 195] width 113 height 13
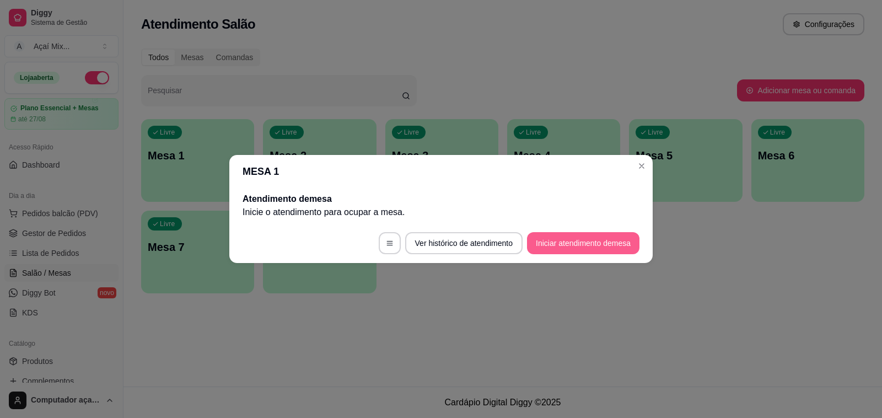
click at [574, 240] on button "Iniciar atendimento de mesa" at bounding box center [583, 243] width 112 height 22
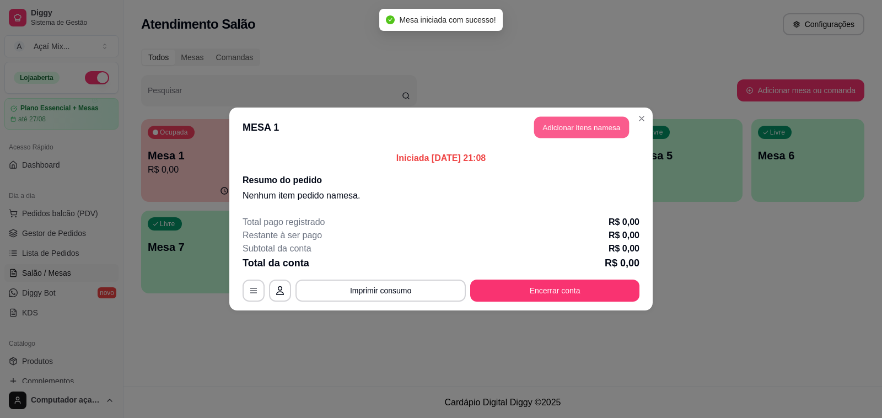
click at [571, 131] on button "Adicionar itens na mesa" at bounding box center [581, 127] width 95 height 21
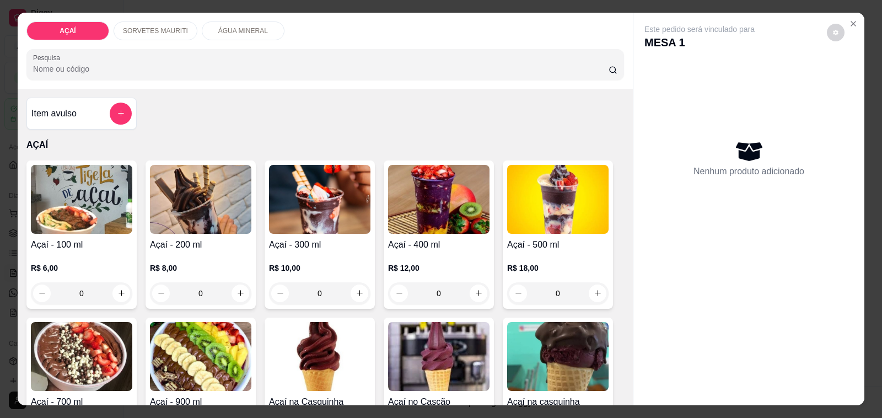
click at [36, 254] on div "R$ 6,00 0" at bounding box center [81, 277] width 101 height 53
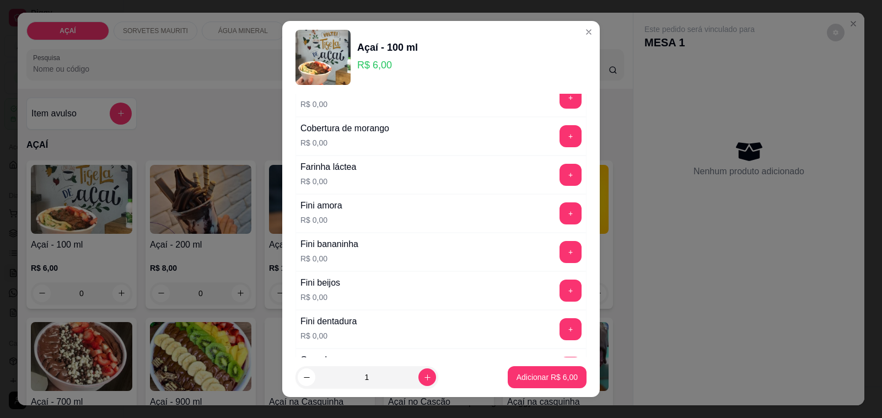
scroll to position [620, 0]
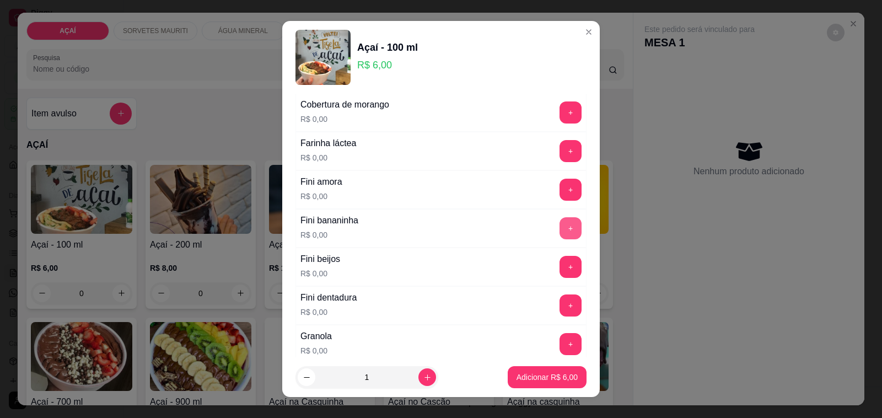
click at [559, 232] on button "+" at bounding box center [570, 228] width 22 height 22
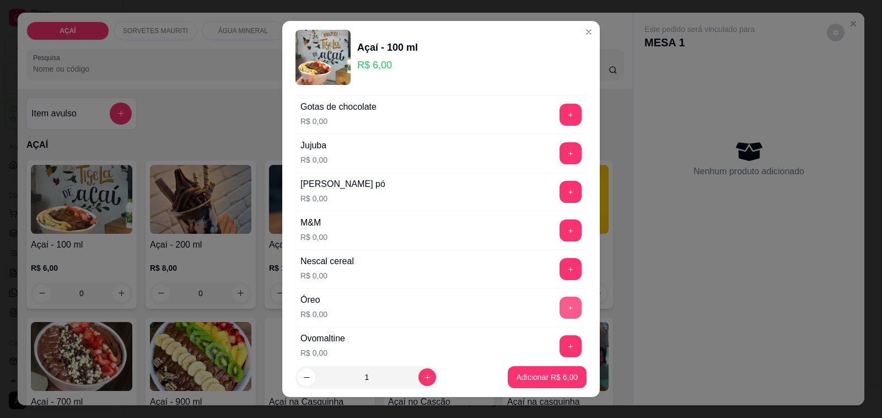
scroll to position [965, 0]
click at [559, 196] on button "+" at bounding box center [570, 192] width 22 height 22
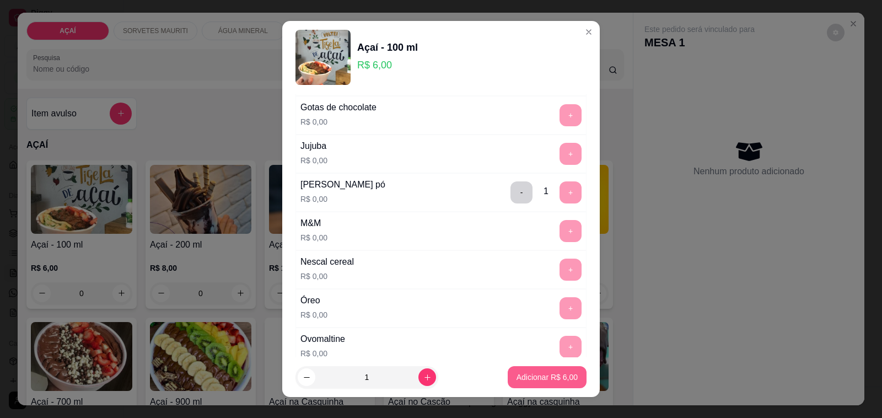
click at [555, 374] on p "Adicionar R$ 6,00" at bounding box center [547, 377] width 61 height 11
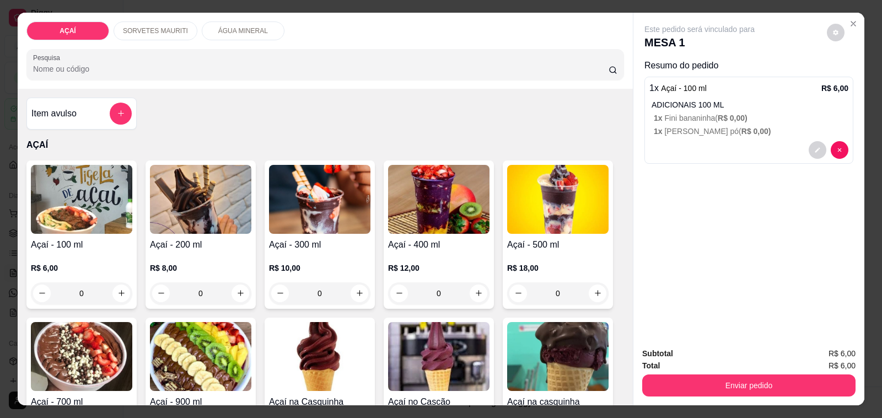
click at [800, 372] on div "Enviar pedido" at bounding box center [748, 384] width 213 height 25
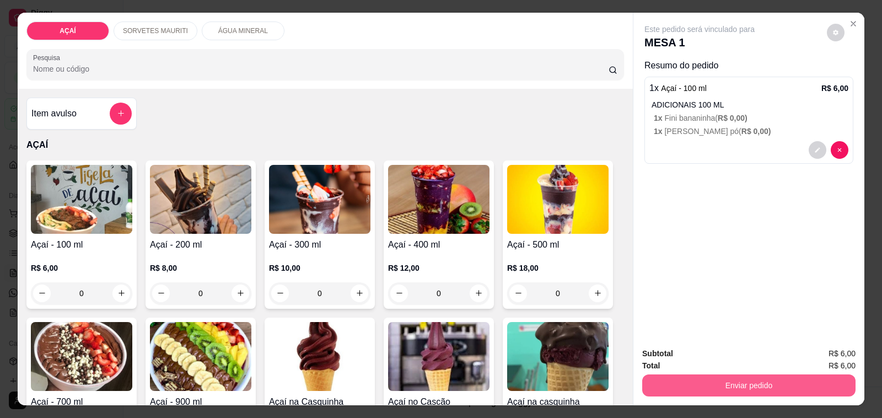
click at [804, 379] on button "Enviar pedido" at bounding box center [748, 385] width 213 height 22
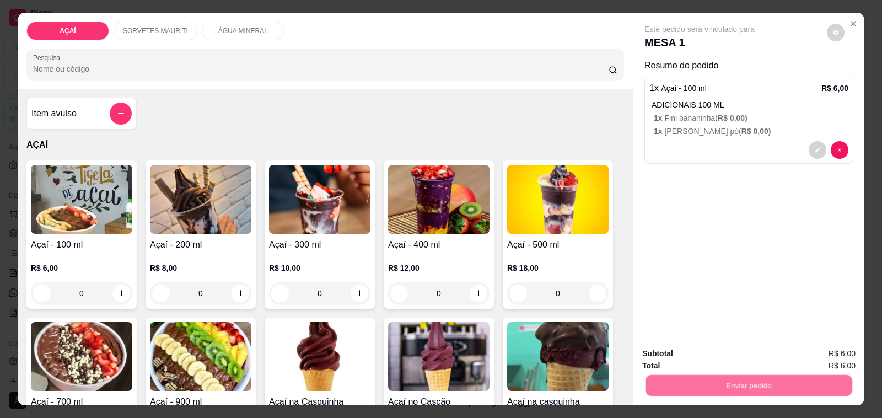
click at [750, 351] on button "Não registrar e enviar pedido" at bounding box center [711, 353] width 111 height 20
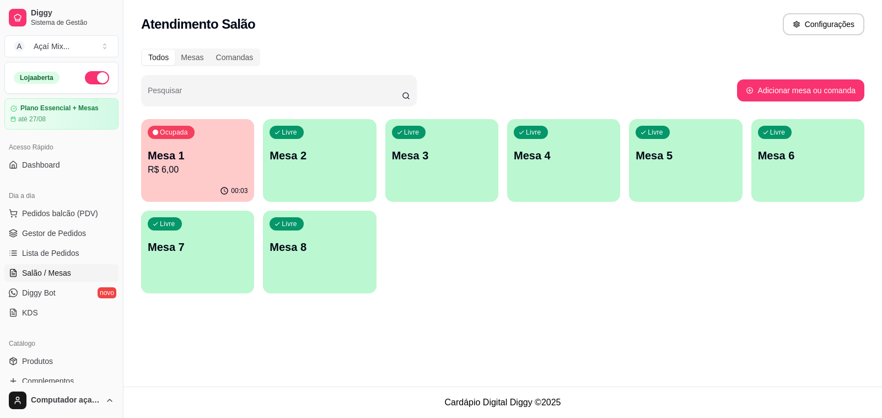
click at [293, 187] on div "Livre Mesa 2" at bounding box center [319, 153] width 113 height 69
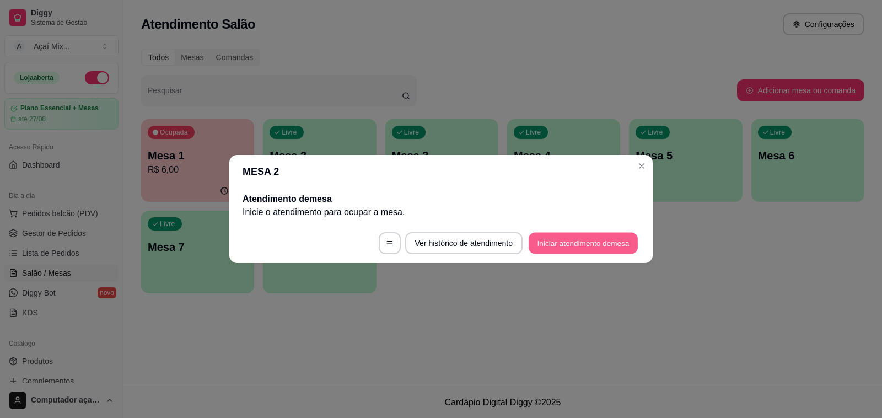
click at [580, 240] on button "Iniciar atendimento de mesa" at bounding box center [583, 243] width 109 height 21
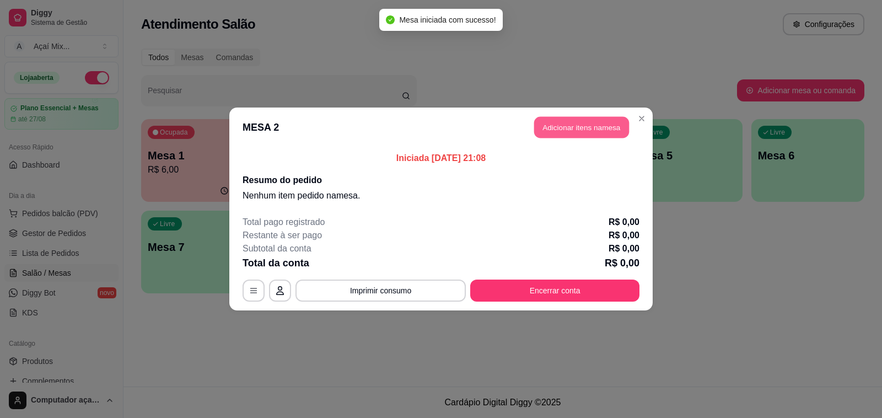
click at [566, 117] on button "Adicionar itens na mesa" at bounding box center [581, 127] width 95 height 21
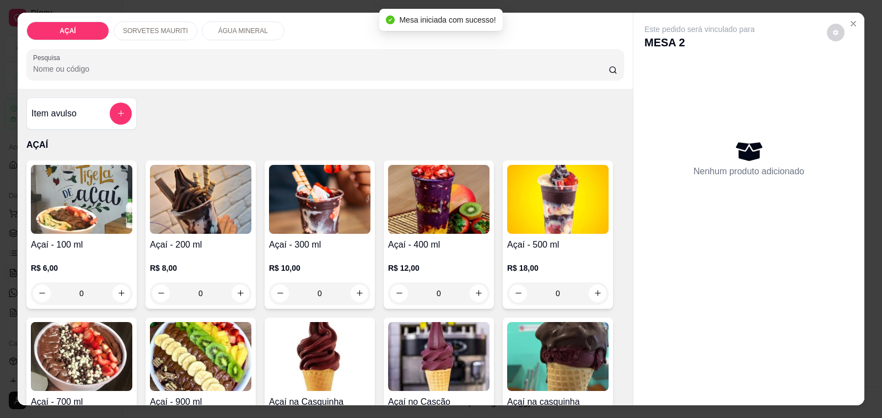
click at [526, 262] on p "R$ 18,00" at bounding box center [557, 267] width 101 height 11
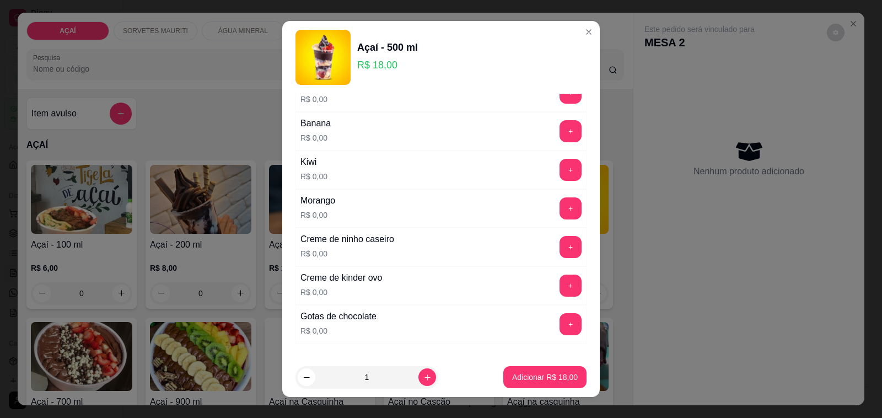
scroll to position [1314, 0]
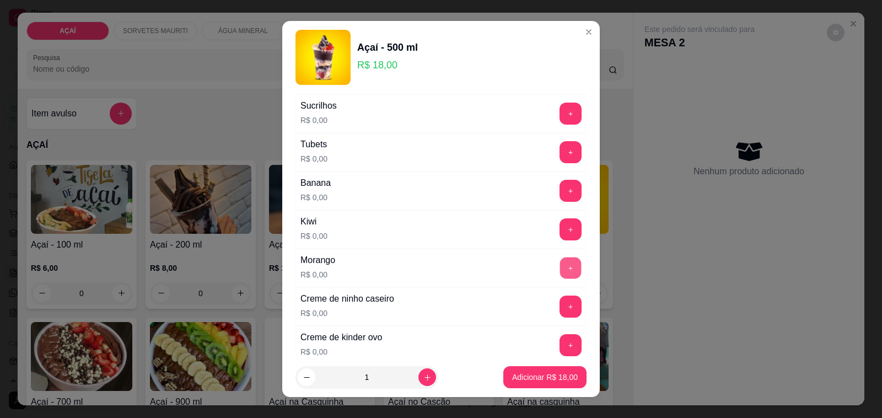
click at [560, 278] on button "+" at bounding box center [570, 267] width 21 height 21
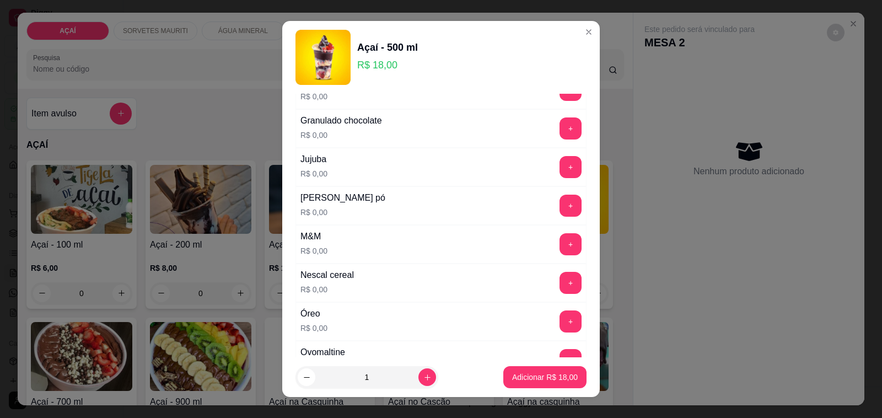
scroll to position [900, 0]
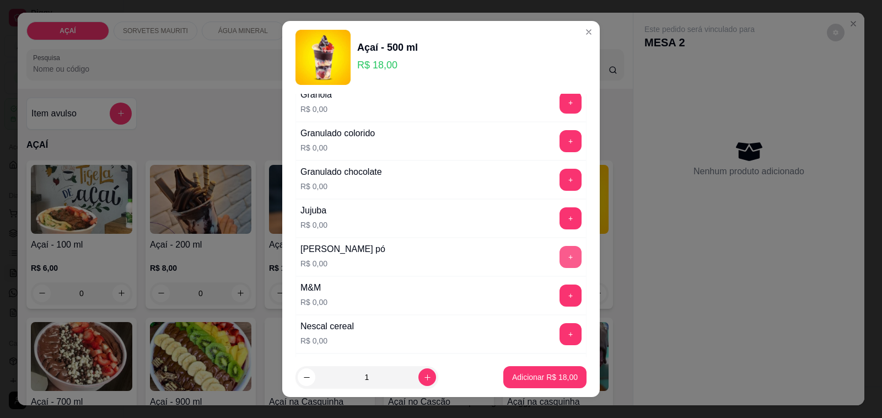
click at [559, 262] on button "+" at bounding box center [570, 257] width 22 height 22
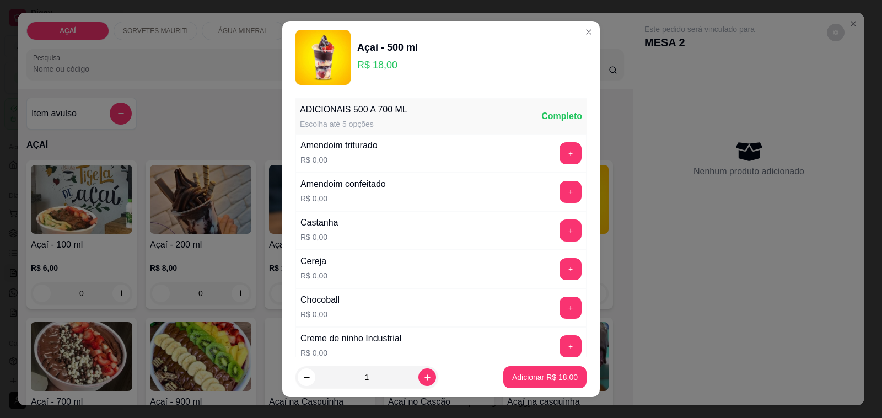
scroll to position [0, 0]
click at [560, 233] on button "+" at bounding box center [570, 230] width 21 height 21
click at [531, 370] on button "Adicionar R$ 18,00" at bounding box center [544, 377] width 81 height 21
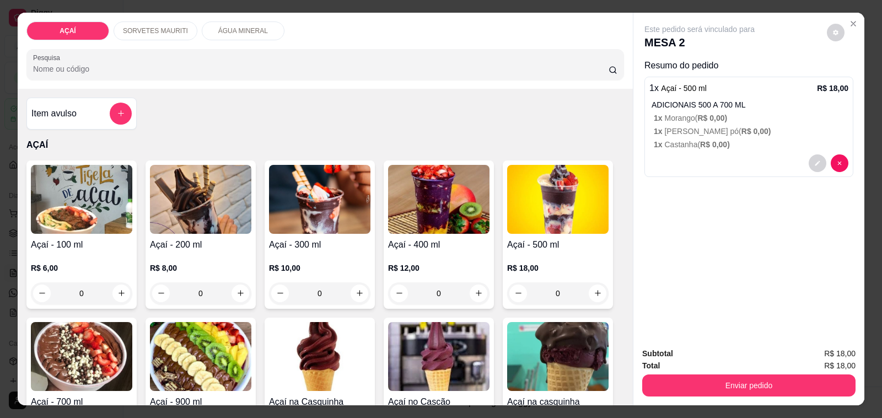
click at [295, 244] on h4 "Açaí - 300 ml" at bounding box center [319, 244] width 101 height 13
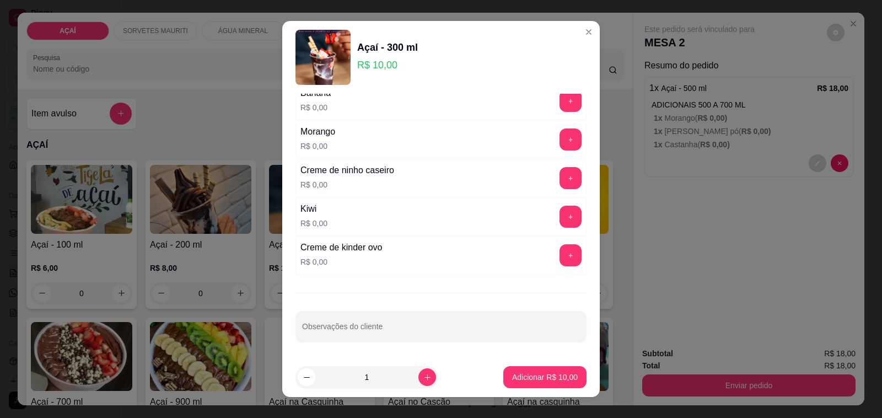
scroll to position [1382, 0]
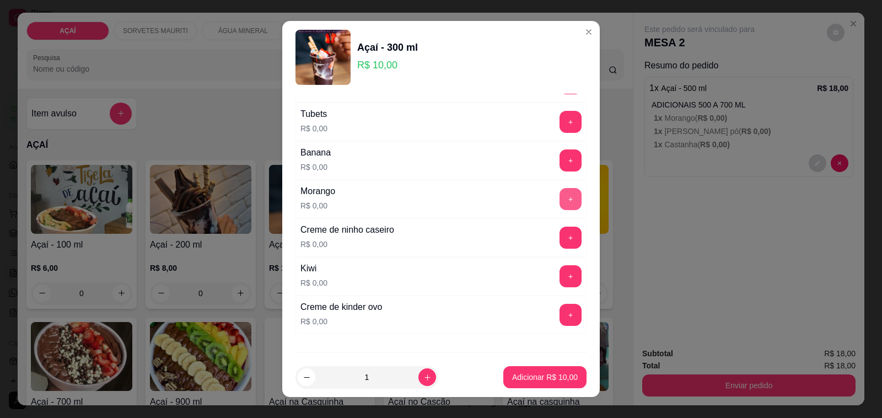
click at [559, 208] on button "+" at bounding box center [570, 199] width 22 height 22
click at [559, 248] on button "+" at bounding box center [570, 238] width 22 height 22
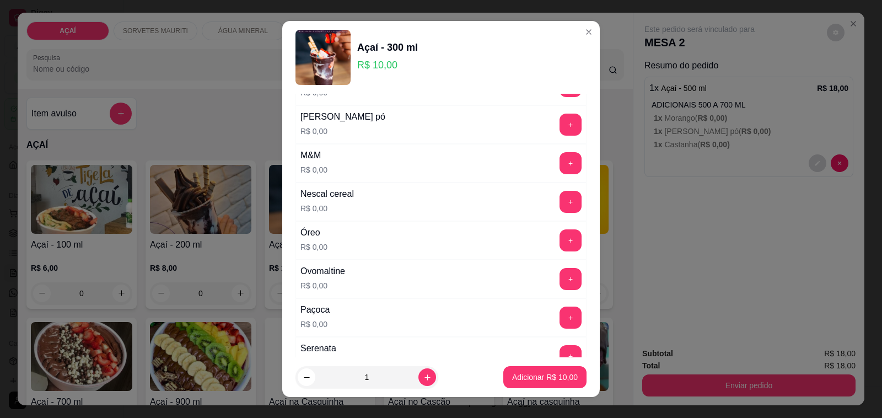
scroll to position [1038, 0]
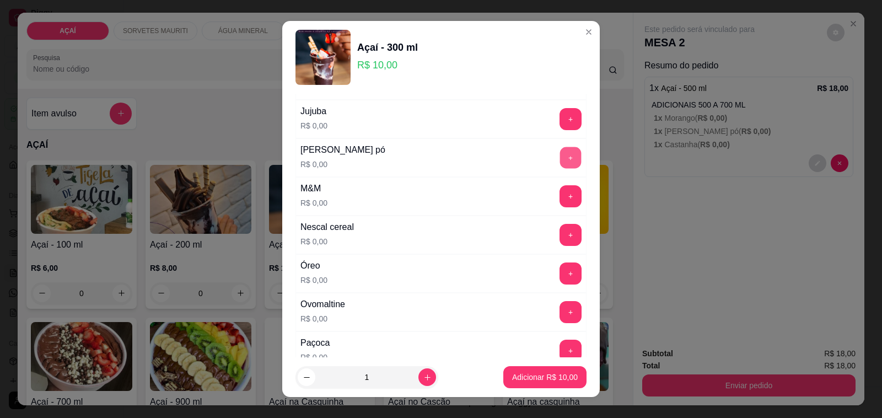
click at [560, 161] on button "+" at bounding box center [570, 157] width 21 height 21
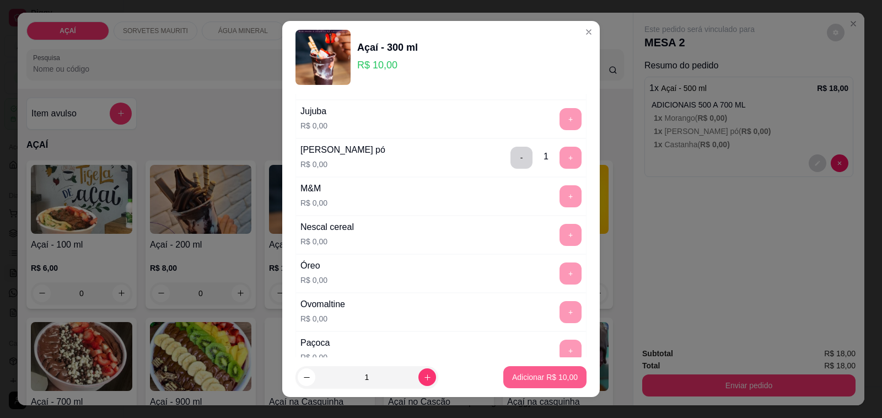
click at [540, 375] on p "Adicionar R$ 10,00" at bounding box center [545, 377] width 66 height 11
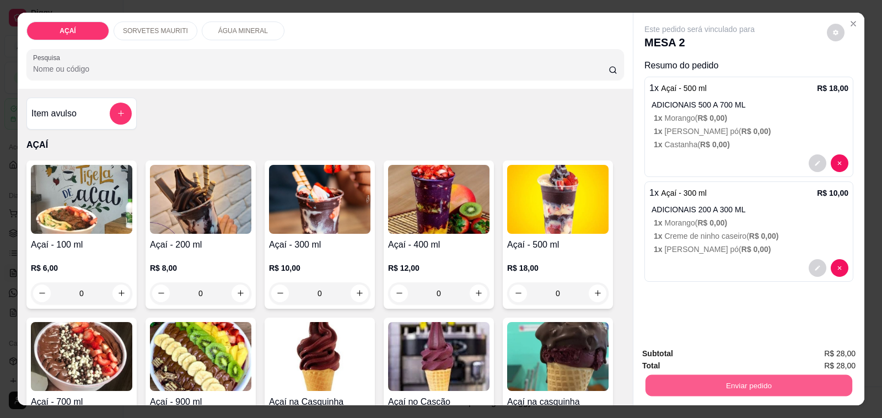
click at [658, 378] on button "Enviar pedido" at bounding box center [748, 385] width 207 height 21
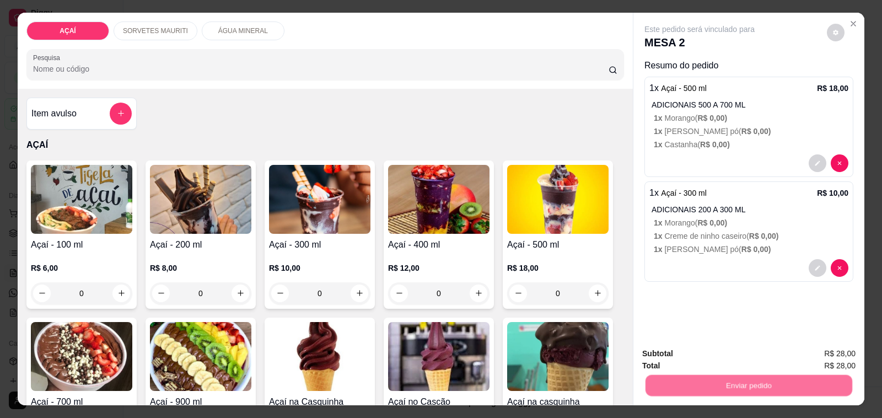
click at [660, 346] on button "Não registrar e enviar pedido" at bounding box center [711, 353] width 111 height 20
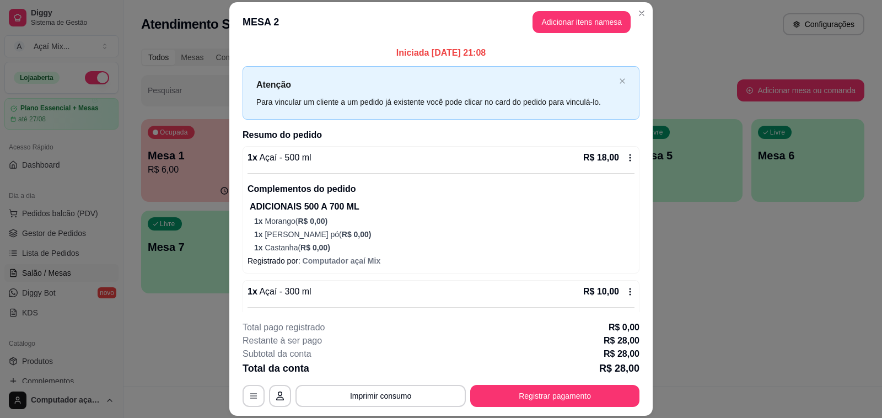
scroll to position [33, 0]
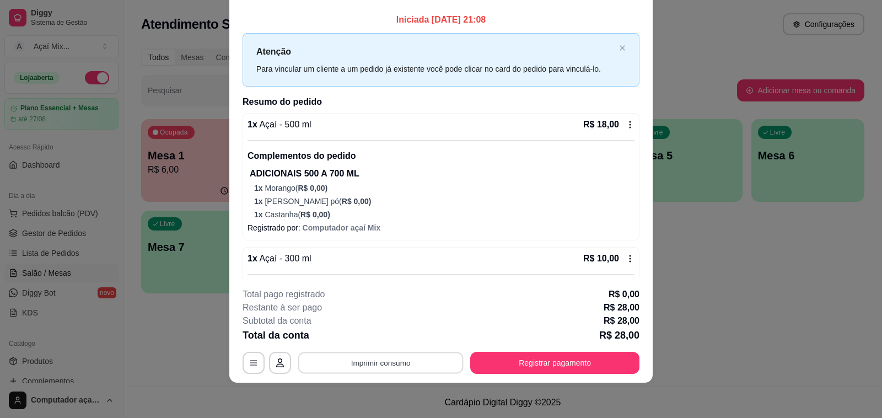
click at [332, 369] on button "Imprimir consumo" at bounding box center [380, 362] width 165 height 21
click at [400, 333] on button "Impressora" at bounding box center [379, 338] width 80 height 18
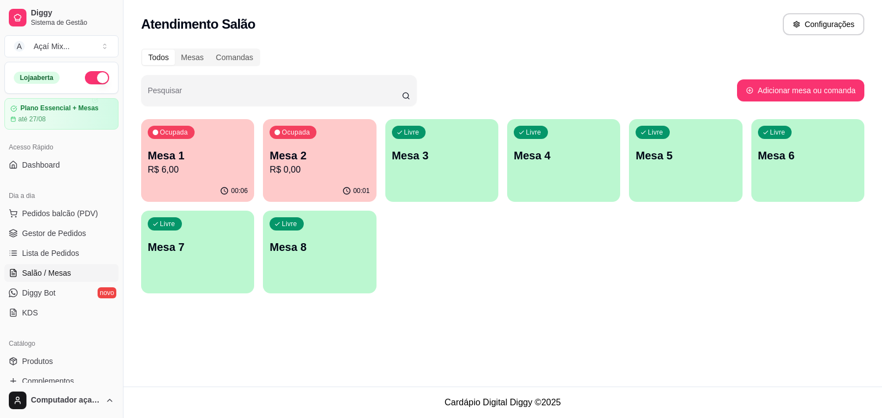
click at [488, 160] on p "Mesa 3" at bounding box center [442, 155] width 100 height 15
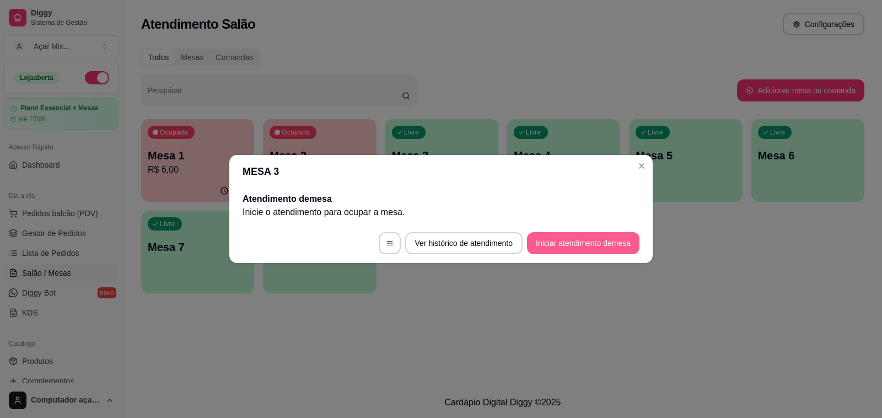
click at [591, 234] on button "Iniciar atendimento de mesa" at bounding box center [583, 243] width 112 height 22
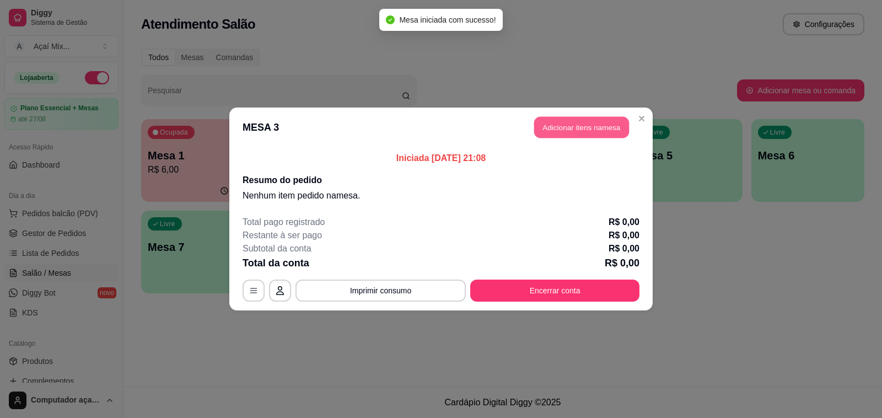
click at [559, 124] on button "Adicionar itens na mesa" at bounding box center [581, 127] width 95 height 21
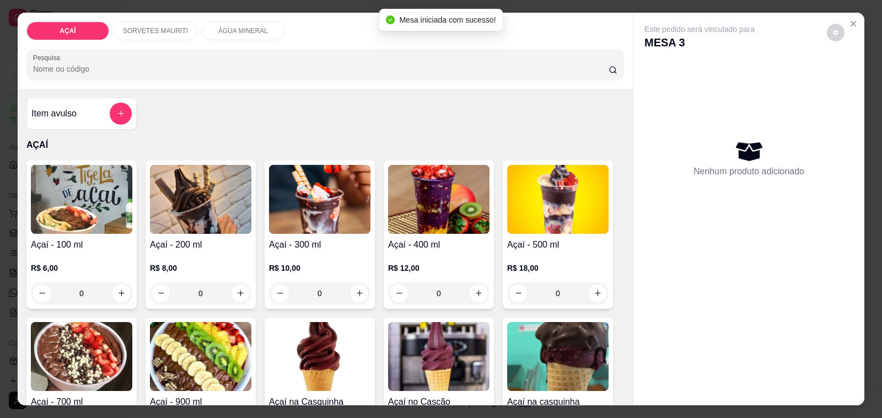
click at [166, 251] on div "R$ 8,00 0" at bounding box center [200, 277] width 101 height 53
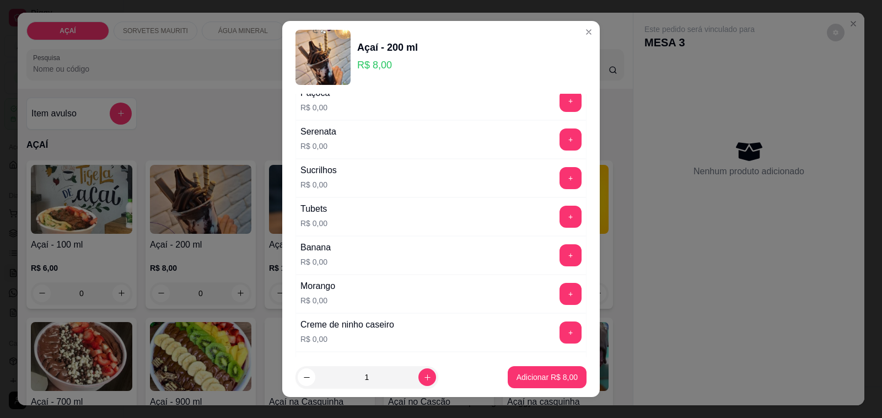
scroll to position [1447, 0]
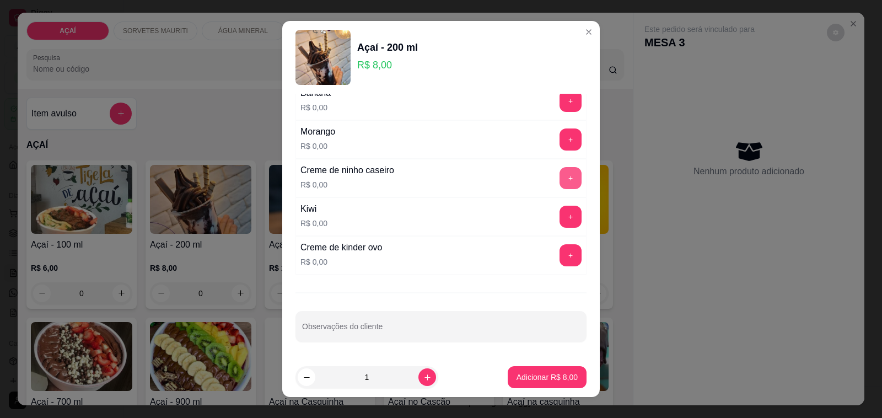
click at [559, 188] on button "+" at bounding box center [570, 178] width 22 height 22
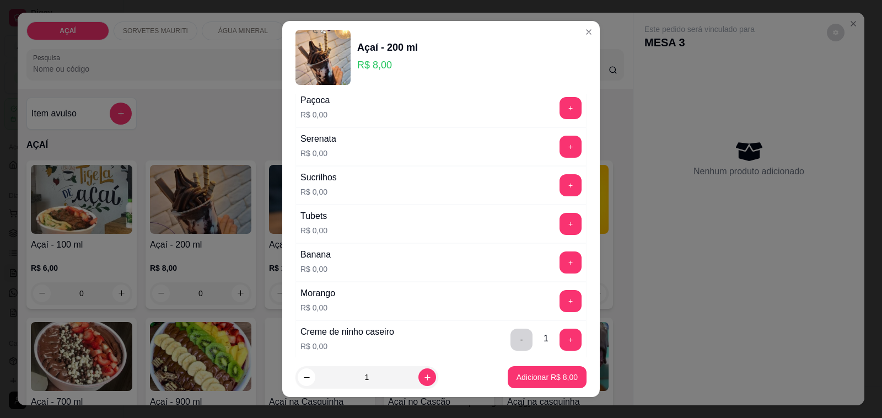
scroll to position [1240, 0]
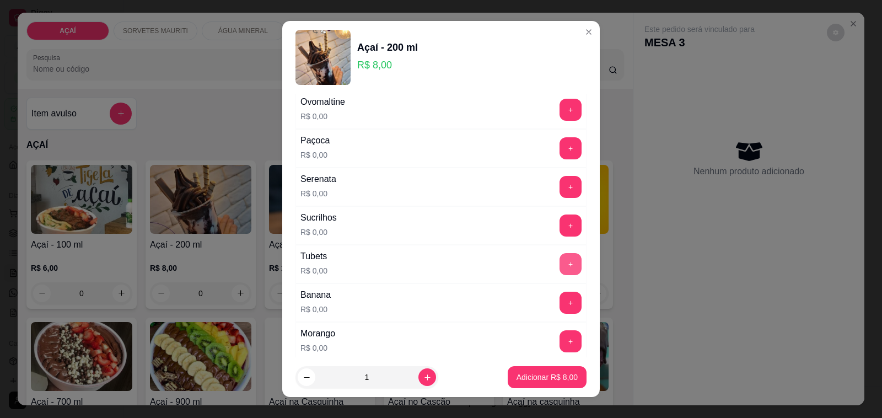
click at [559, 263] on button "+" at bounding box center [570, 264] width 22 height 22
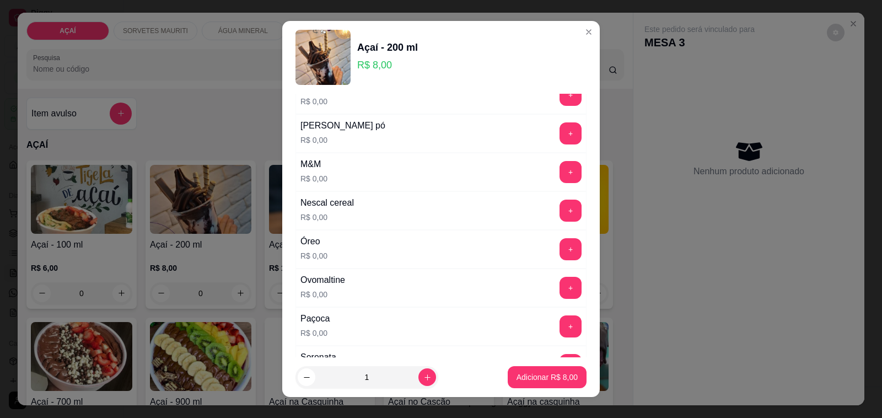
scroll to position [1034, 0]
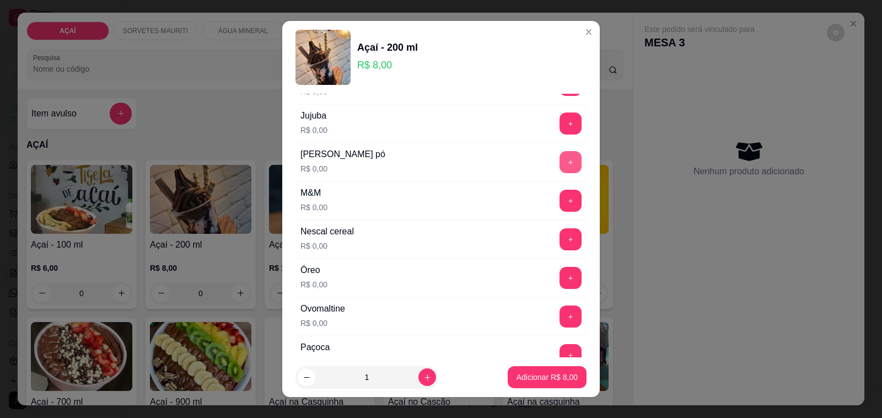
click at [559, 170] on button "+" at bounding box center [570, 162] width 22 height 22
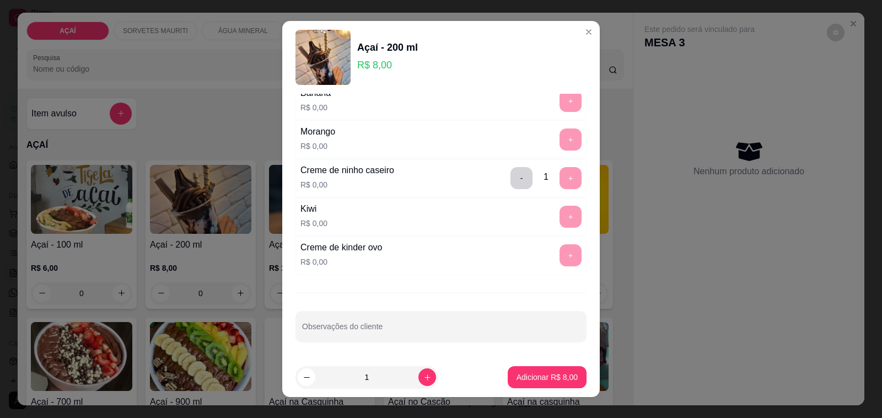
scroll to position [14, 0]
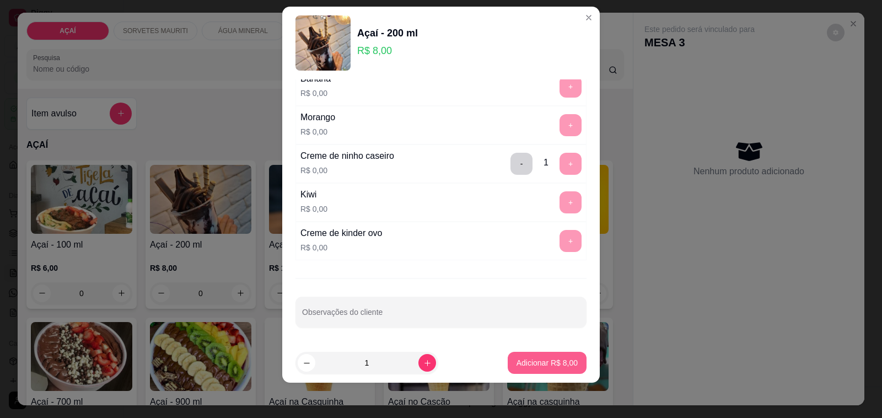
click at [528, 367] on p "Adicionar R$ 8,00" at bounding box center [547, 362] width 61 height 11
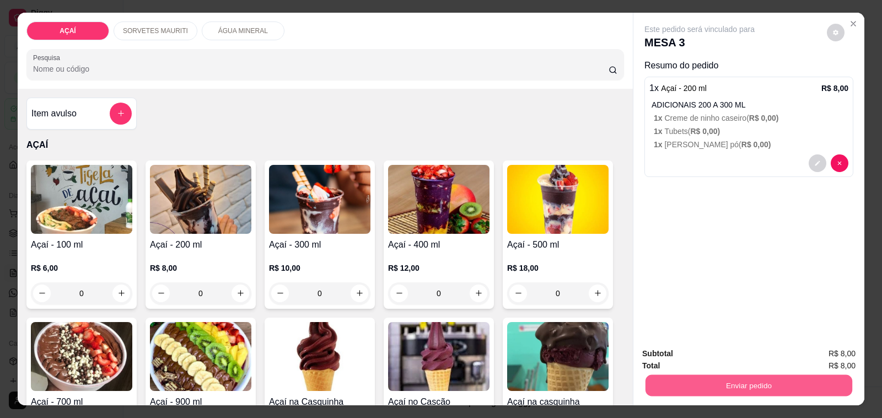
click at [773, 375] on button "Enviar pedido" at bounding box center [748, 385] width 207 height 21
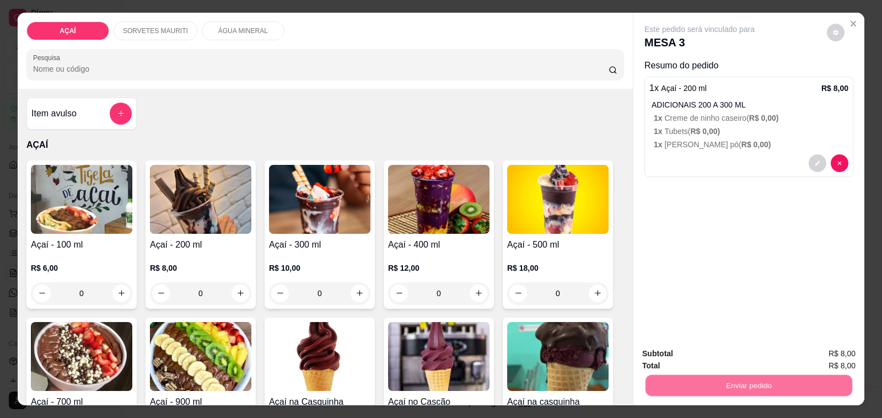
click at [753, 356] on button "Não registrar e enviar pedido" at bounding box center [711, 353] width 115 height 21
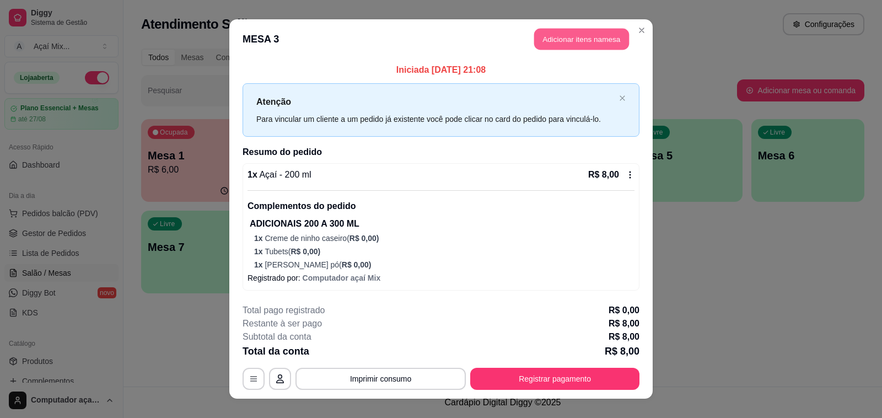
click at [571, 31] on button "Adicionar itens na mesa" at bounding box center [581, 39] width 95 height 21
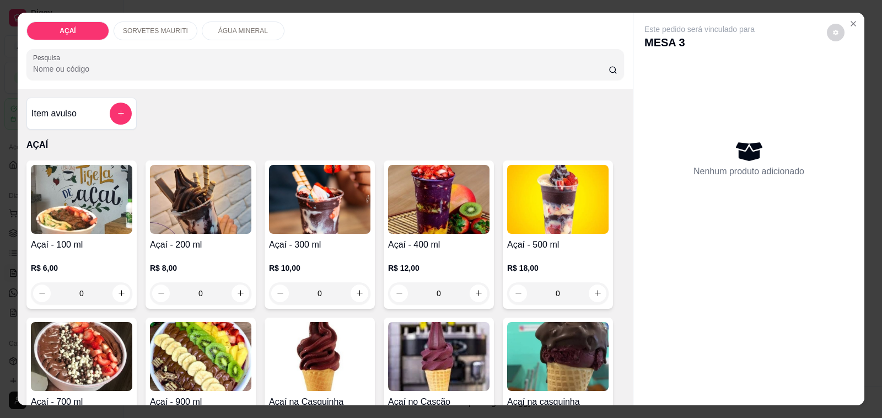
click at [442, 220] on img at bounding box center [438, 199] width 101 height 69
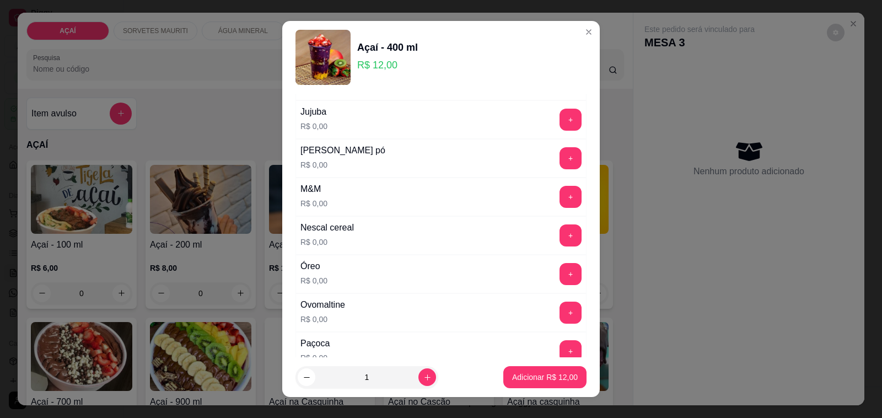
scroll to position [1034, 0]
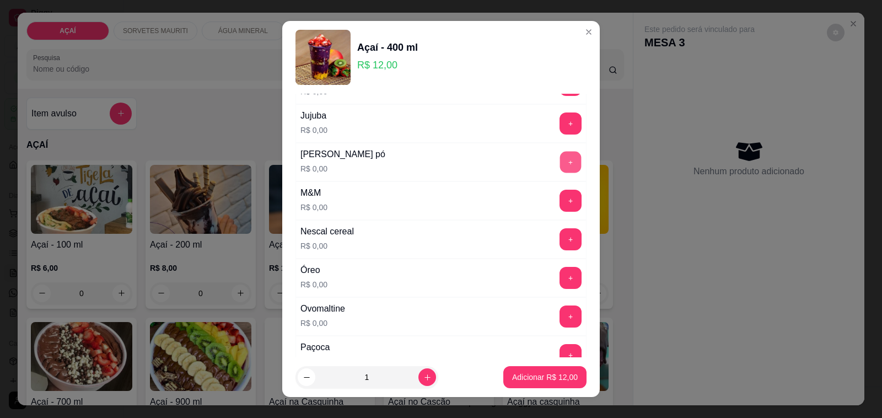
click at [560, 160] on button "+" at bounding box center [570, 162] width 21 height 21
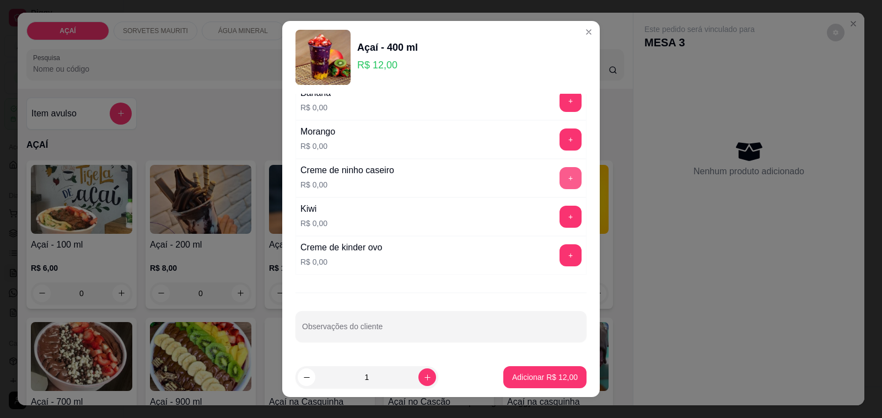
scroll to position [1451, 0]
click at [559, 176] on button "+" at bounding box center [570, 178] width 22 height 22
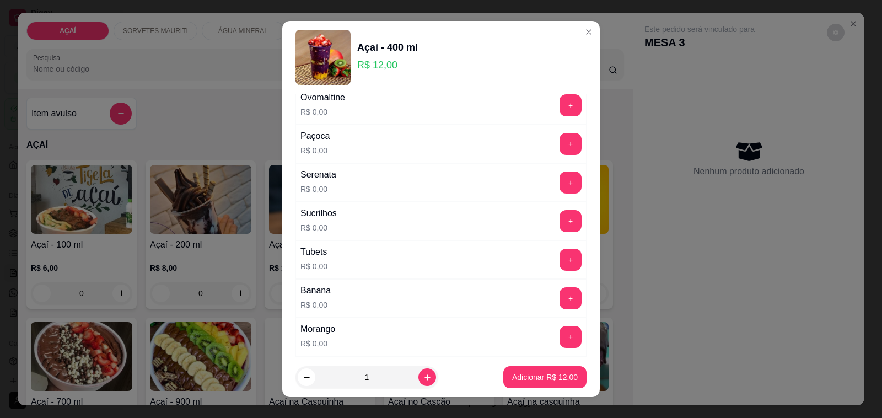
scroll to position [1176, 0]
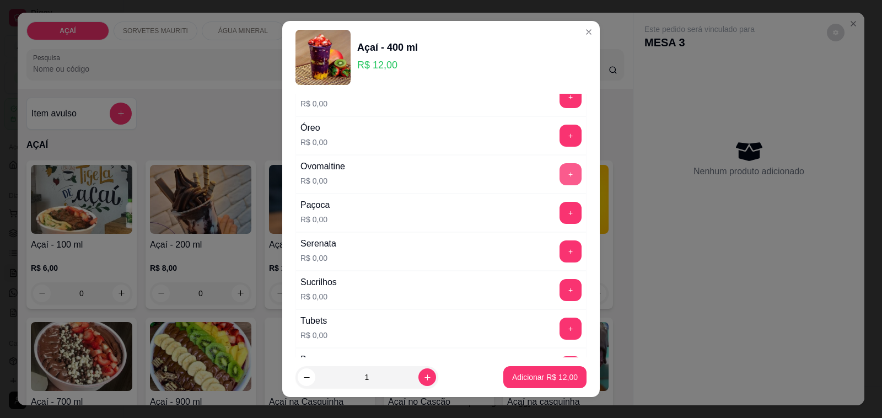
click at [559, 181] on button "+" at bounding box center [570, 174] width 22 height 22
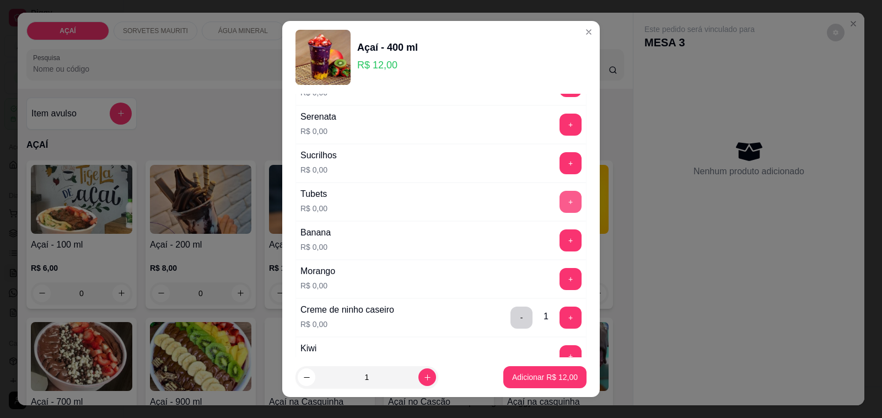
scroll to position [1314, 0]
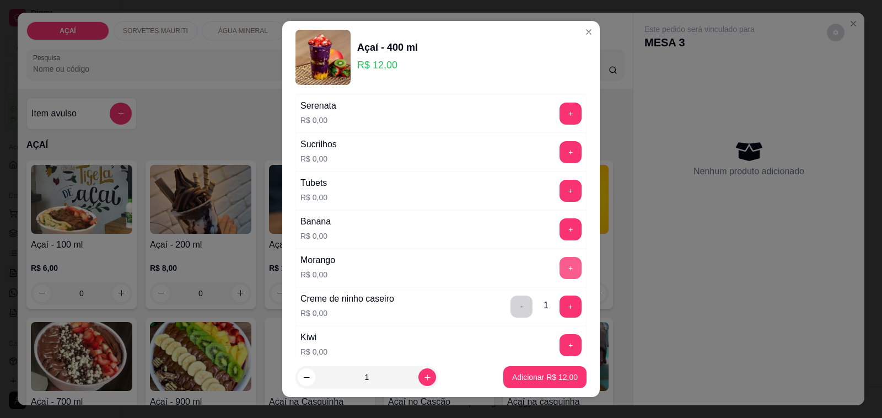
click at [559, 269] on button "+" at bounding box center [570, 268] width 22 height 22
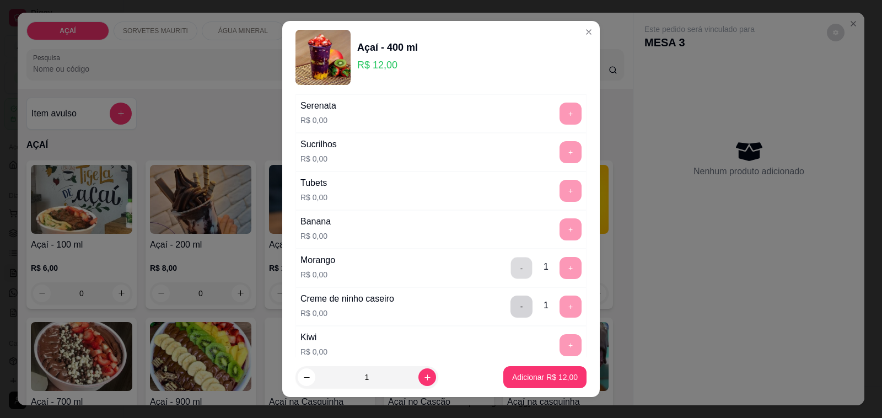
click at [511, 271] on button "-" at bounding box center [521, 267] width 21 height 21
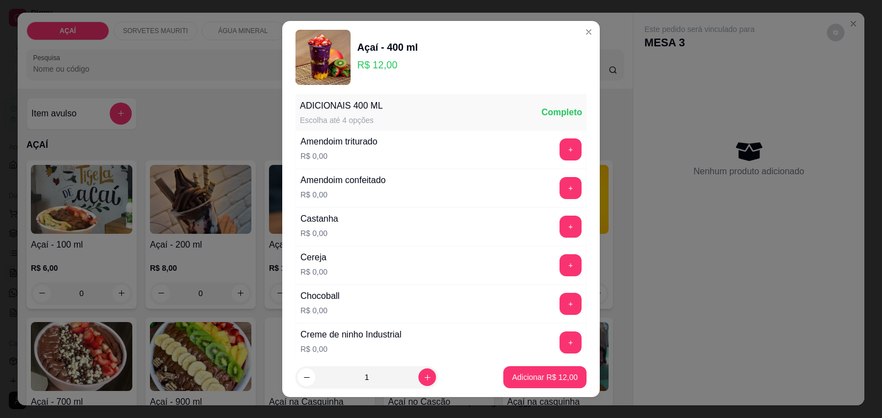
scroll to position [0, 0]
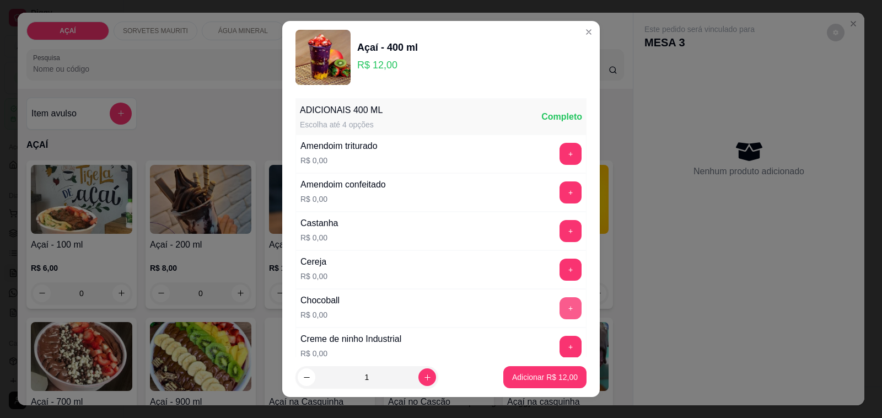
click at [559, 299] on button "+" at bounding box center [570, 308] width 22 height 22
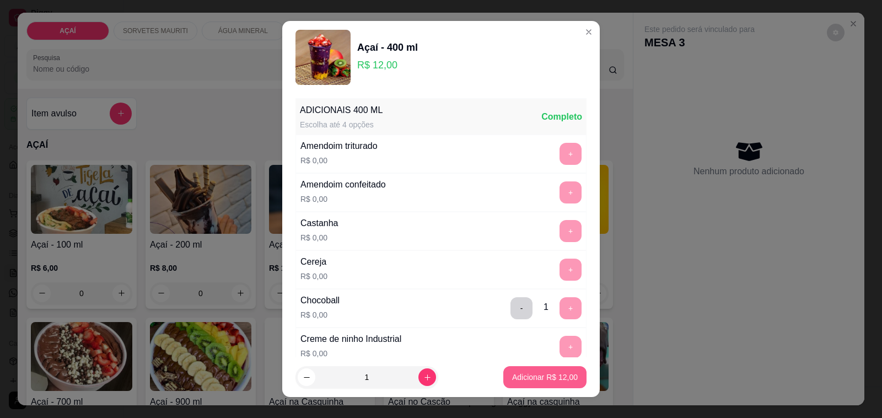
click at [537, 370] on button "Adicionar R$ 12,00" at bounding box center [544, 377] width 83 height 22
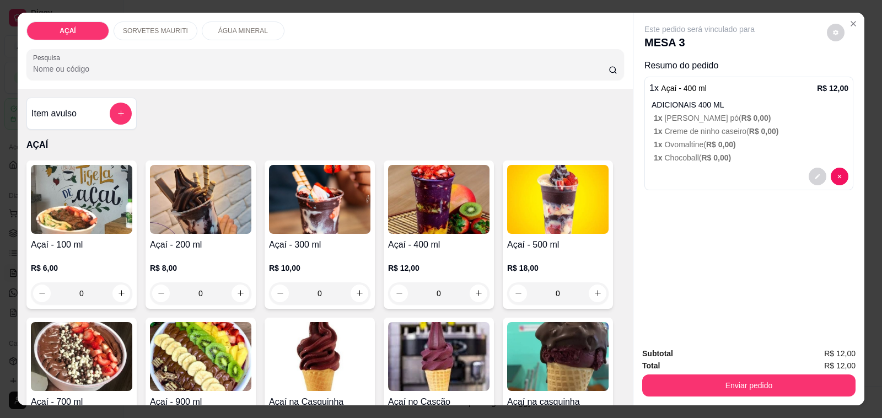
click at [193, 241] on h4 "Açaí - 200 ml" at bounding box center [200, 244] width 101 height 13
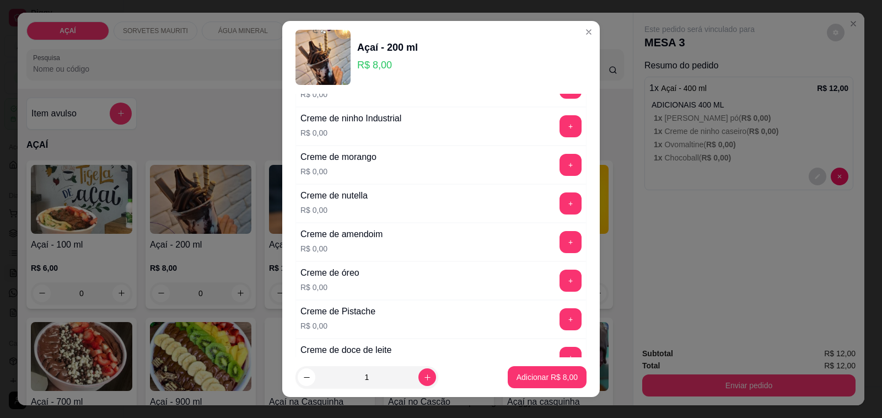
scroll to position [276, 0]
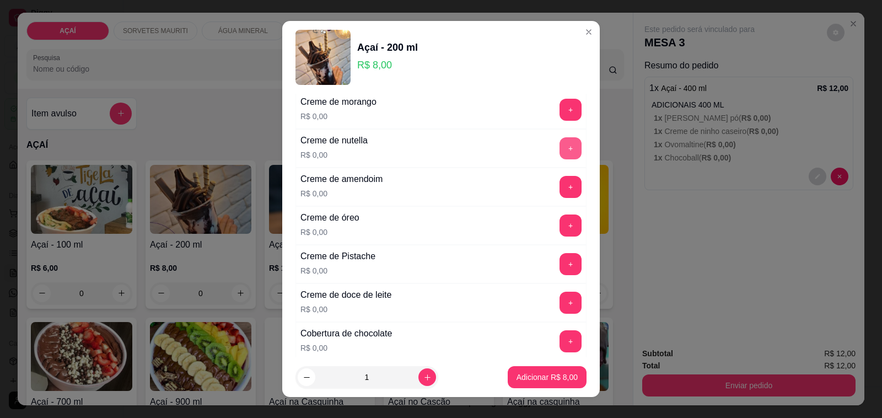
click at [559, 155] on button "+" at bounding box center [570, 148] width 22 height 22
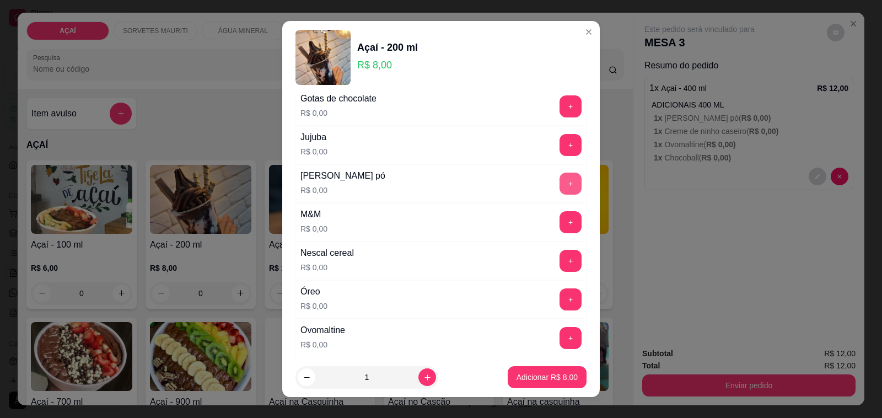
scroll to position [1034, 0]
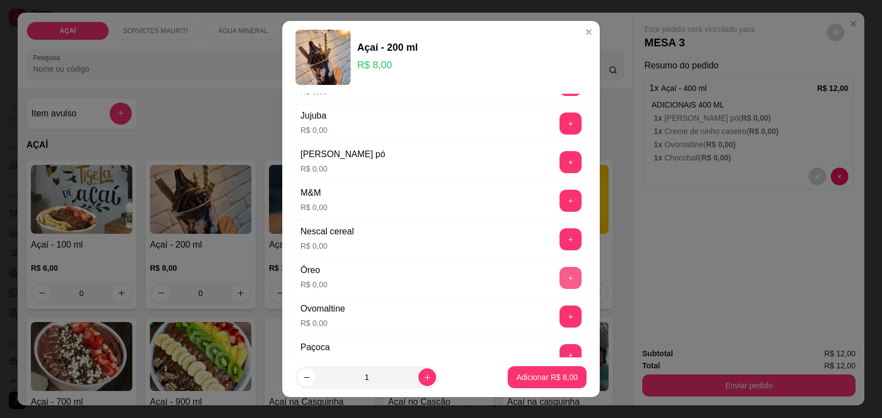
click at [559, 289] on button "+" at bounding box center [570, 278] width 22 height 22
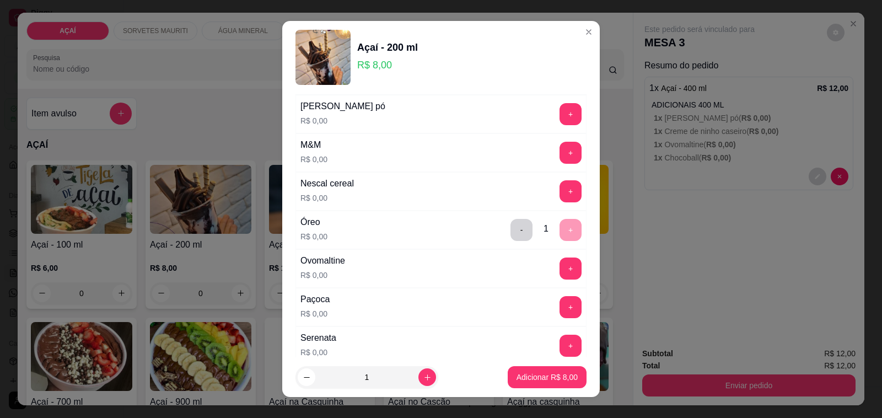
scroll to position [1102, 0]
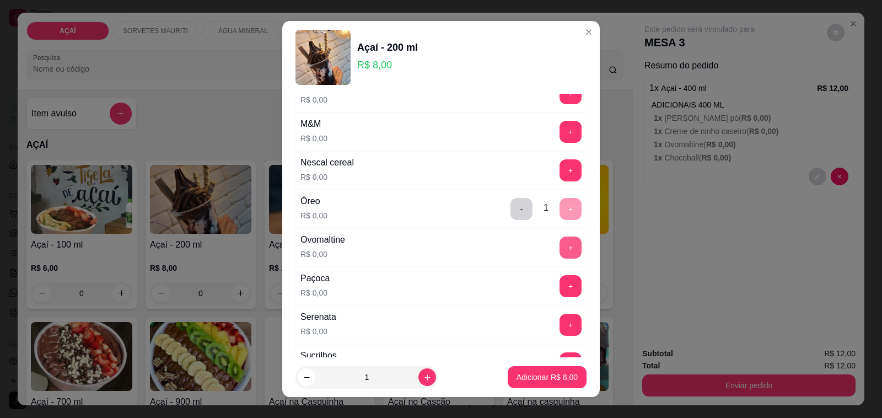
click at [559, 255] on button "+" at bounding box center [570, 247] width 22 height 22
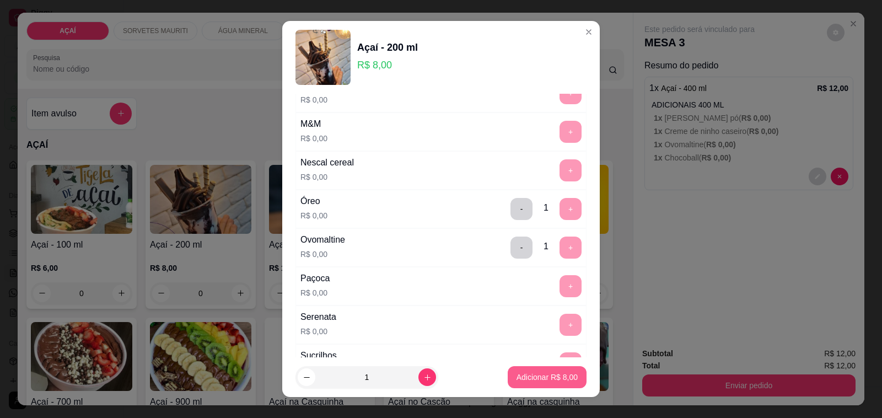
click at [535, 384] on button "Adicionar R$ 8,00" at bounding box center [547, 377] width 79 height 22
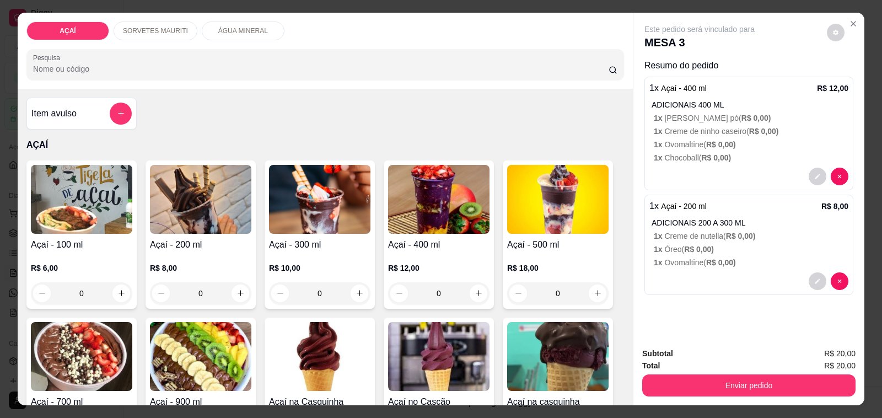
click at [503, 255] on div "Açaí - 500 ml R$ 18,00 0" at bounding box center [558, 234] width 110 height 148
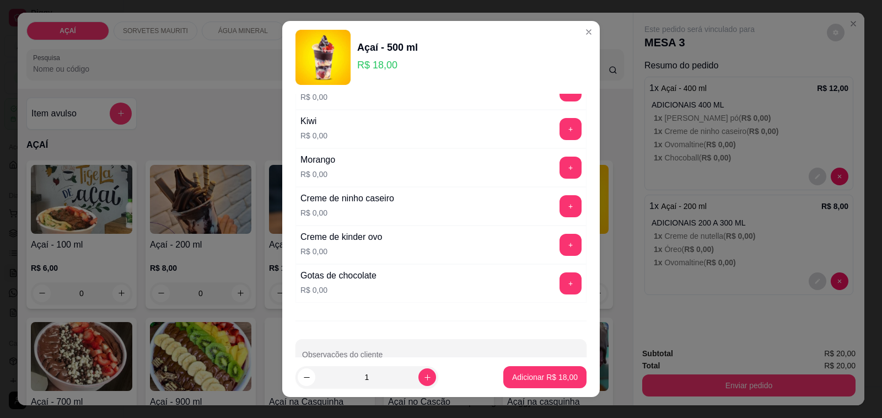
scroll to position [1382, 0]
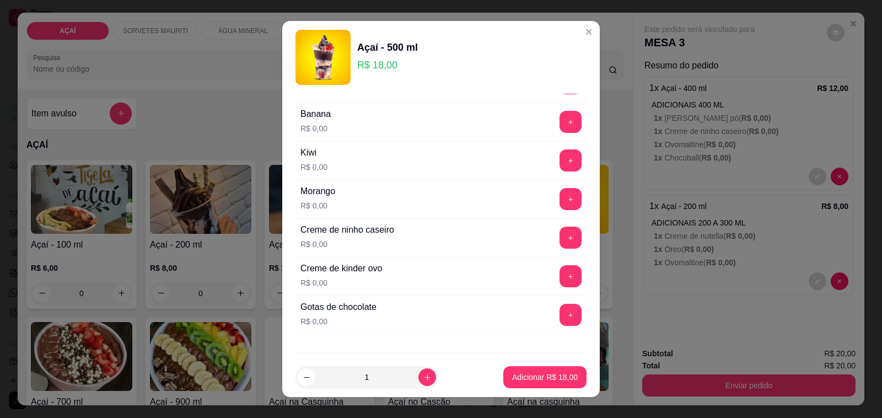
click at [557, 199] on div "+" at bounding box center [570, 199] width 31 height 22
click at [560, 200] on button "+" at bounding box center [570, 199] width 21 height 21
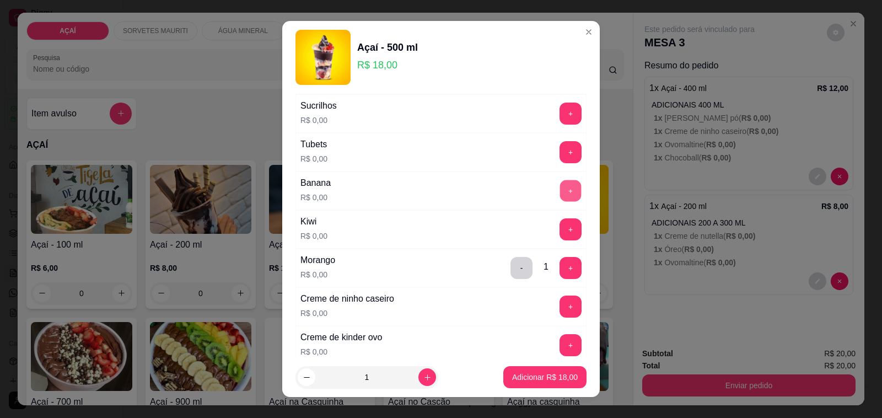
click at [560, 198] on button "+" at bounding box center [570, 190] width 21 height 21
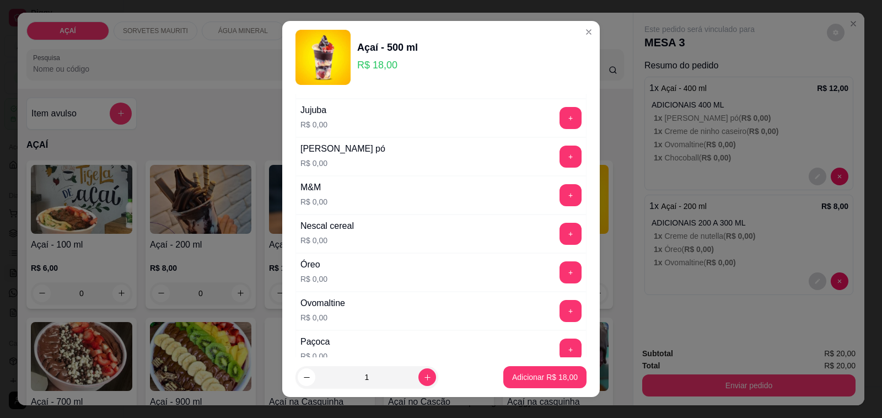
scroll to position [969, 0]
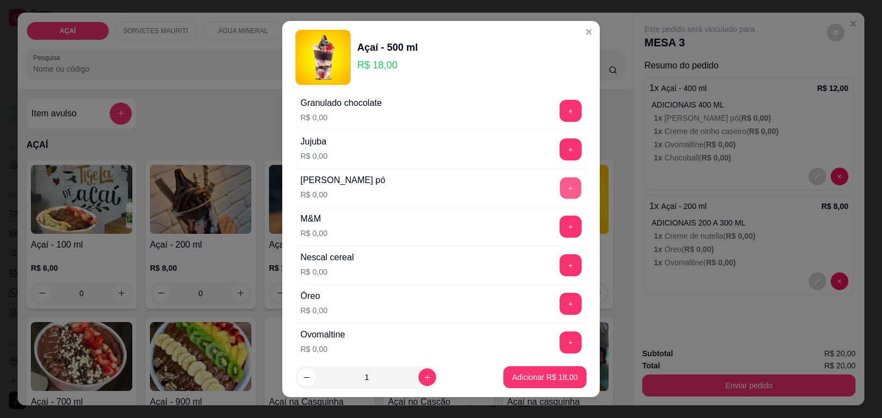
click at [560, 194] on button "+" at bounding box center [570, 187] width 21 height 21
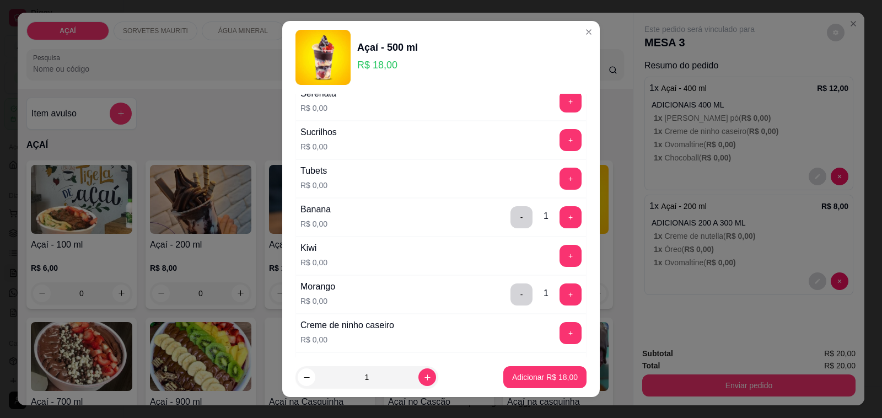
scroll to position [1245, 0]
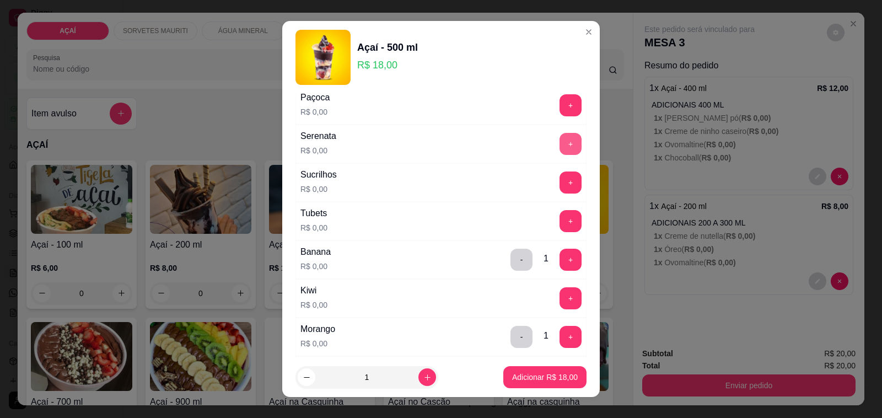
click at [559, 155] on button "+" at bounding box center [570, 144] width 22 height 22
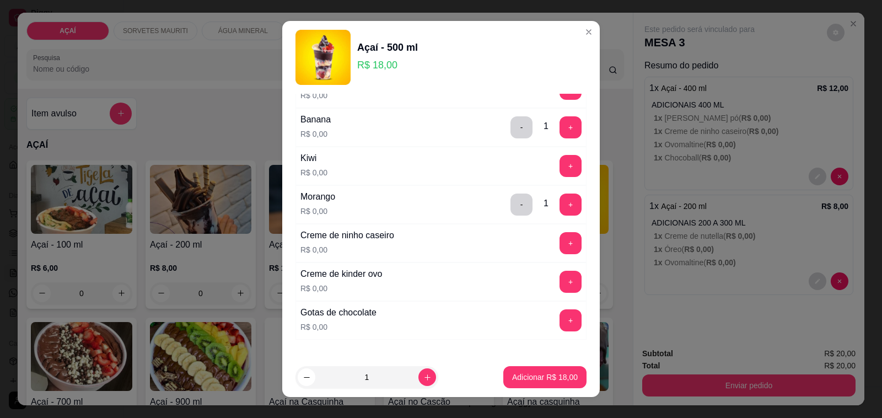
scroll to position [1451, 0]
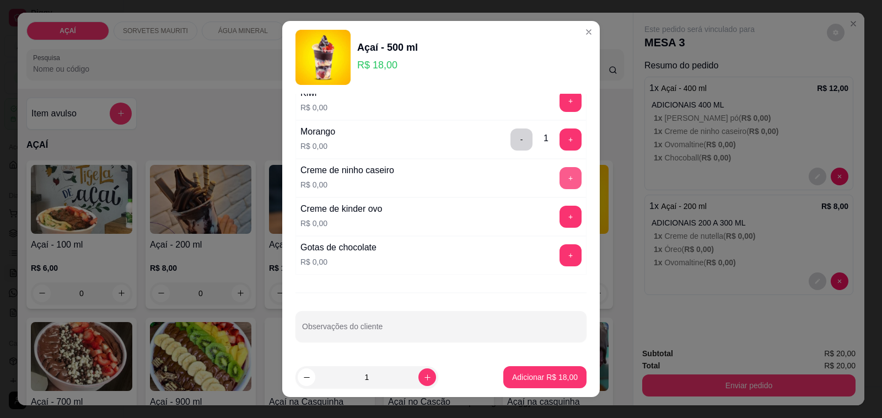
click at [559, 182] on button "+" at bounding box center [570, 178] width 22 height 22
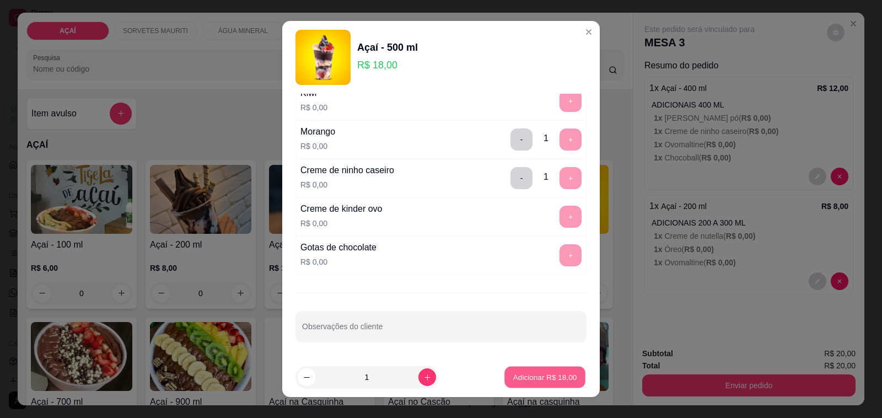
click at [519, 375] on p "Adicionar R$ 18,00" at bounding box center [545, 377] width 64 height 10
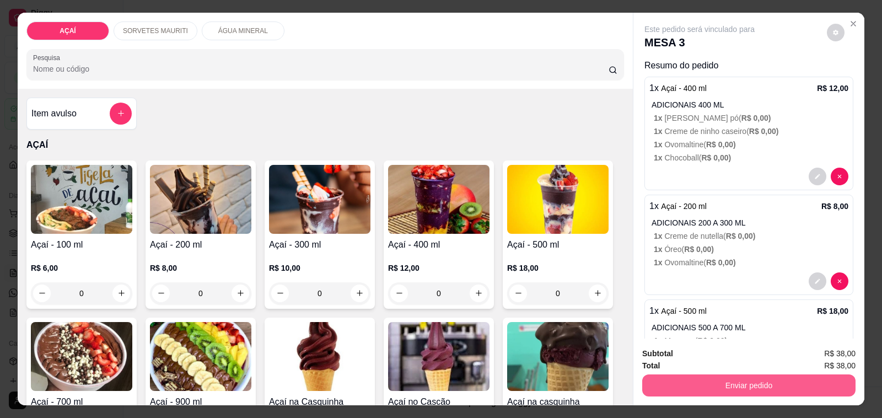
click at [722, 375] on button "Enviar pedido" at bounding box center [748, 385] width 213 height 22
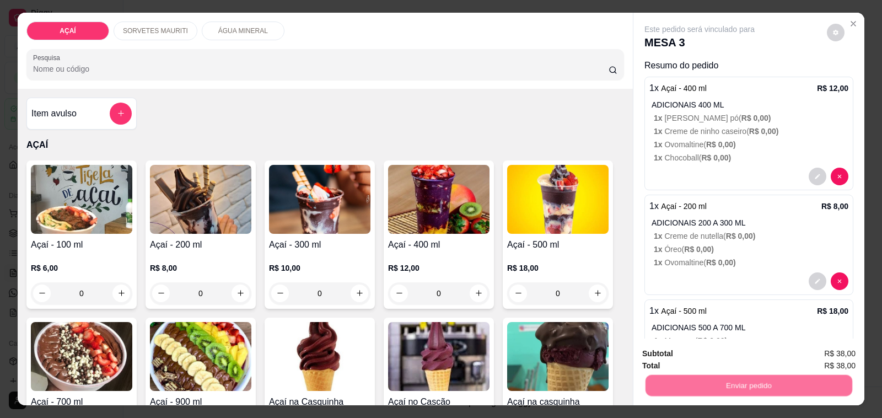
click at [731, 350] on button "Não registrar e enviar pedido" at bounding box center [711, 353] width 111 height 20
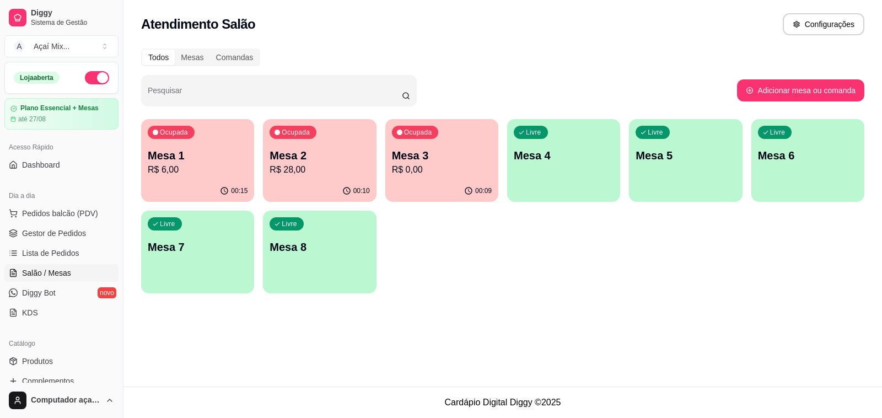
click at [435, 153] on p "Mesa 3" at bounding box center [442, 155] width 100 height 15
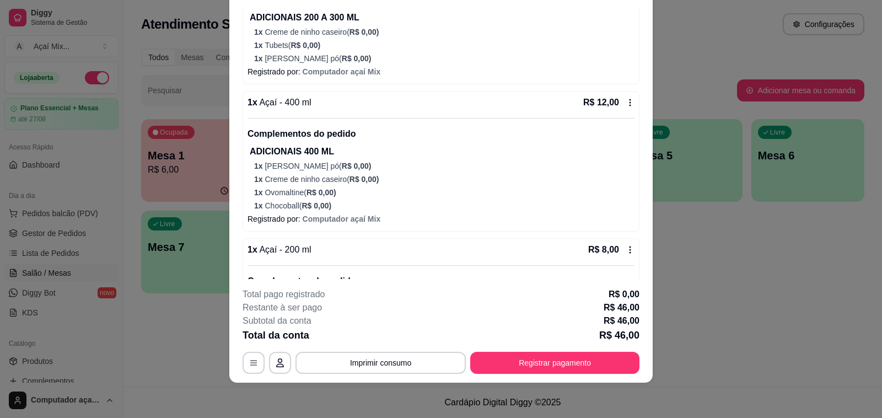
scroll to position [407, 0]
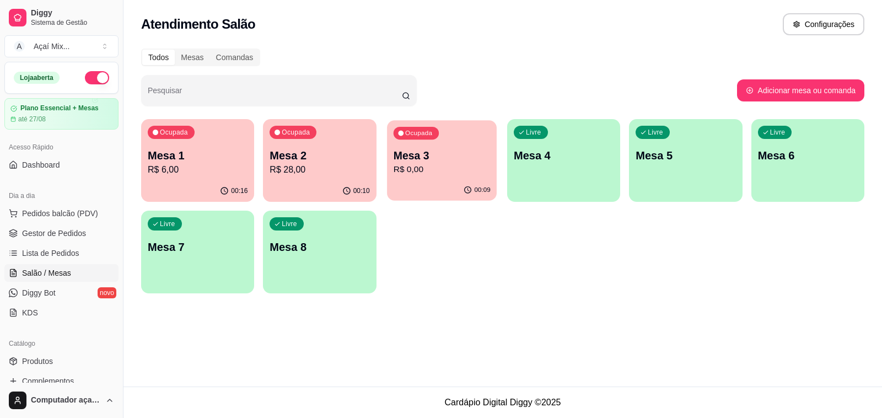
click at [426, 146] on div "Ocupada Mesa 3 R$ 0,00" at bounding box center [442, 150] width 110 height 60
click at [332, 160] on p "Mesa 2" at bounding box center [320, 155] width 100 height 15
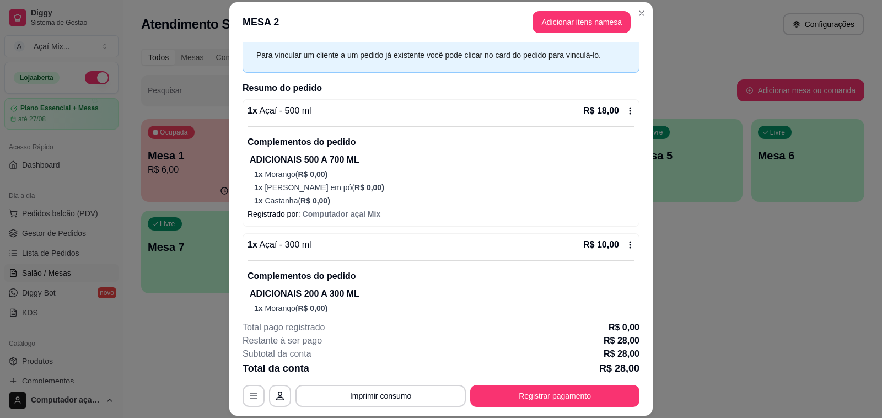
scroll to position [99, 0]
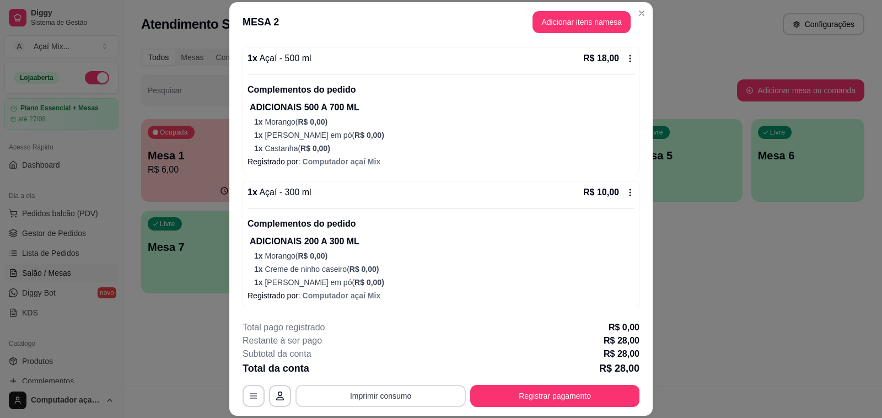
click at [400, 385] on button "Imprimir consumo" at bounding box center [380, 396] width 170 height 22
click at [405, 395] on button "Imprimir consumo" at bounding box center [380, 395] width 165 height 21
click at [398, 365] on button "Impressora" at bounding box center [378, 370] width 77 height 17
click at [450, 387] on button "Imprimir consumo" at bounding box center [380, 396] width 170 height 22
click at [375, 375] on button "Impressora" at bounding box center [378, 370] width 77 height 17
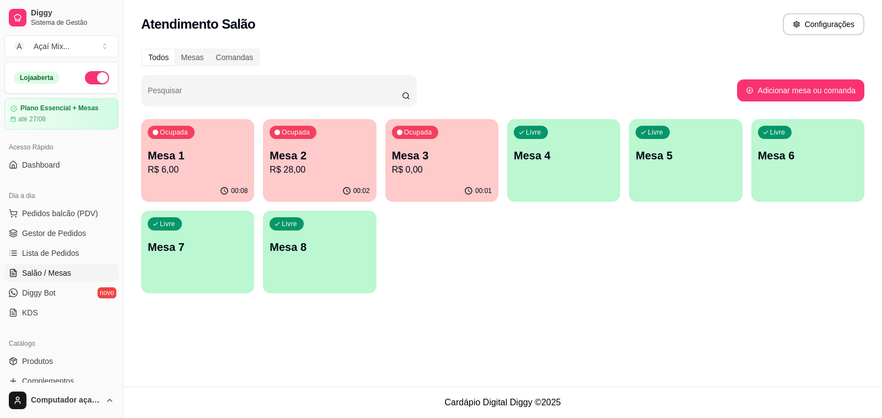
click at [447, 166] on p "R$ 0,00" at bounding box center [442, 169] width 100 height 13
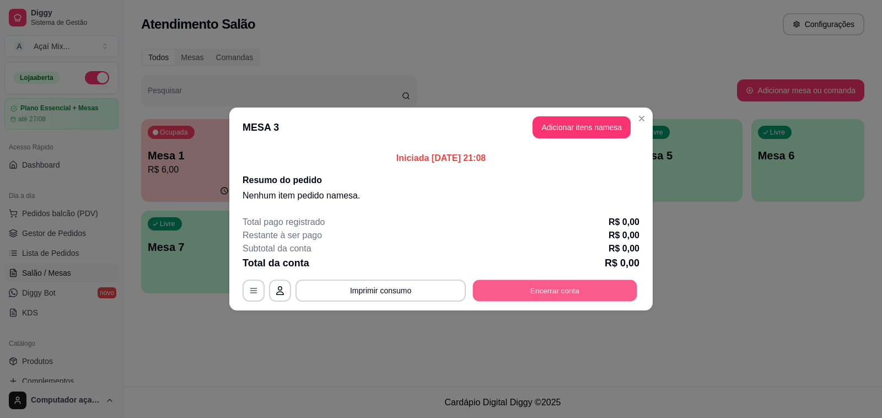
click at [612, 287] on button "Encerrar conta" at bounding box center [555, 290] width 164 height 21
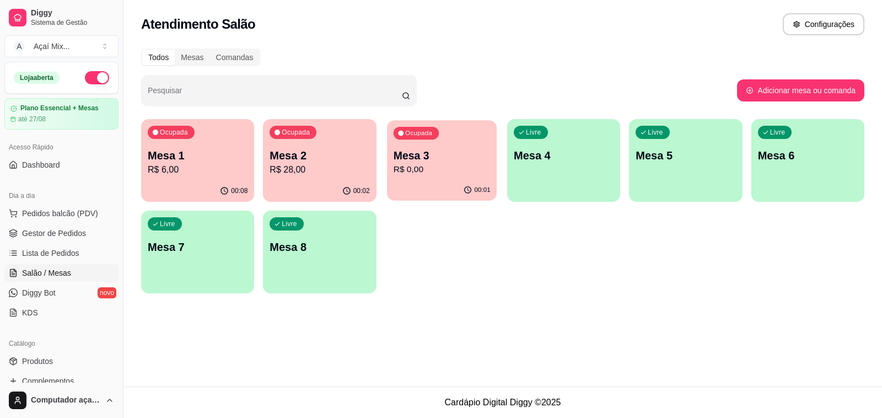
click at [431, 154] on p "Mesa 3" at bounding box center [441, 155] width 97 height 15
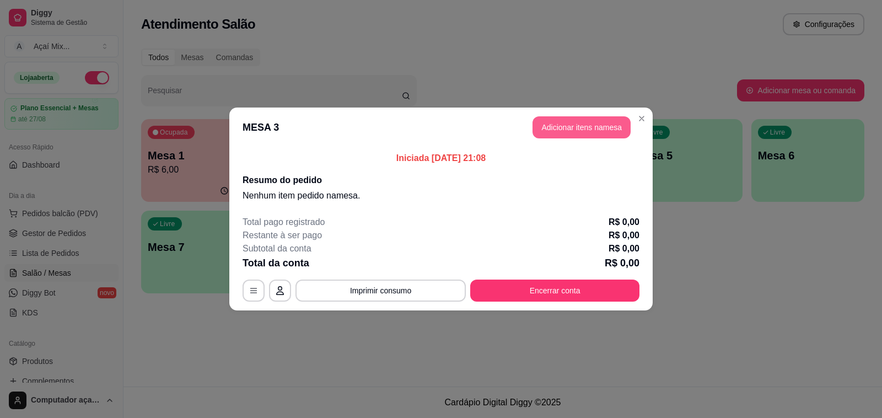
click at [564, 133] on button "Adicionar itens na mesa" at bounding box center [581, 127] width 98 height 22
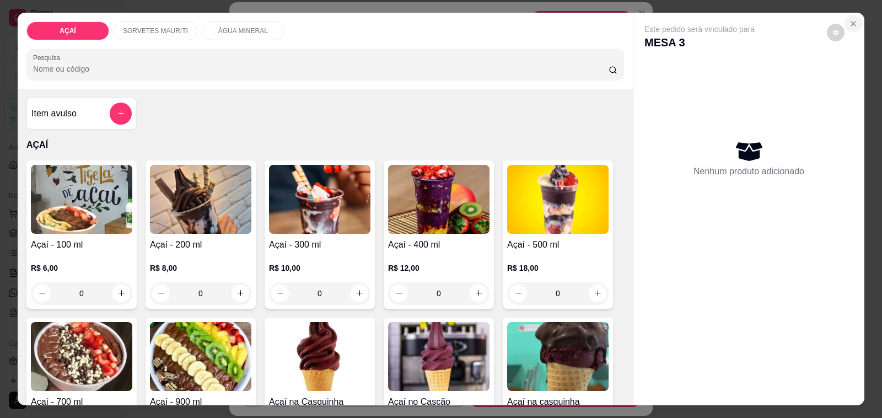
click at [850, 20] on icon "Close" at bounding box center [853, 23] width 9 height 9
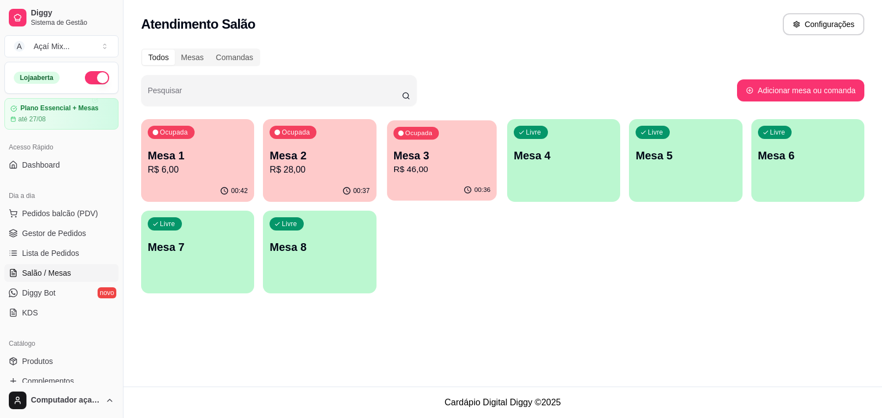
click at [465, 179] on div "Ocupada Mesa 3 R$ 46,00" at bounding box center [442, 150] width 110 height 60
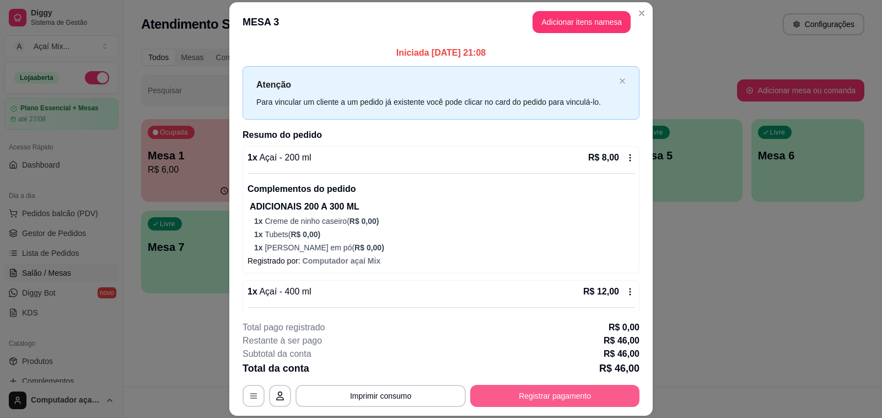
click at [532, 403] on button "Registrar pagamento" at bounding box center [554, 396] width 169 height 22
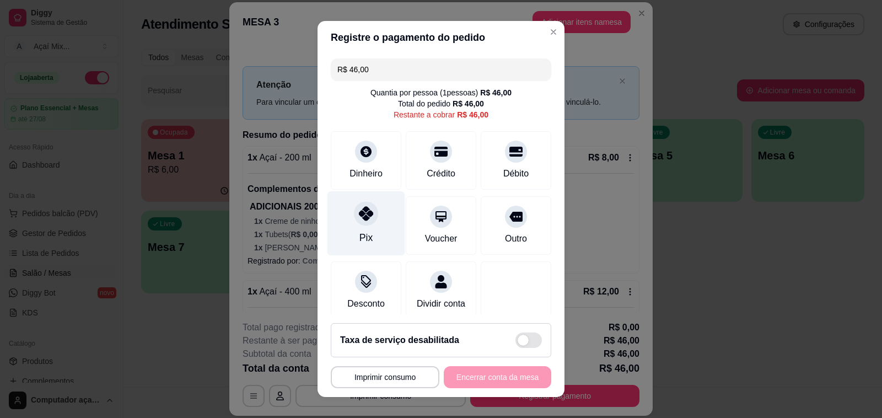
click at [365, 232] on div "Pix" at bounding box center [366, 223] width 78 height 64
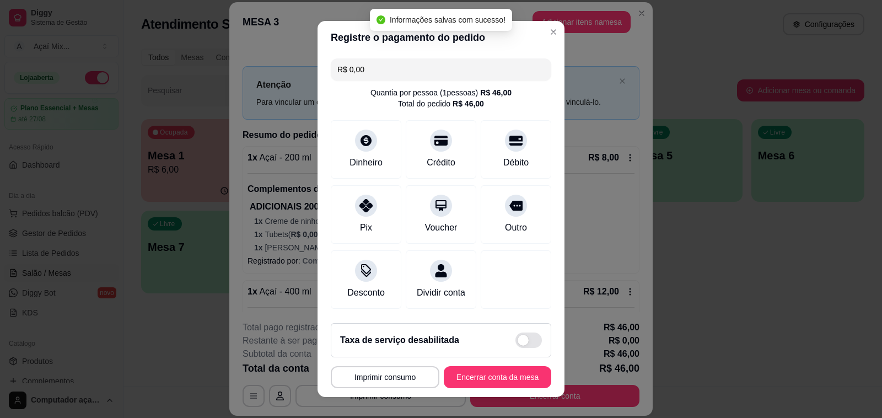
type input "R$ 0,00"
click at [459, 372] on button "Encerrar conta da mesa" at bounding box center [497, 377] width 107 height 22
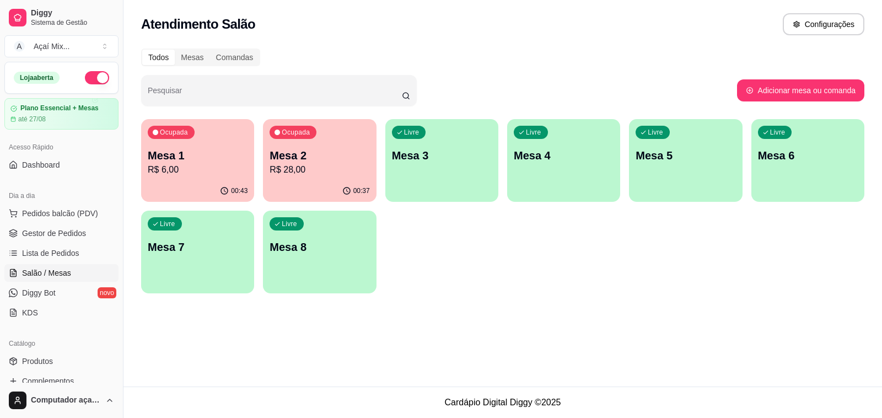
click at [375, 128] on div "Ocupada Mesa 2 R$ 28,00" at bounding box center [319, 149] width 113 height 61
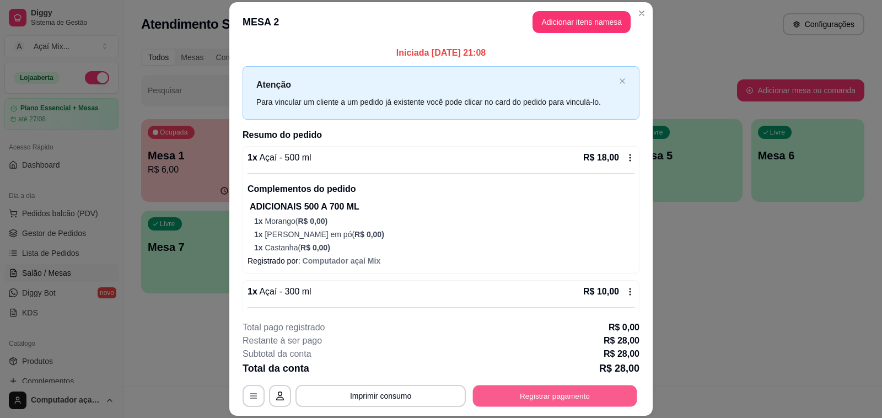
click at [528, 385] on button "Registrar pagamento" at bounding box center [555, 395] width 164 height 21
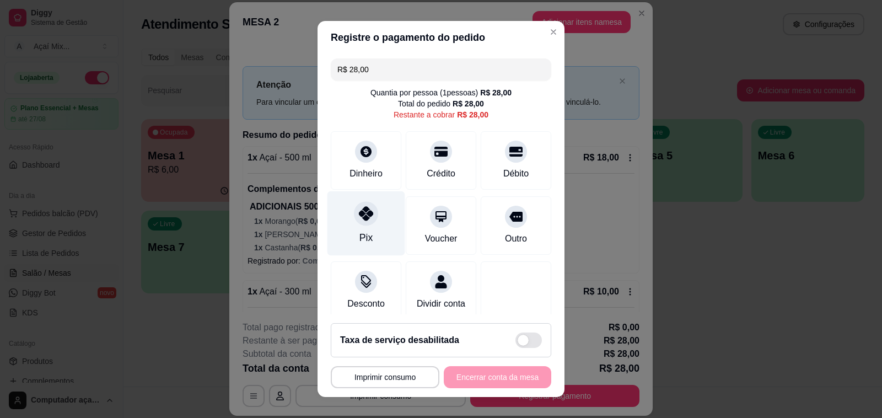
click at [361, 227] on div "Pix" at bounding box center [366, 223] width 78 height 64
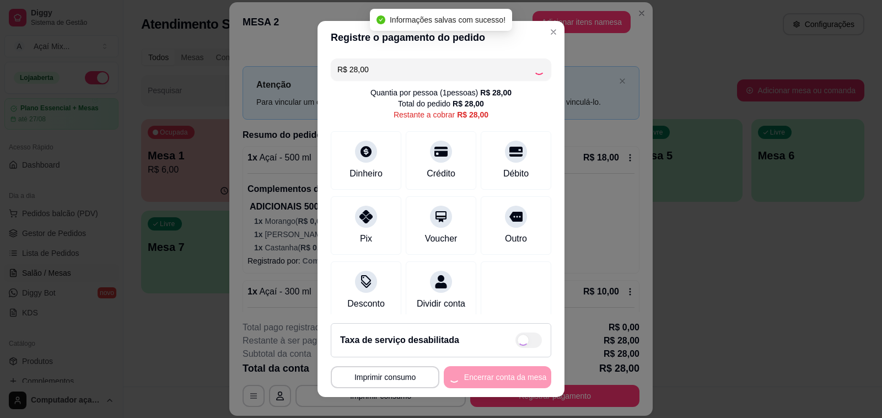
type input "R$ 0,00"
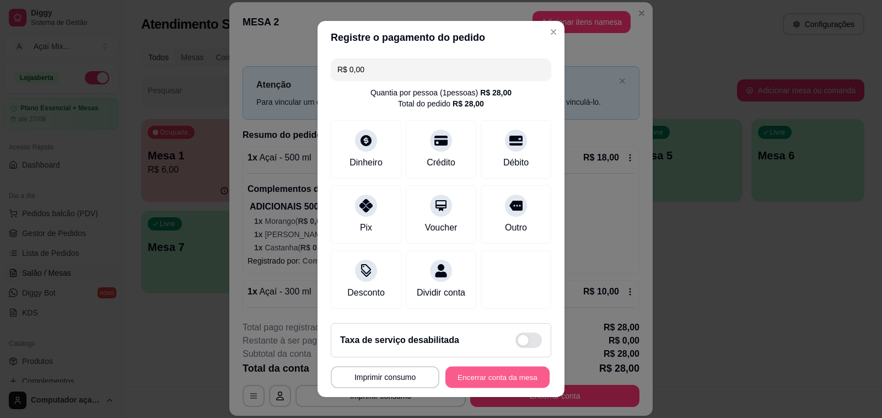
click at [482, 381] on button "Encerrar conta da mesa" at bounding box center [497, 377] width 104 height 21
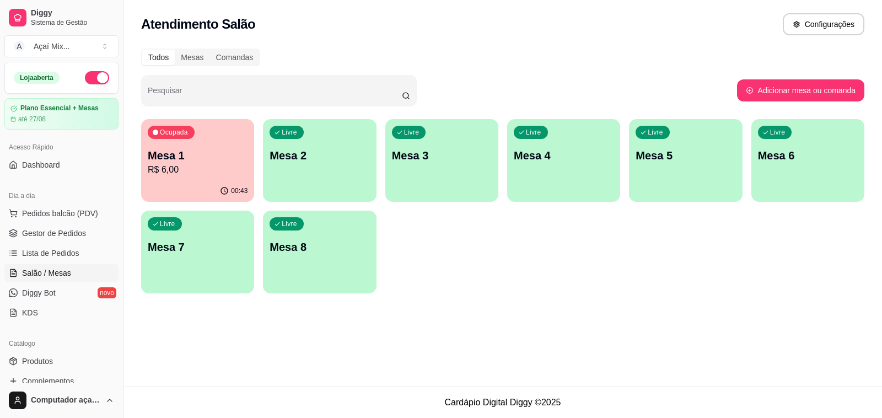
click at [152, 136] on div "Ocupada" at bounding box center [171, 132] width 47 height 13
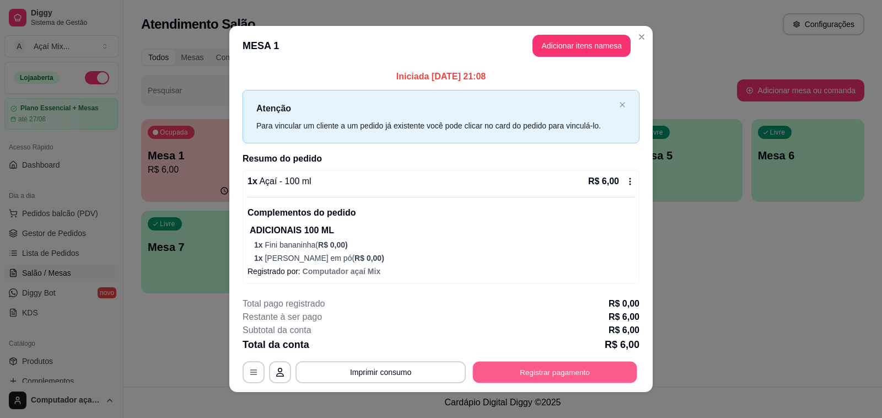
click at [577, 374] on button "Registrar pagamento" at bounding box center [555, 372] width 164 height 21
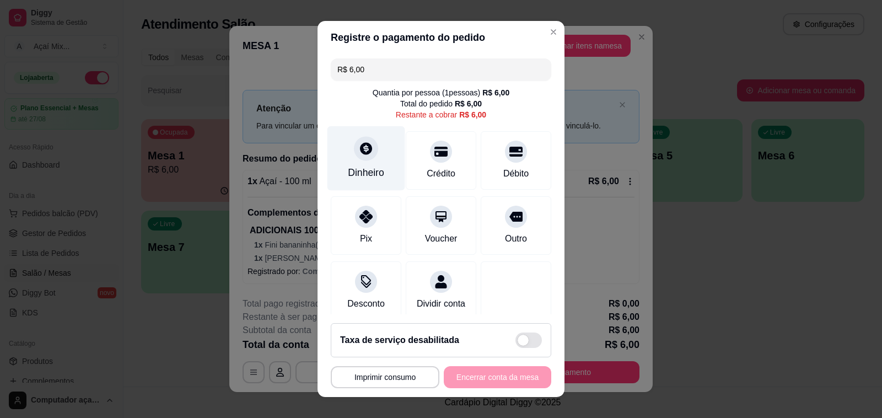
click at [384, 178] on div "Dinheiro" at bounding box center [366, 158] width 78 height 64
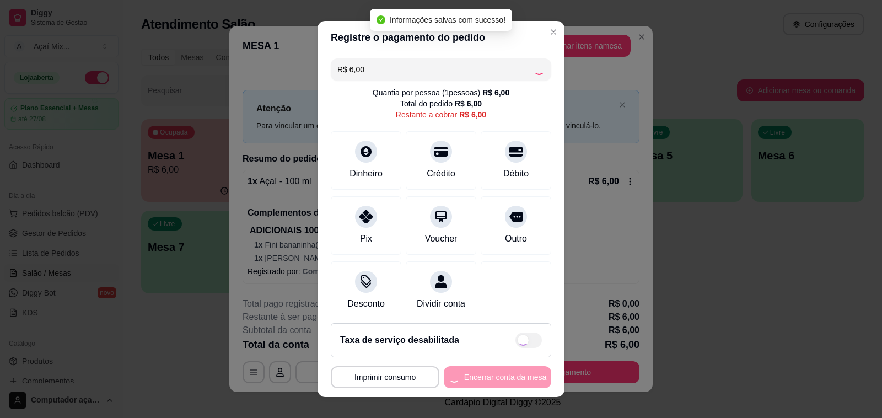
type input "R$ 0,00"
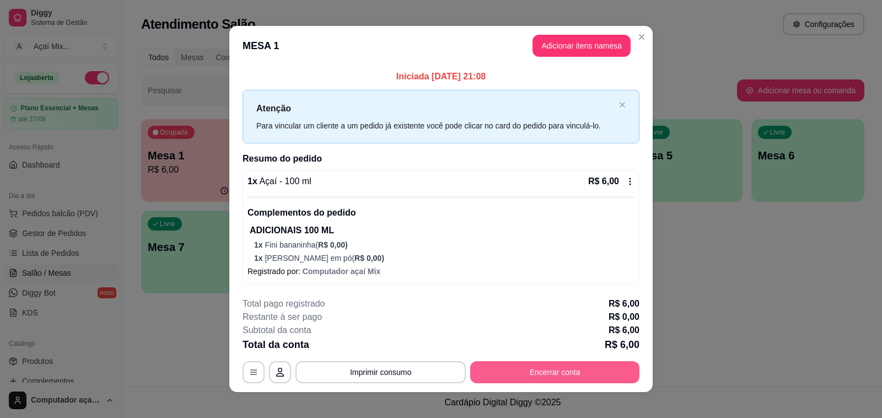
click at [528, 373] on button "Encerrar conta" at bounding box center [554, 372] width 169 height 22
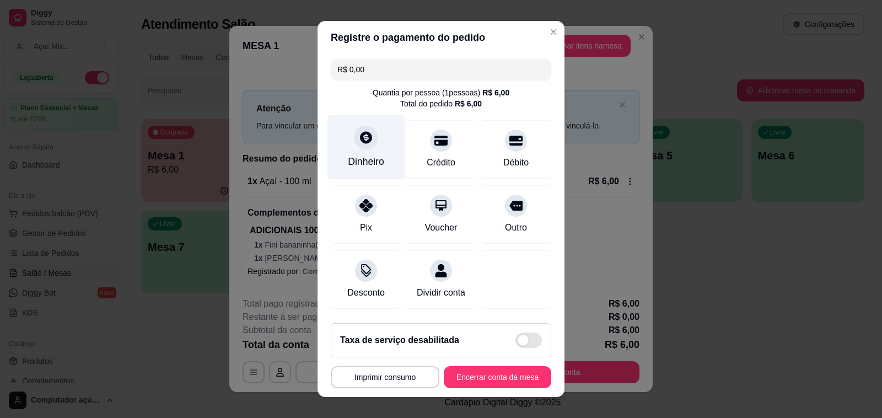
click at [359, 142] on icon at bounding box center [366, 137] width 14 height 14
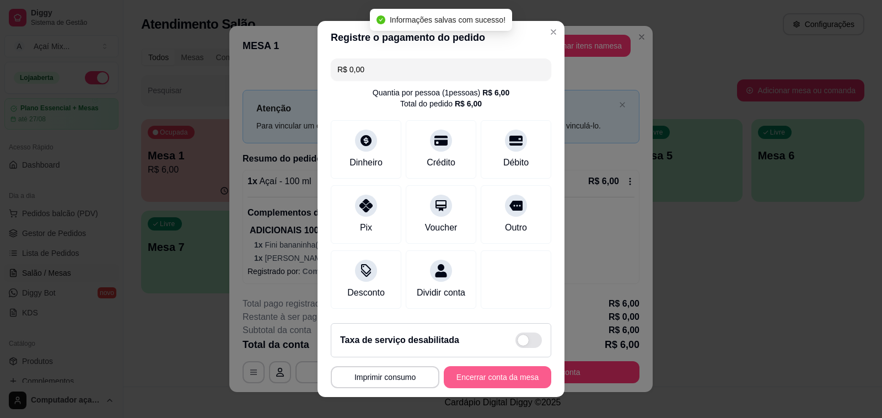
click at [509, 374] on button "Encerrar conta da mesa" at bounding box center [497, 377] width 107 height 22
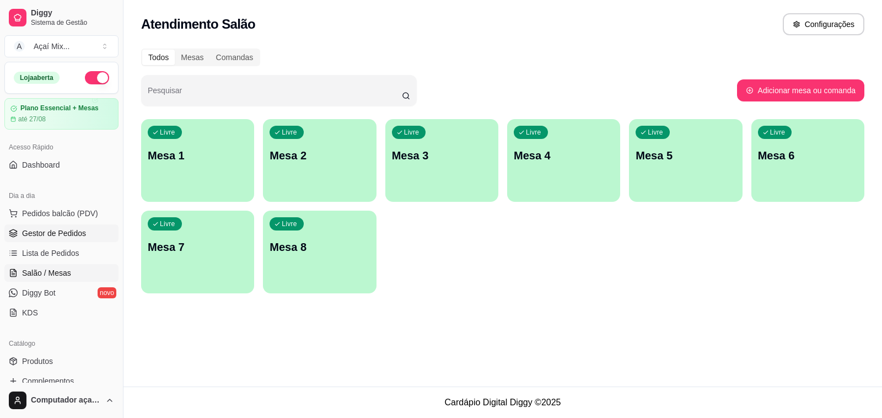
click at [75, 233] on span "Gestor de Pedidos" at bounding box center [54, 233] width 64 height 11
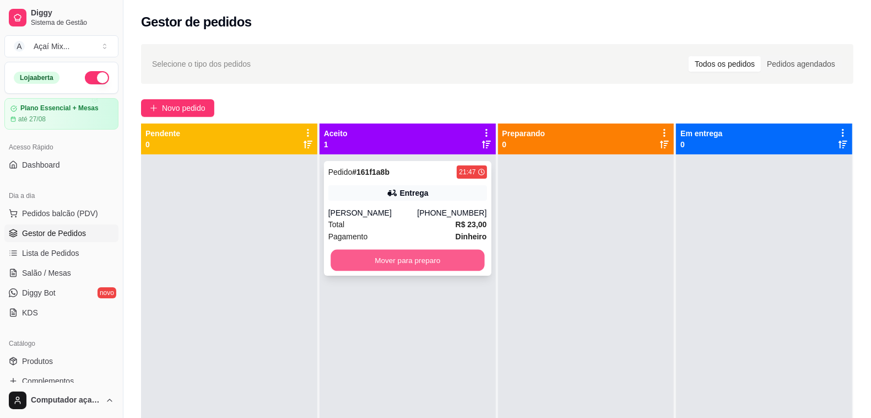
click at [417, 261] on button "Mover para preparo" at bounding box center [408, 260] width 154 height 21
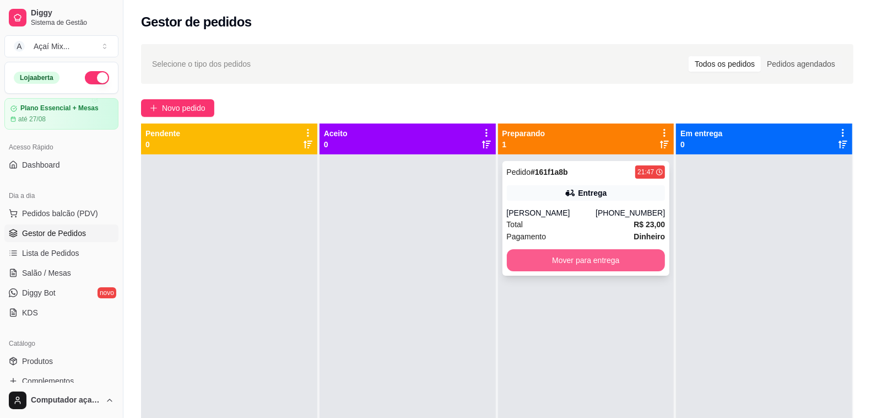
click at [576, 262] on button "Mover para entrega" at bounding box center [586, 260] width 159 height 22
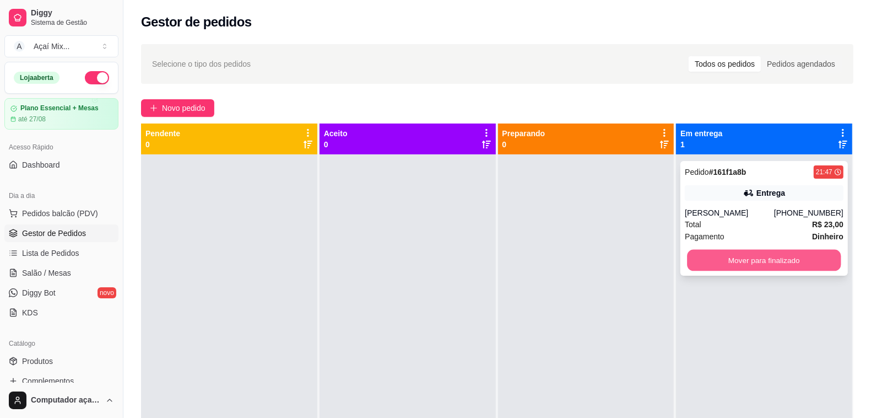
click at [764, 261] on button "Mover para finalizado" at bounding box center [765, 260] width 154 height 21
